Goal: Task Accomplishment & Management: Manage account settings

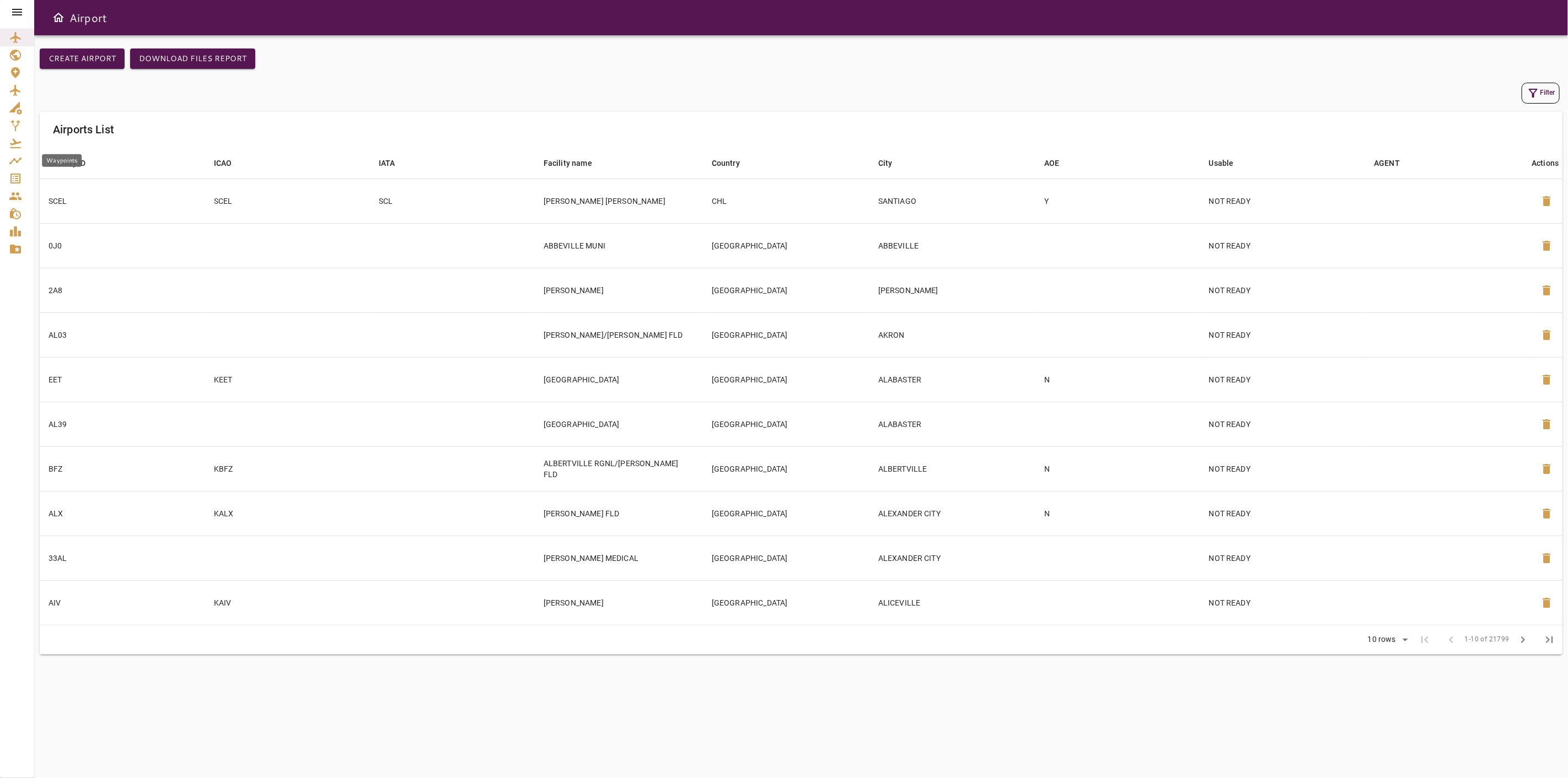
click at [13, 167] on icon "Waypoints" at bounding box center [15, 161] width 13 height 13
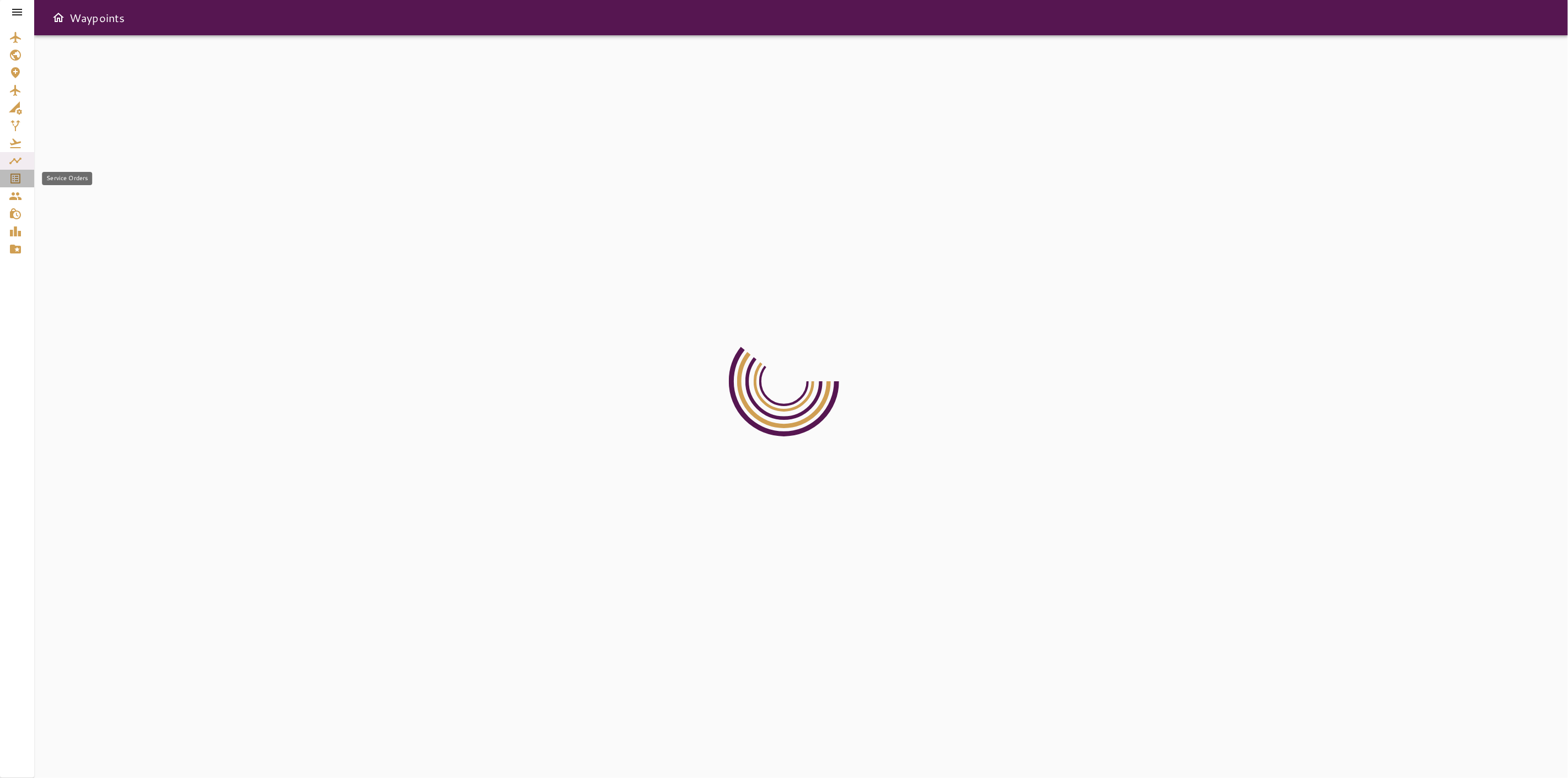
click at [19, 180] on icon "Service Orders" at bounding box center [15, 179] width 10 height 10
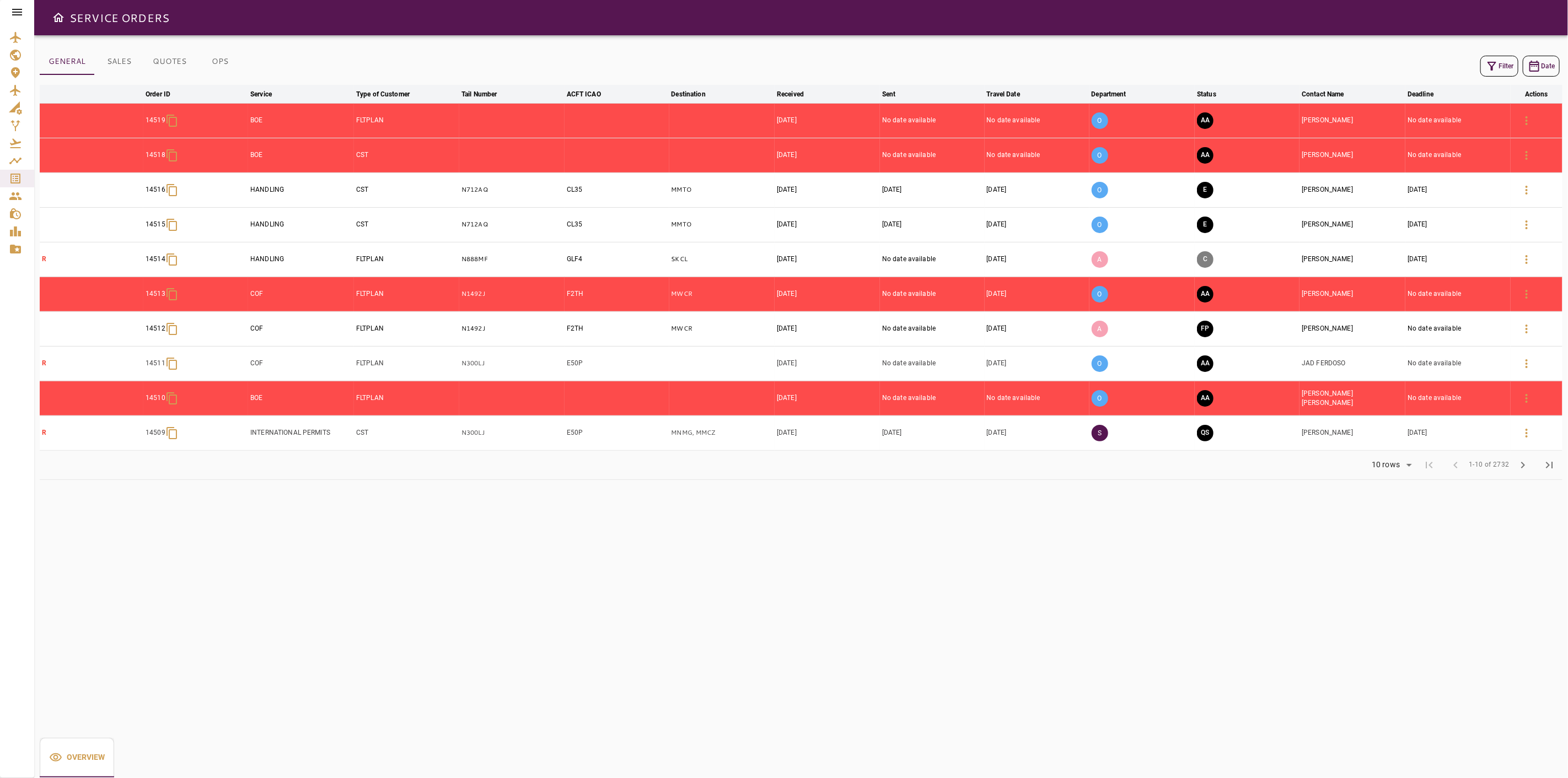
click at [1525, 120] on icon "button" at bounding box center [1526, 120] width 2 height 9
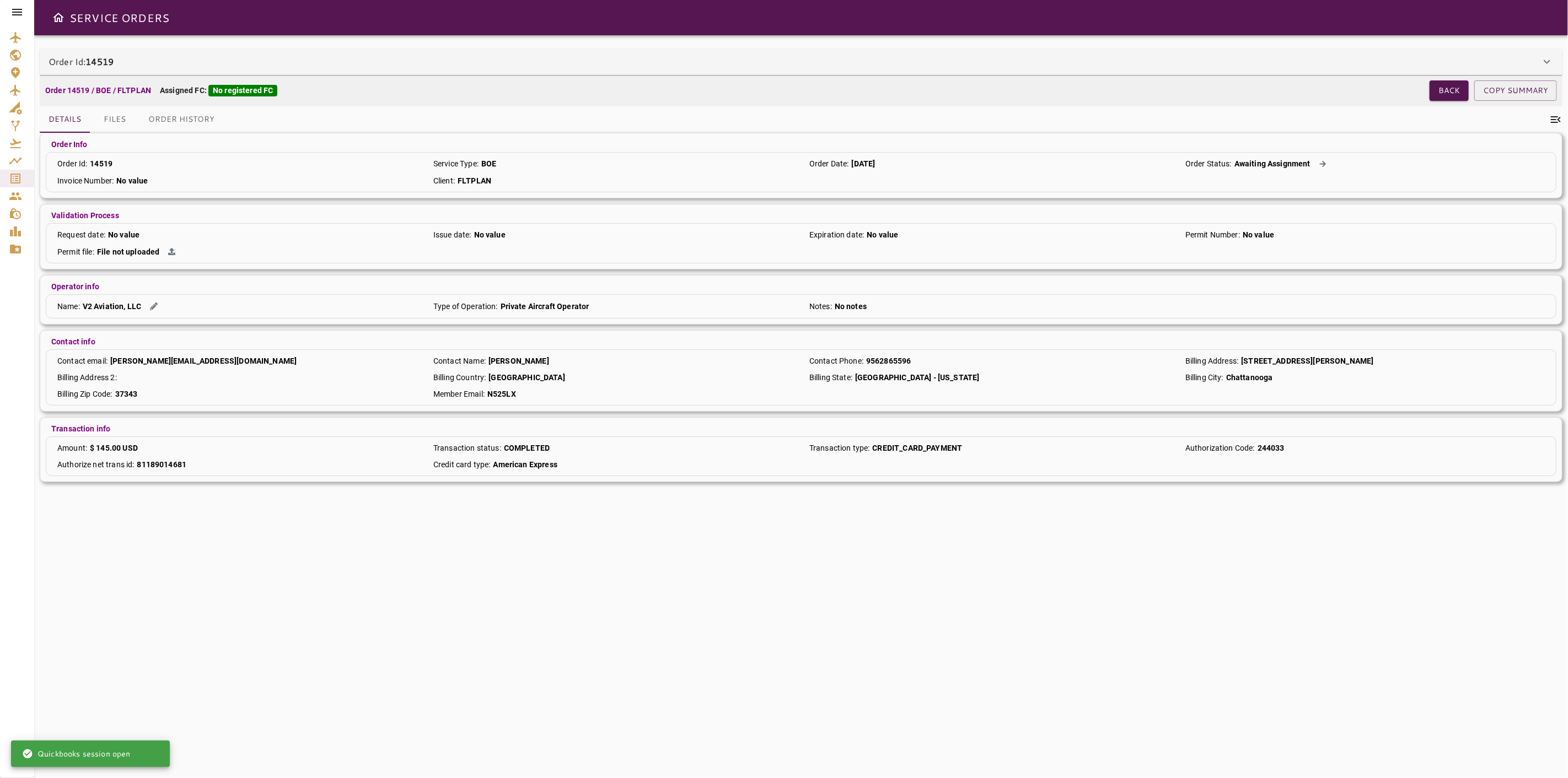
click at [809, 79] on div "Order 14519 / BOE / FLTPLAN Assigned FC: No registered FC Back COPY SUMMARY" at bounding box center [801, 90] width 1523 height 32
click at [857, 61] on div "Order Id: 14519" at bounding box center [795, 62] width 1492 height 13
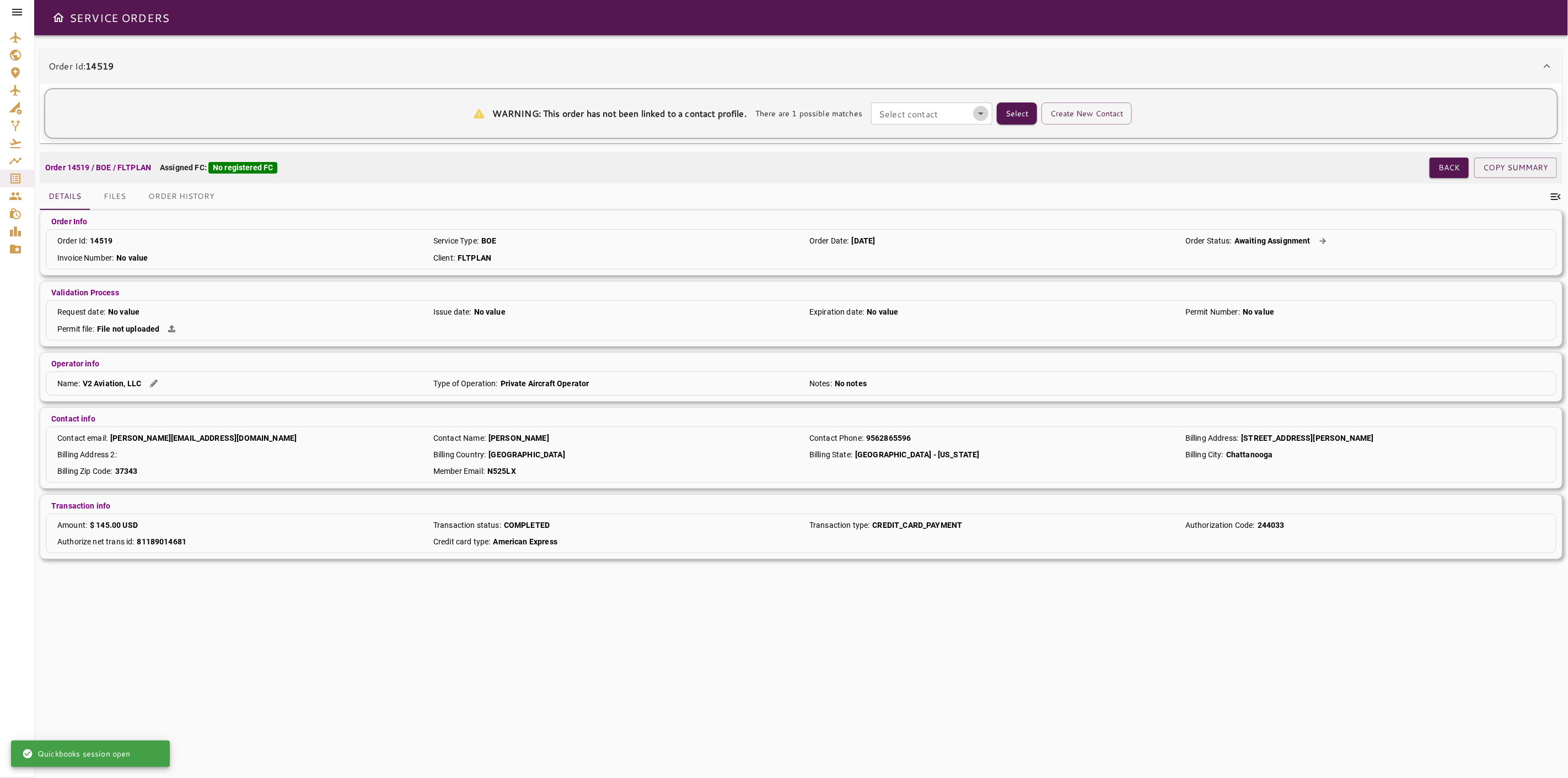
click at [989, 111] on button "Open" at bounding box center [981, 113] width 15 height 15
click at [962, 141] on li "[PERSON_NAME] -" at bounding box center [934, 139] width 121 height 19
type input "**********"
click at [1028, 110] on button "Select" at bounding box center [1017, 113] width 41 height 22
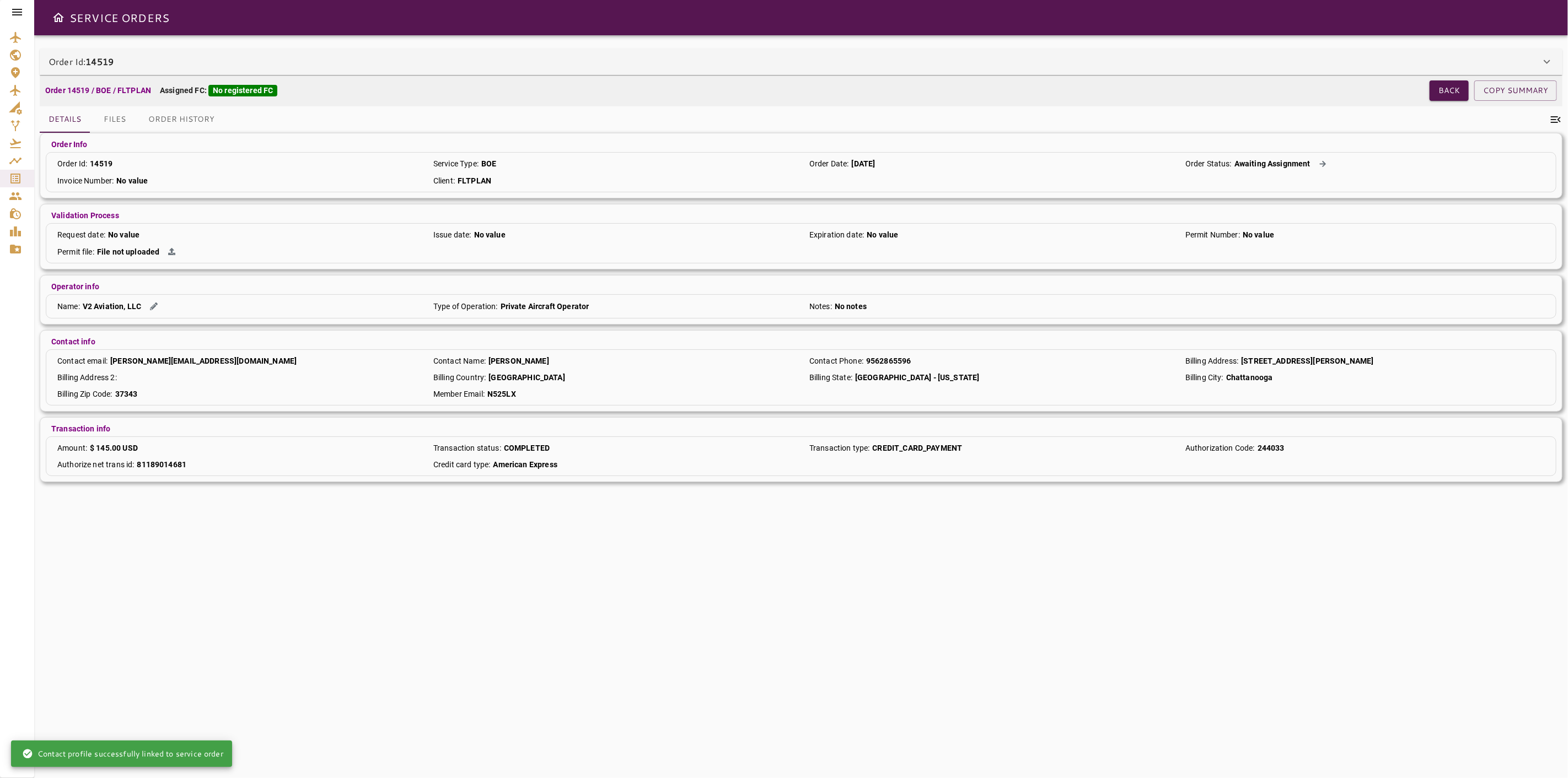
click at [1407, 64] on div "Order Id: 14519" at bounding box center [795, 62] width 1492 height 13
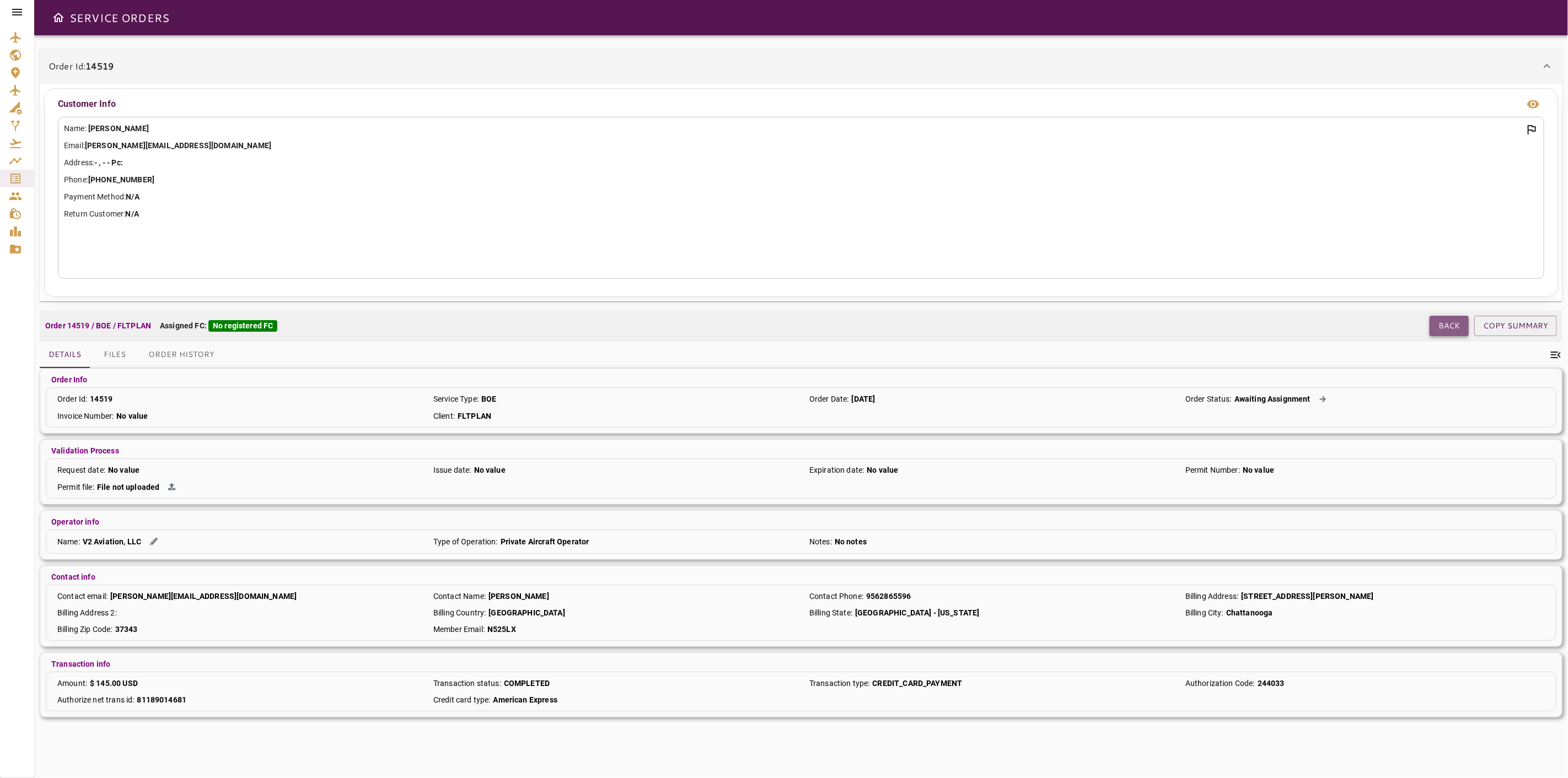
click at [1460, 316] on button "Back" at bounding box center [1449, 326] width 39 height 20
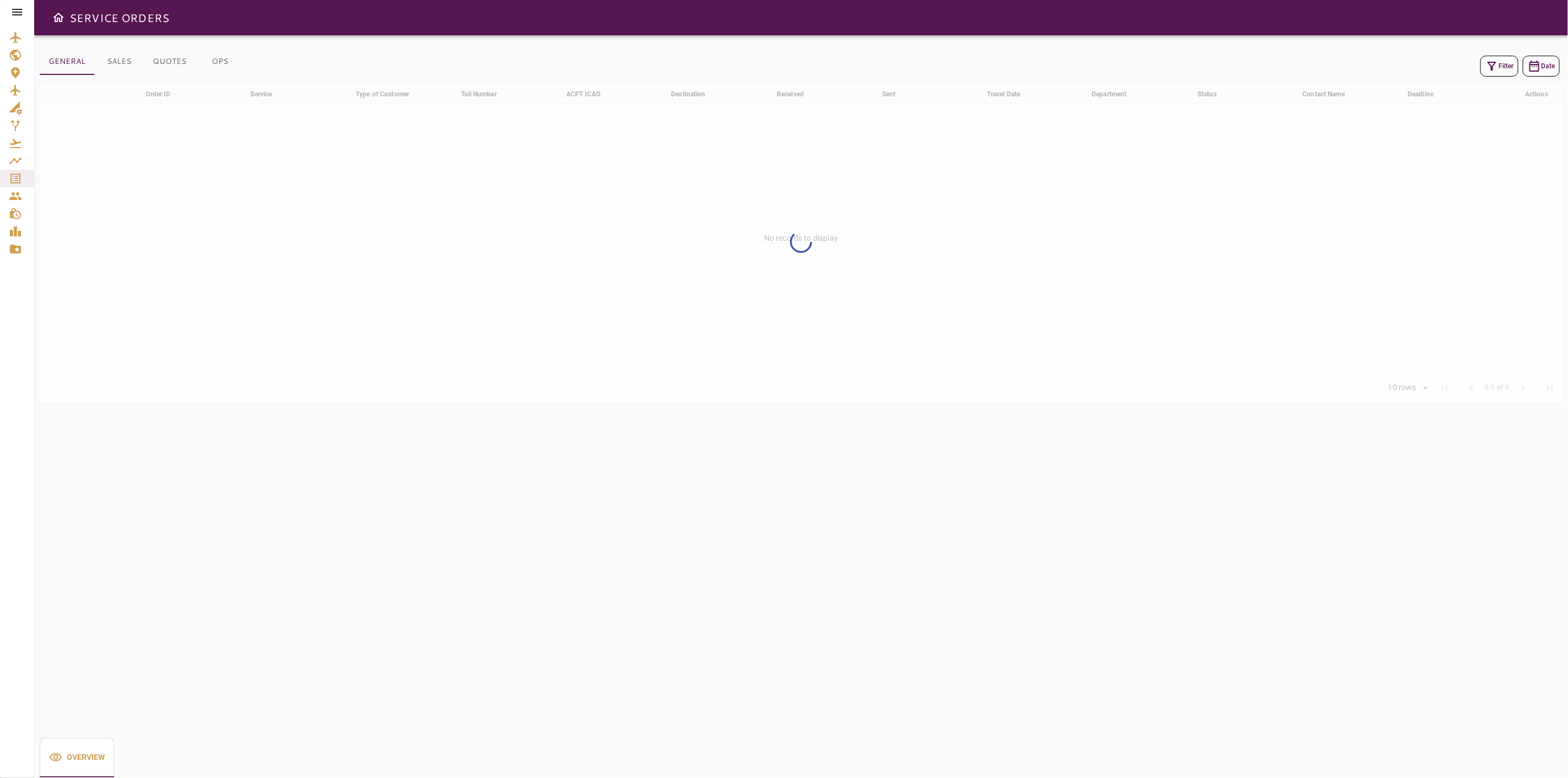
click at [1491, 69] on icon "button" at bounding box center [1492, 66] width 9 height 9
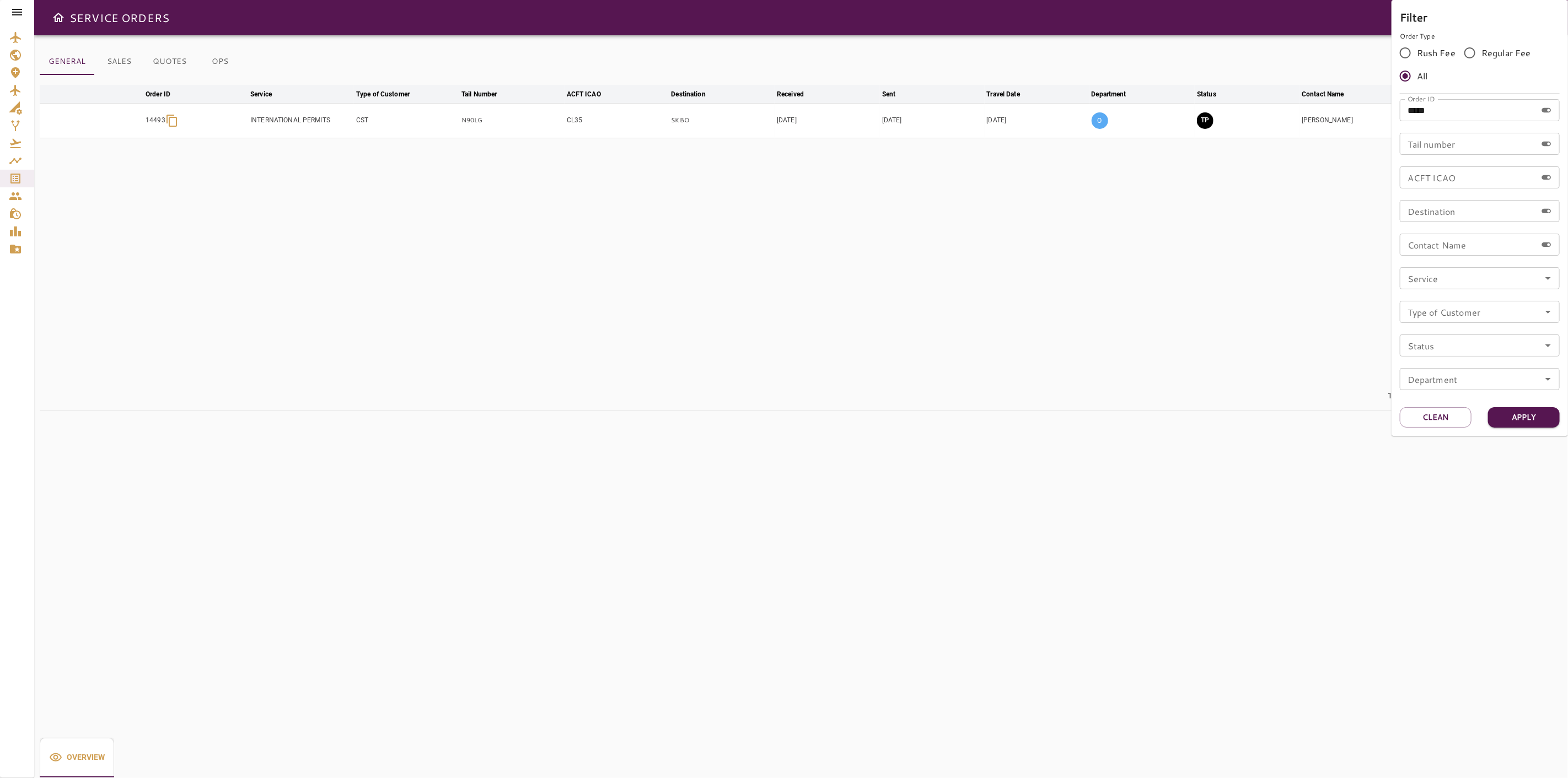
click at [1202, 230] on div at bounding box center [784, 389] width 1568 height 778
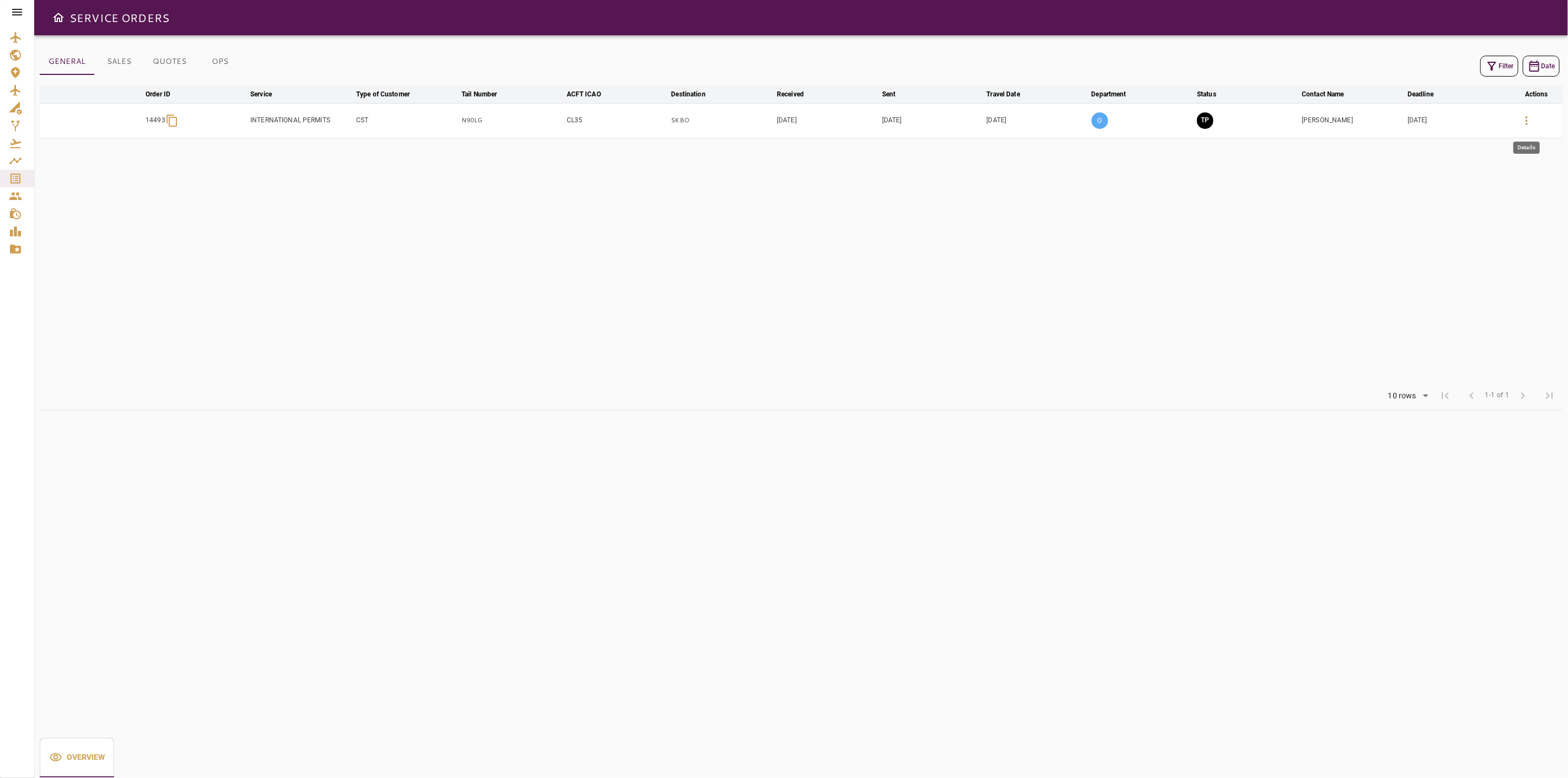
click at [1528, 108] on button "button" at bounding box center [1527, 120] width 27 height 27
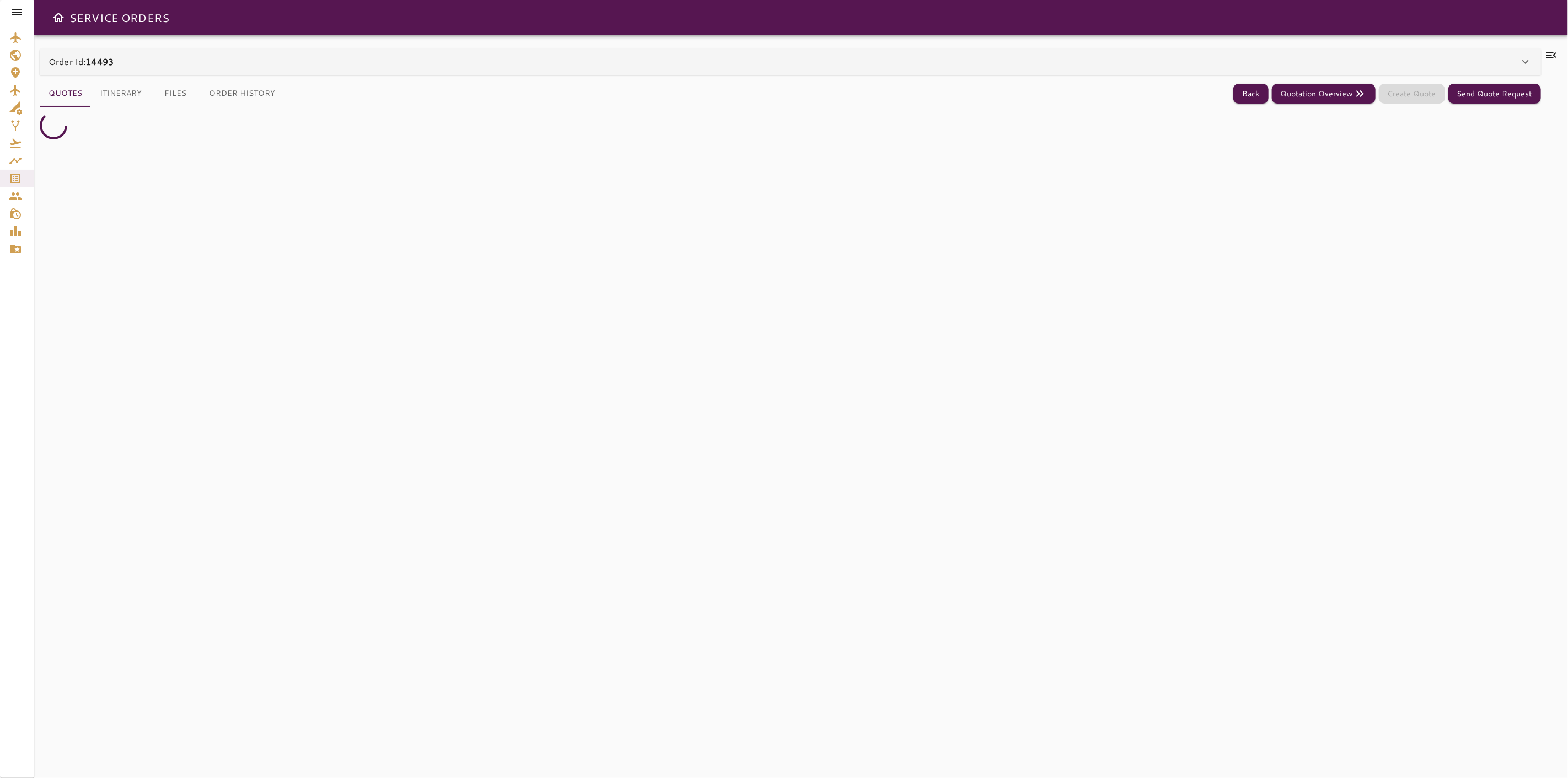
click at [1551, 47] on div "**********" at bounding box center [801, 406] width 1534 height 743
click at [1551, 52] on icon at bounding box center [1551, 55] width 10 height 6
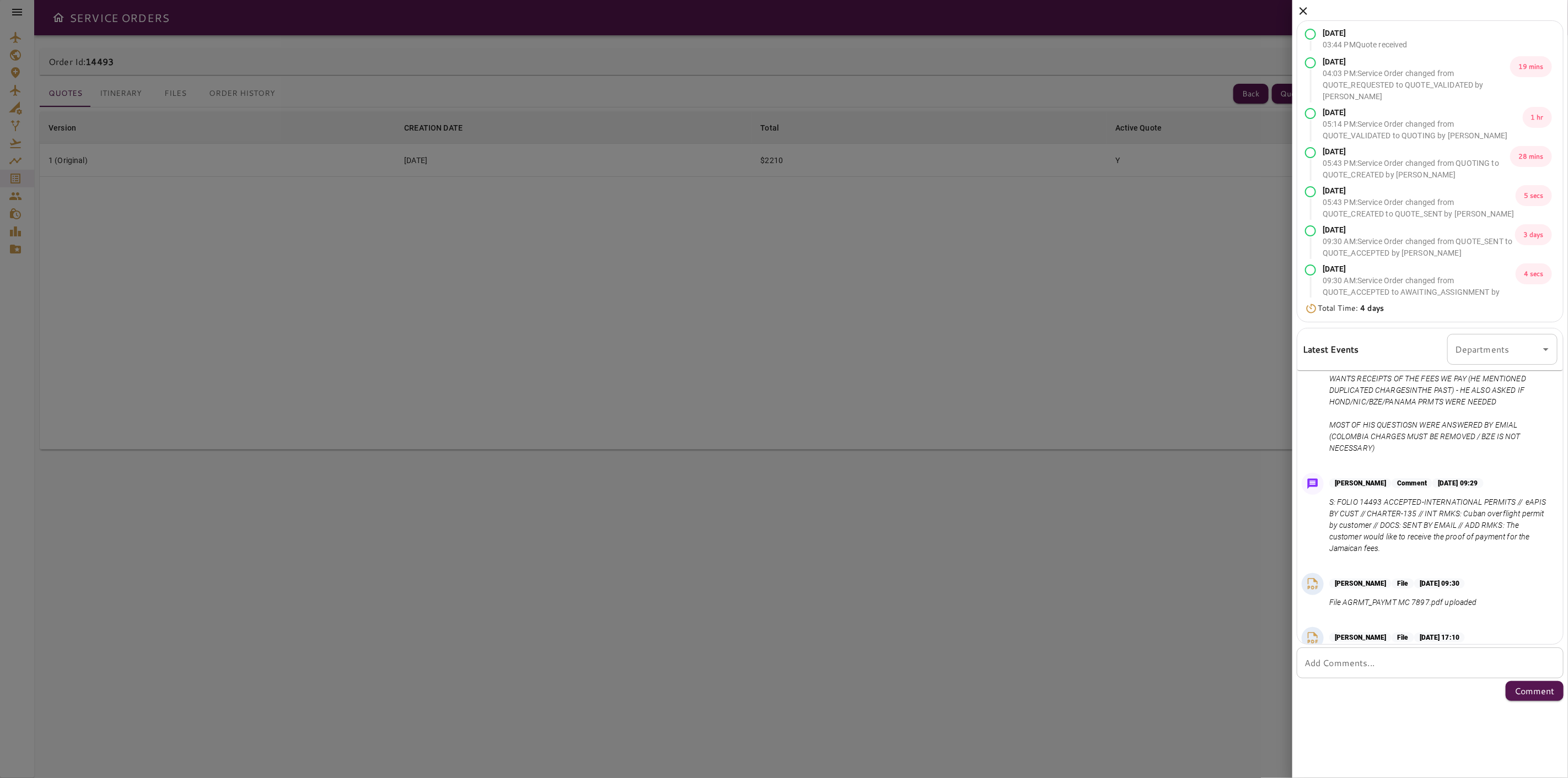
scroll to position [1074, 0]
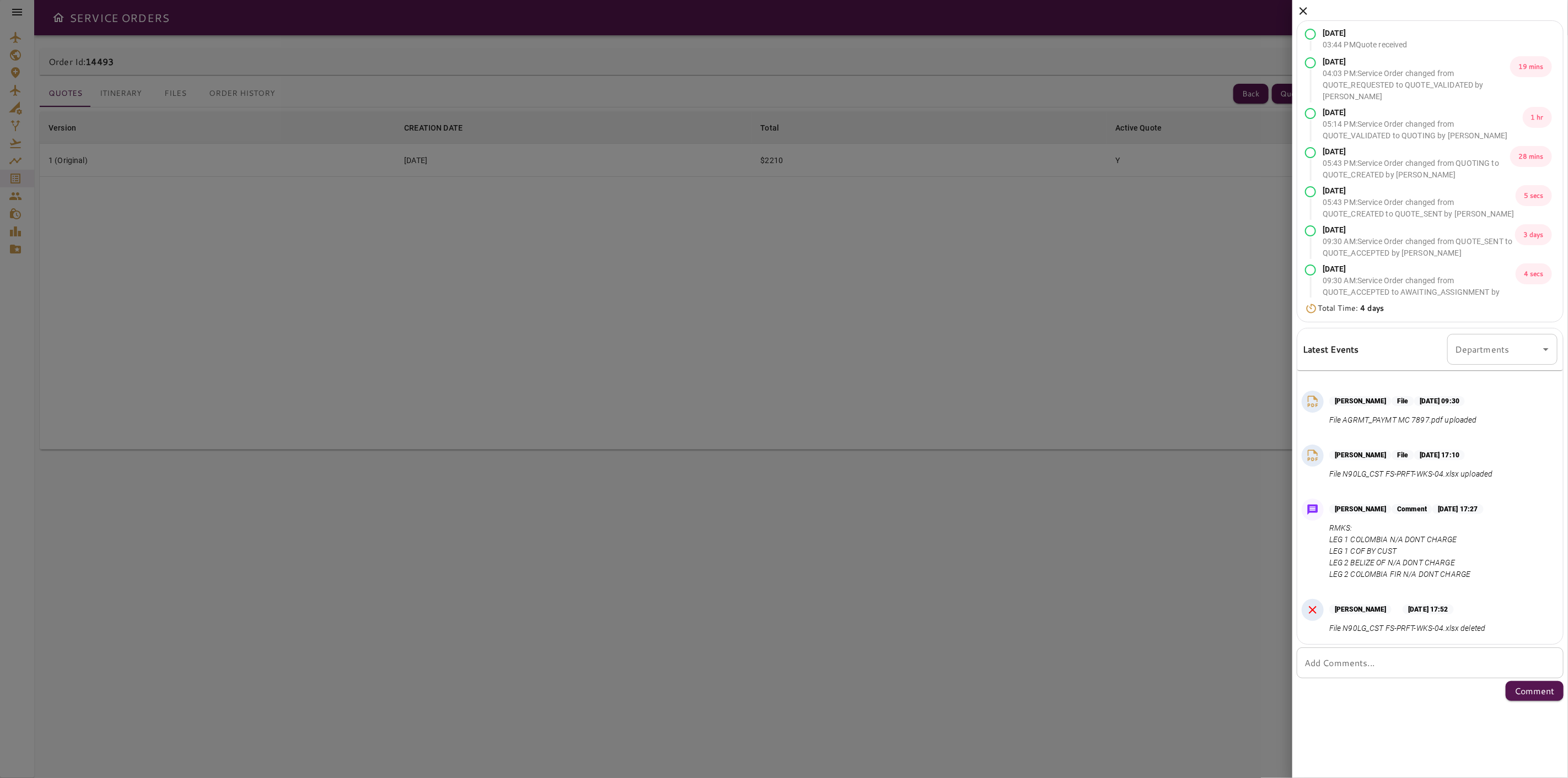
click at [1305, 15] on icon at bounding box center [1303, 11] width 13 height 13
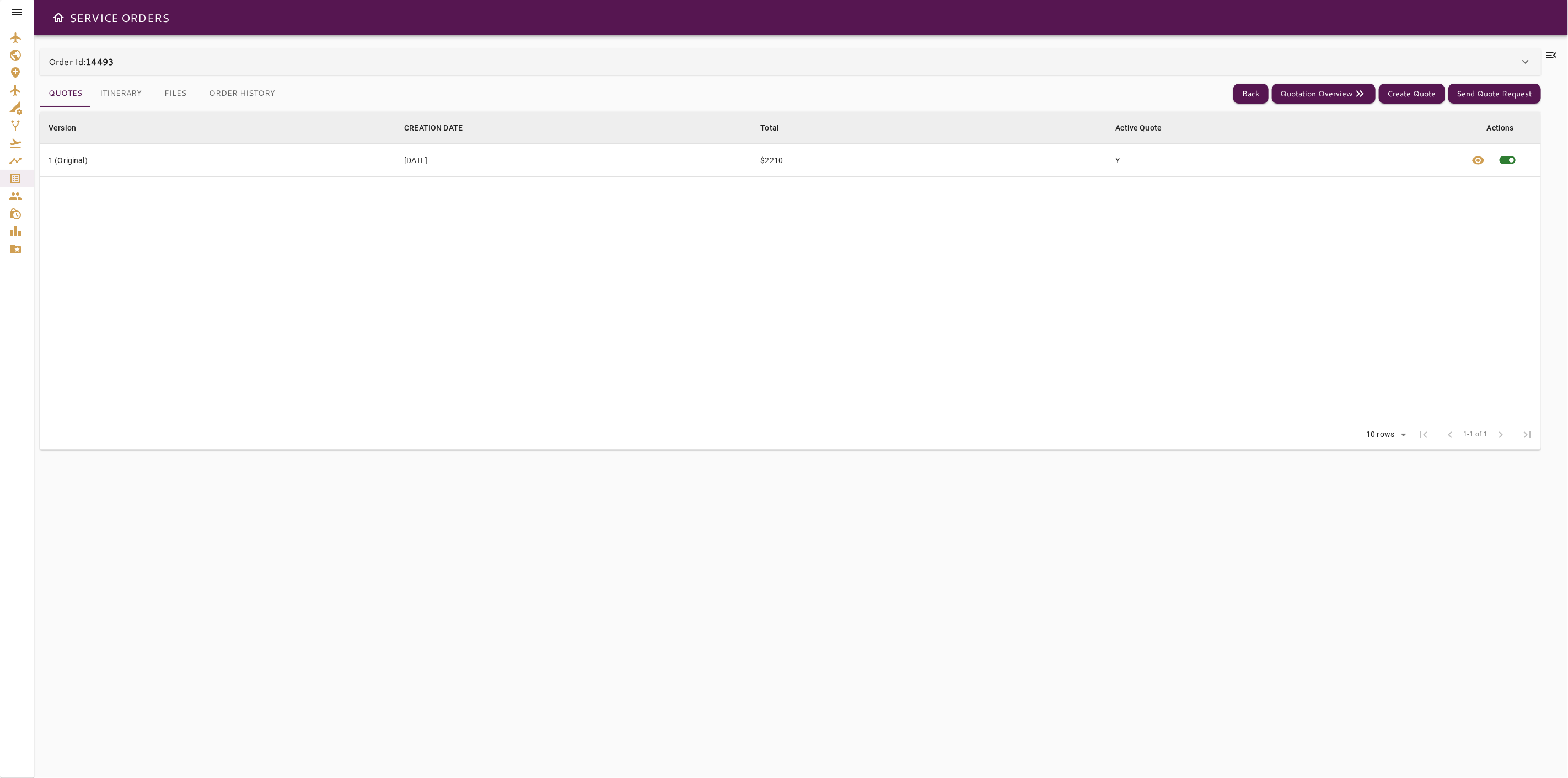
click at [982, 62] on div "Order Id: 14493" at bounding box center [784, 62] width 1471 height 13
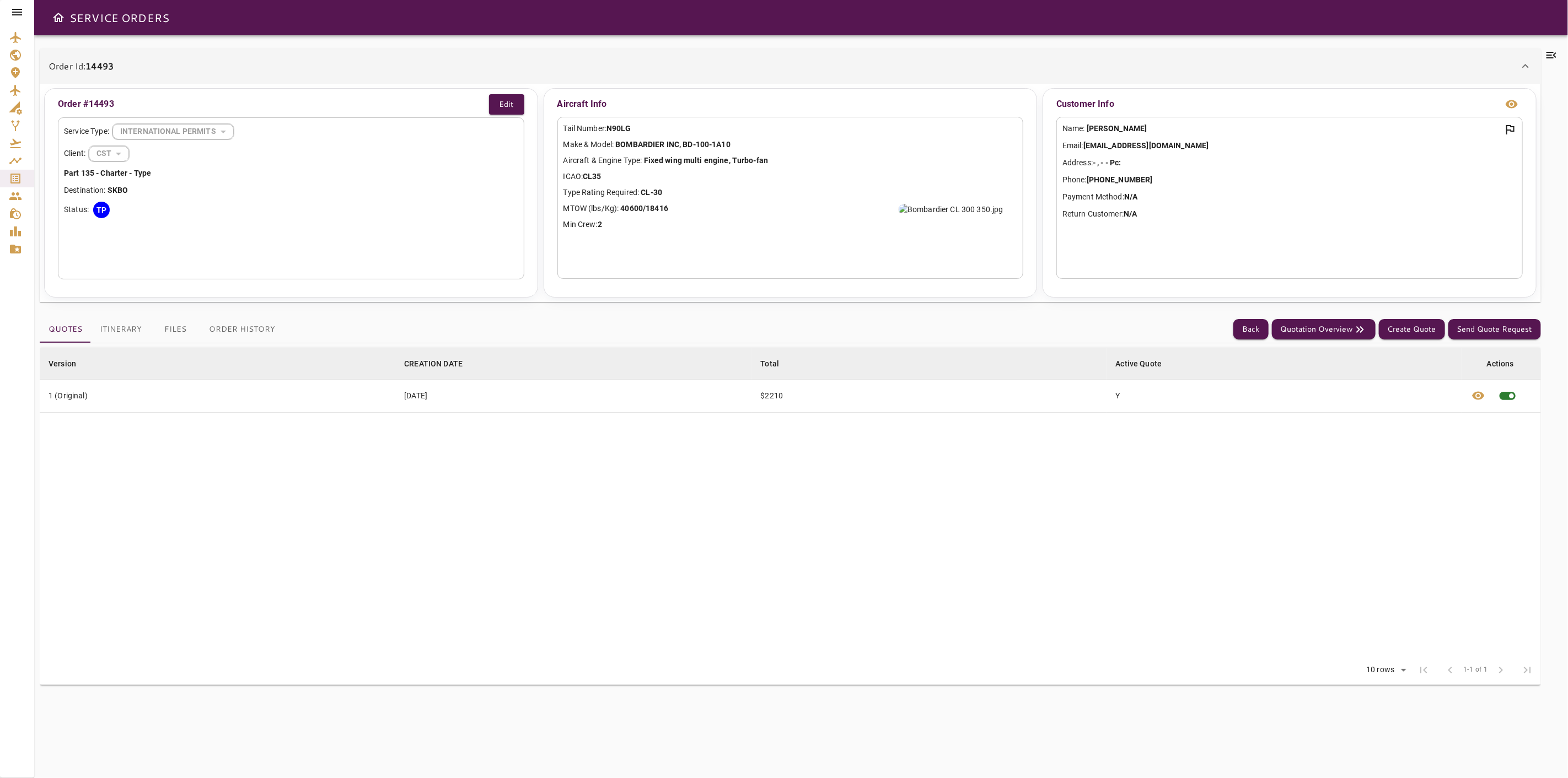
click at [126, 326] on button "Itinerary" at bounding box center [120, 329] width 59 height 27
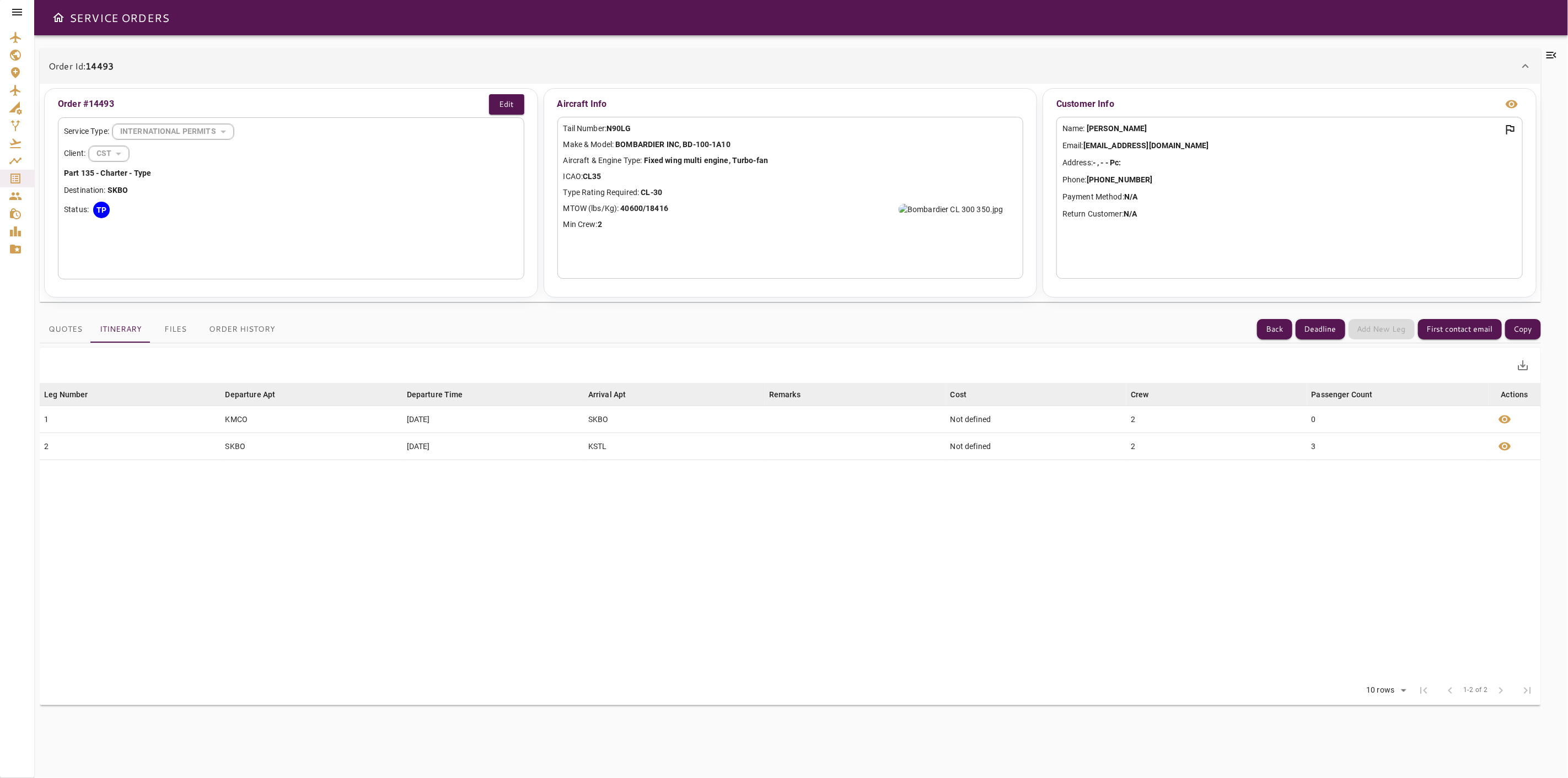
click at [184, 327] on button "Files" at bounding box center [175, 329] width 50 height 27
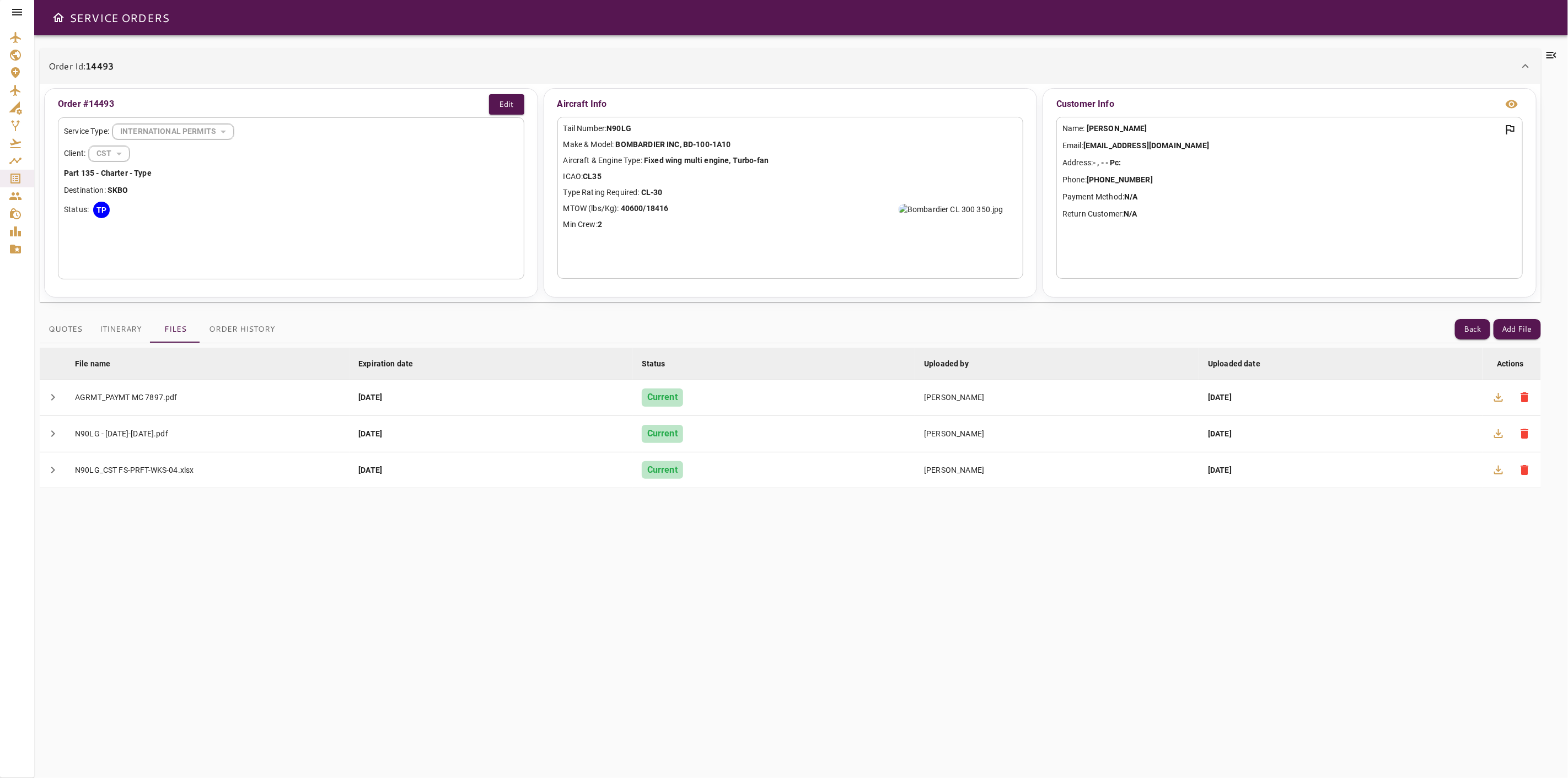
click at [1551, 57] on icon at bounding box center [1551, 55] width 13 height 13
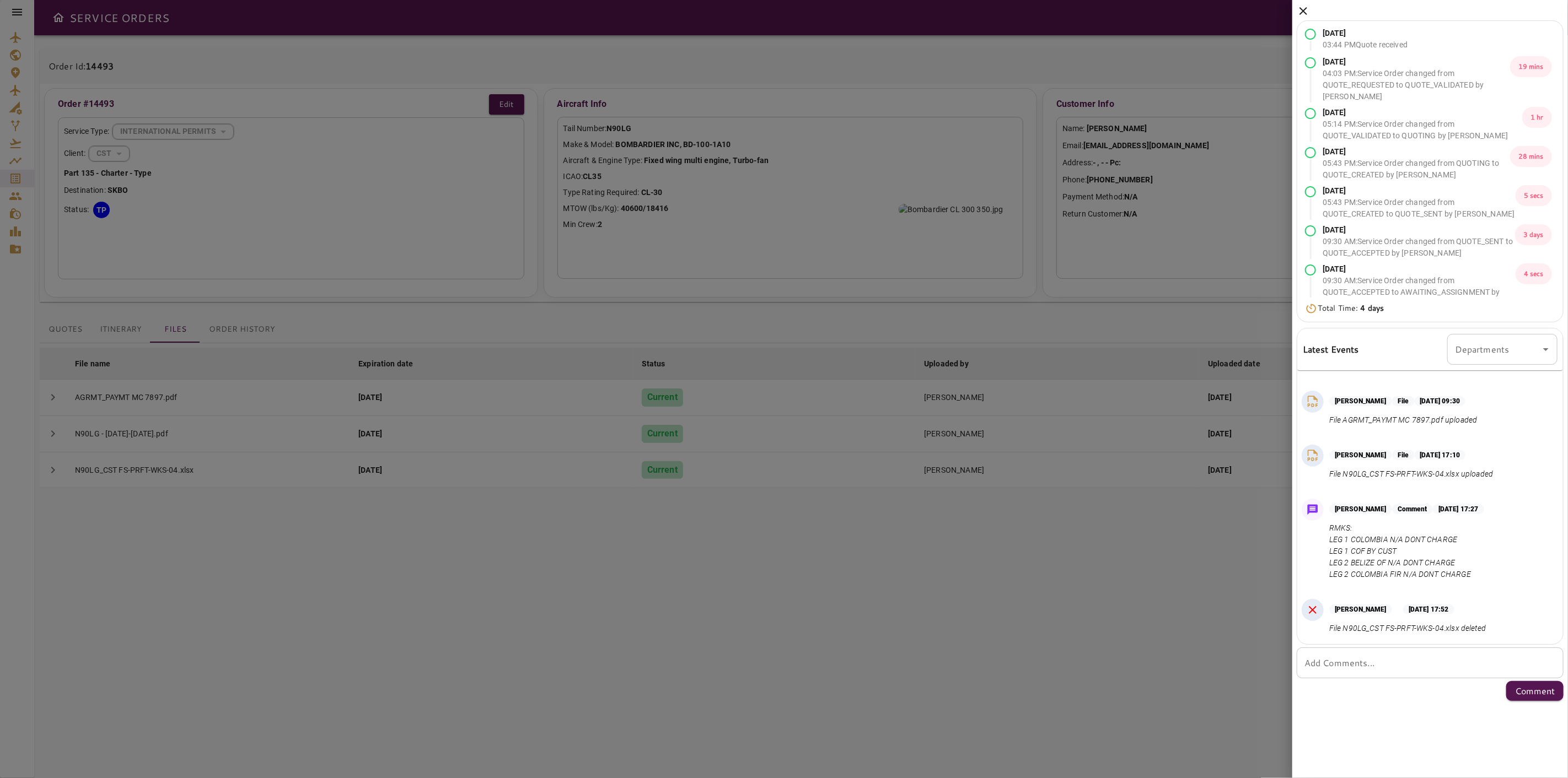
click at [1419, 670] on div "* Add Comments..." at bounding box center [1430, 663] width 266 height 31
type textarea "*"
click at [1448, 668] on textarea "******" at bounding box center [1429, 663] width 251 height 13
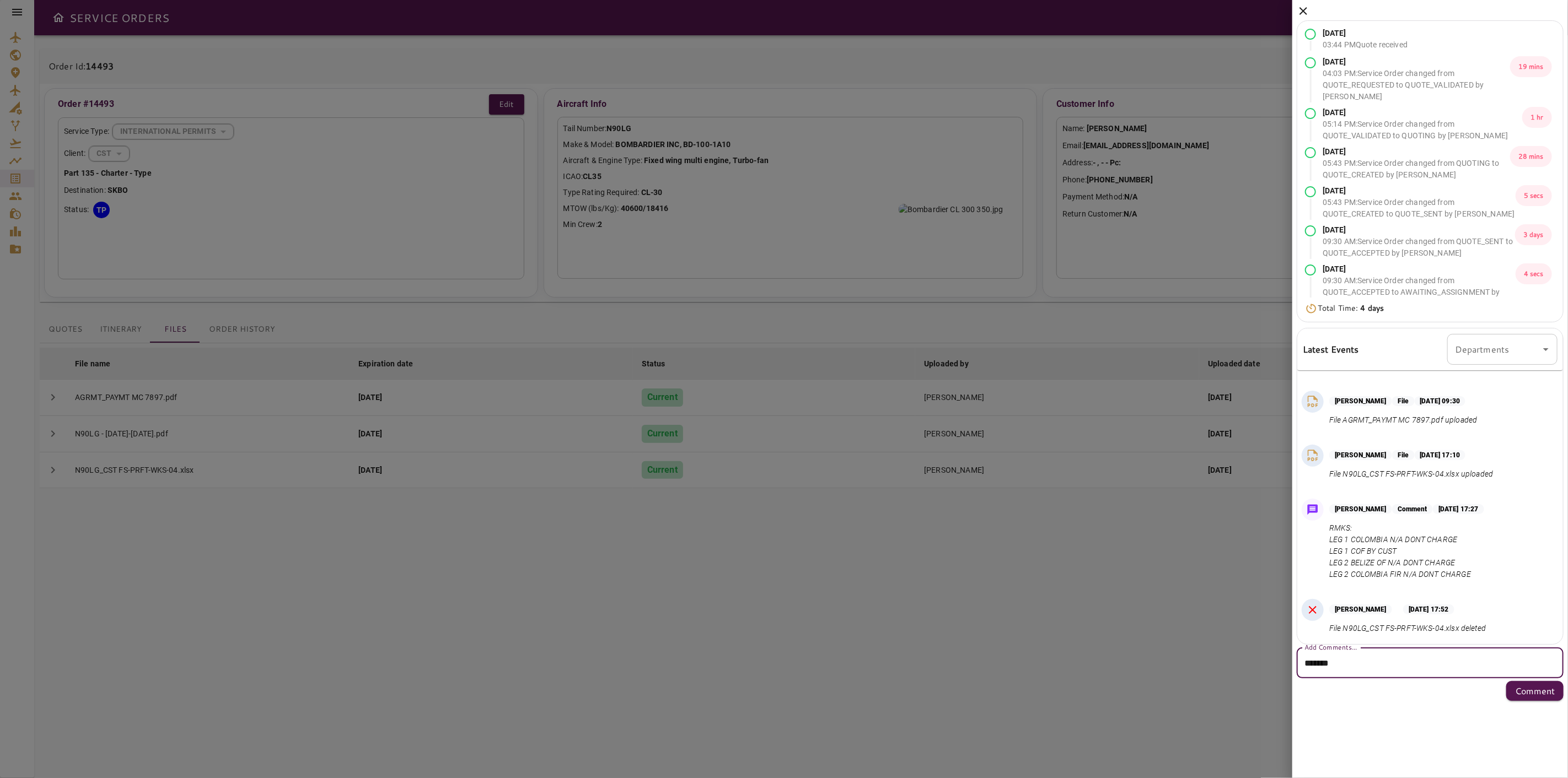
paste textarea "**********"
drag, startPoint x: 1412, startPoint y: 683, endPoint x: 1318, endPoint y: 674, distance: 94.4
click at [1393, 681] on textarea "**********" at bounding box center [1429, 689] width 251 height 63
drag, startPoint x: 1335, startPoint y: 664, endPoint x: 1163, endPoint y: 647, distance: 172.8
click at [275, 649] on div "[DATE] 03:44 PM Quote received [DATE] 04:03 PM : Service Order changed from QUO…" at bounding box center [137, 389] width 275 height 778
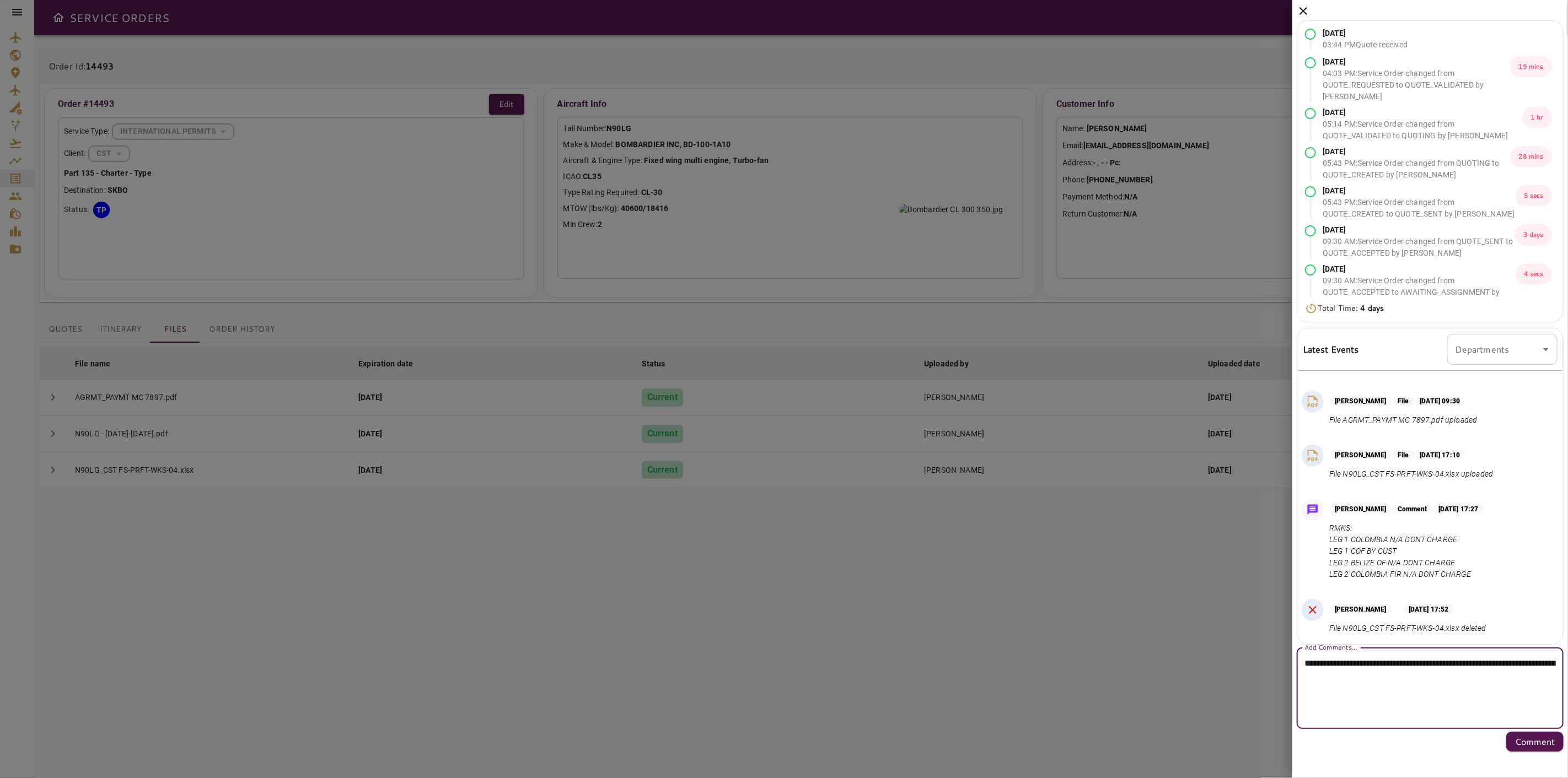
click at [1451, 695] on textarea "**********" at bounding box center [1429, 689] width 251 height 63
click at [1441, 668] on textarea "**********" at bounding box center [1429, 689] width 251 height 63
click at [1440, 681] on textarea "**********" at bounding box center [1429, 689] width 251 height 63
drag, startPoint x: 1428, startPoint y: 685, endPoint x: 1448, endPoint y: 728, distance: 47.4
click at [1448, 728] on div "**********" at bounding box center [1430, 688] width 266 height 81
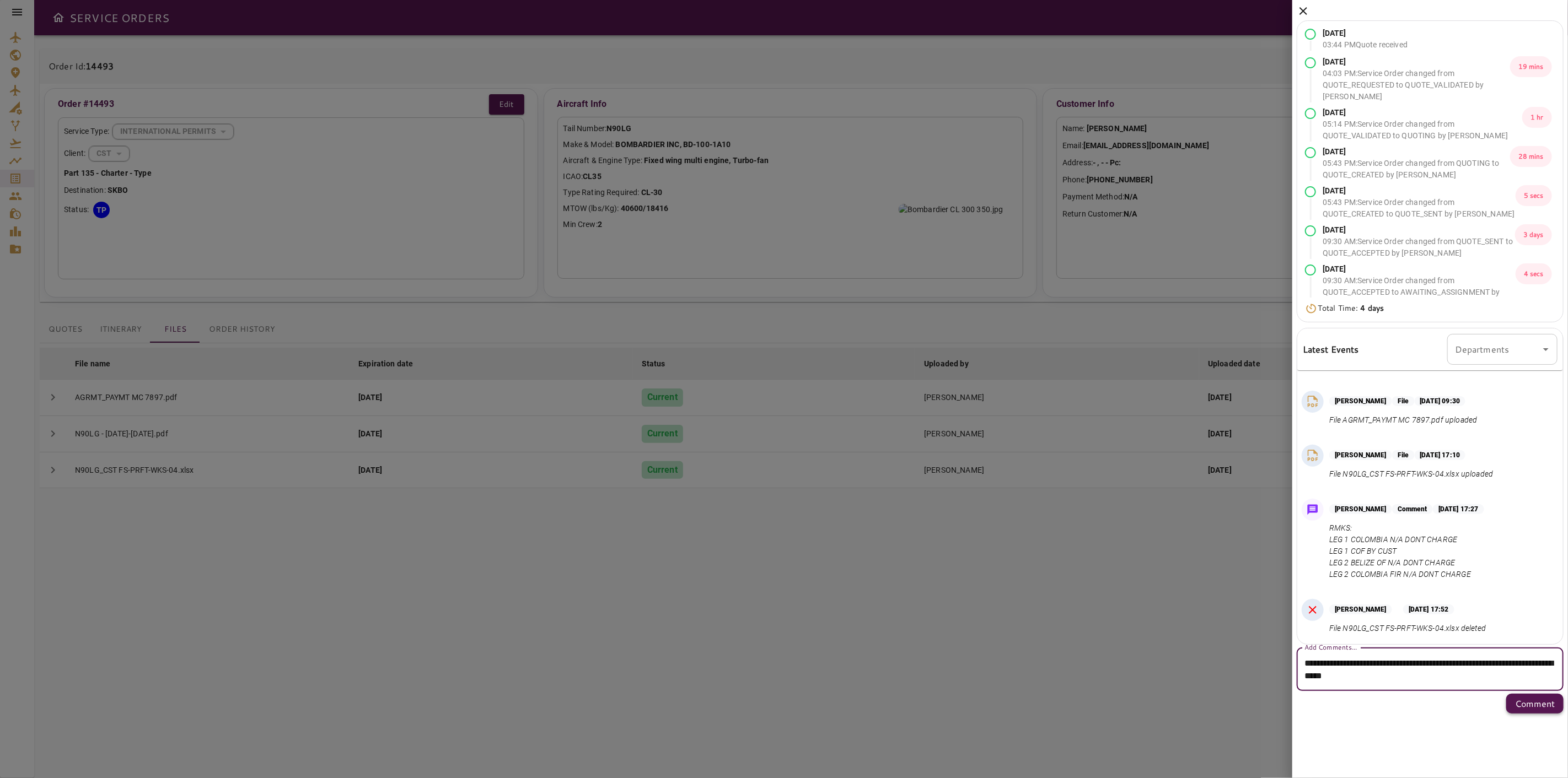
type textarea "**********"
click at [1523, 703] on p "Comment" at bounding box center [1535, 703] width 40 height 13
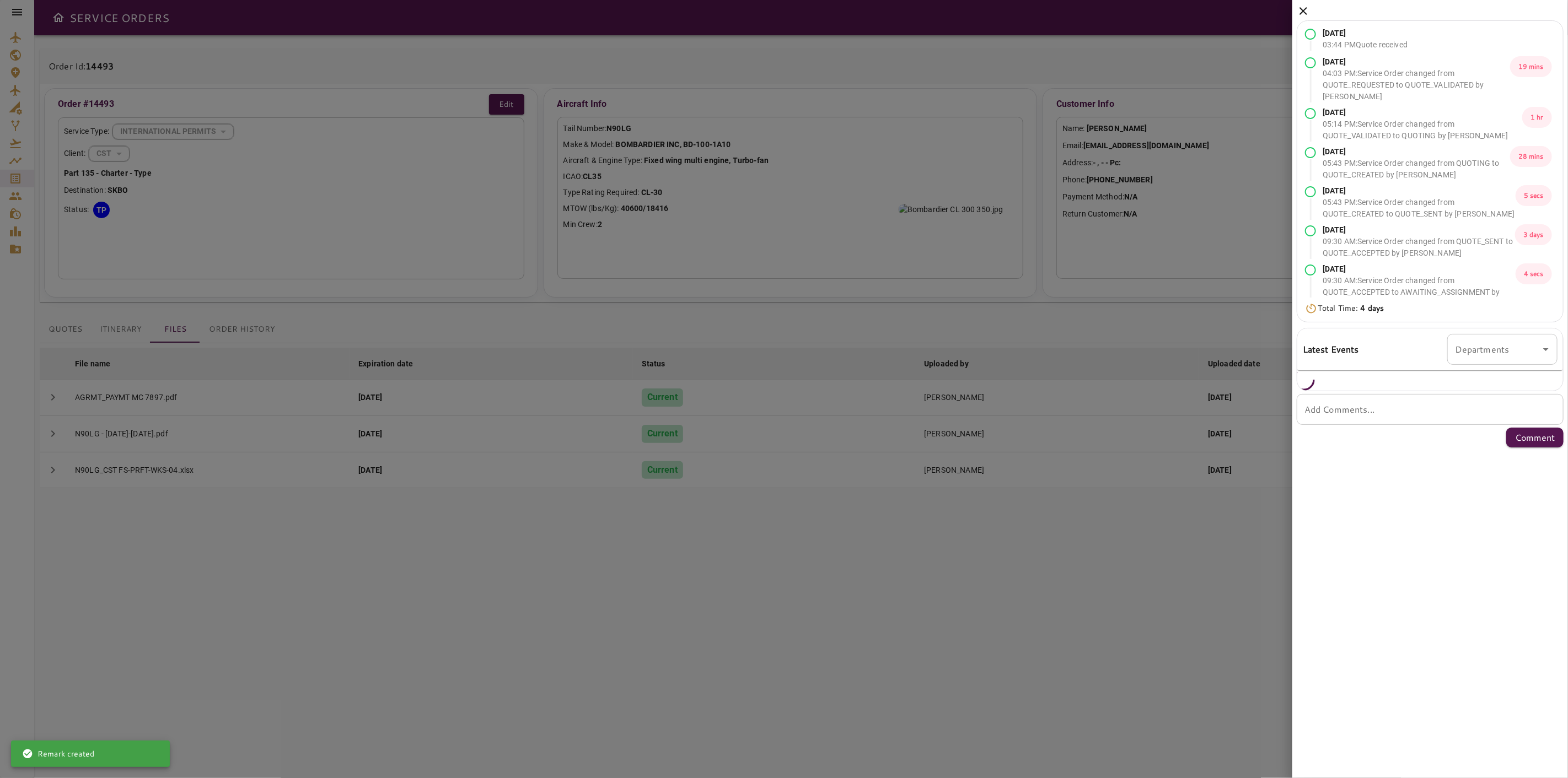
scroll to position [0, 0]
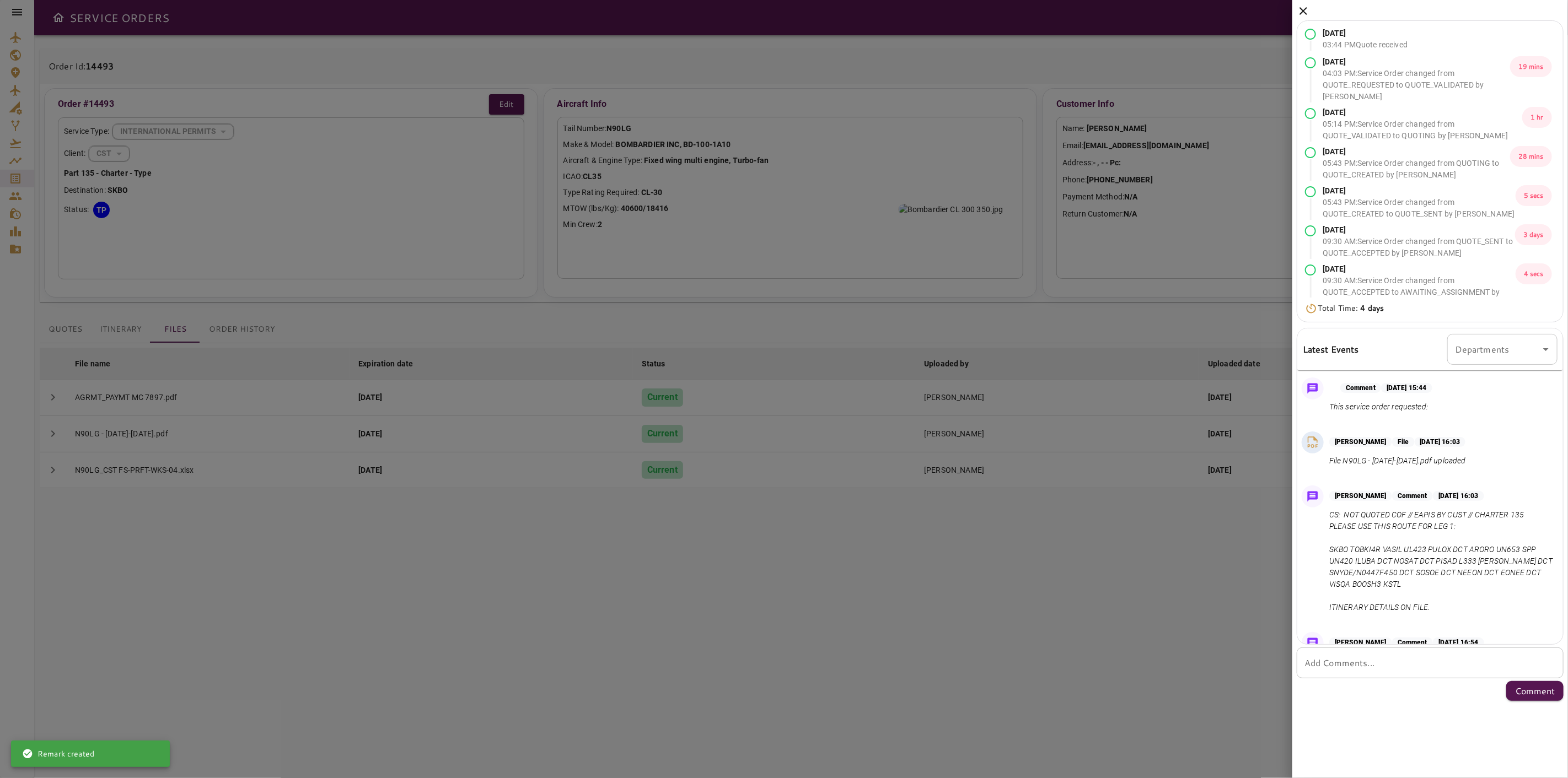
click at [1300, 9] on icon at bounding box center [1303, 11] width 13 height 13
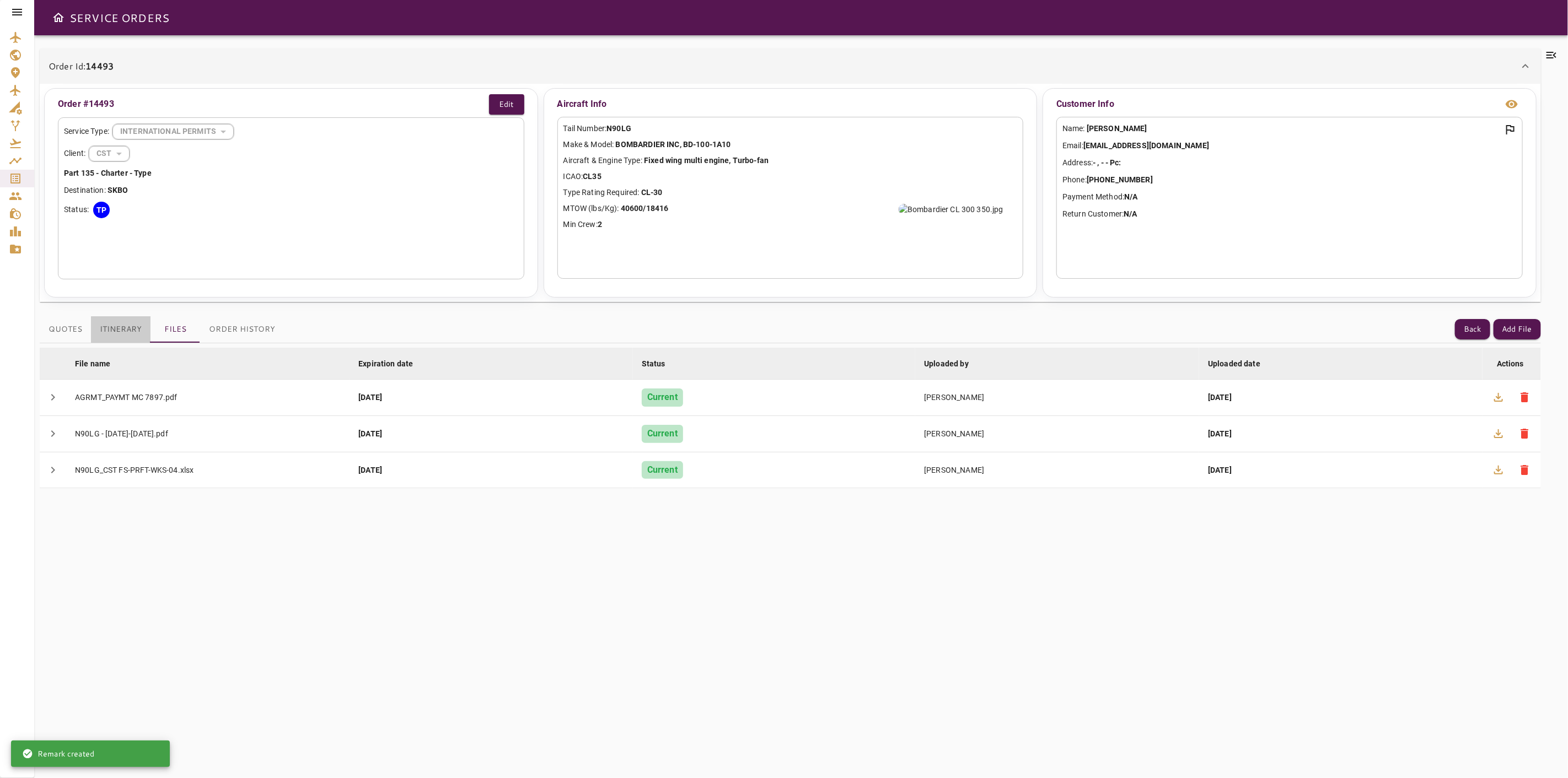
click at [118, 331] on button "Itinerary" at bounding box center [120, 329] width 59 height 27
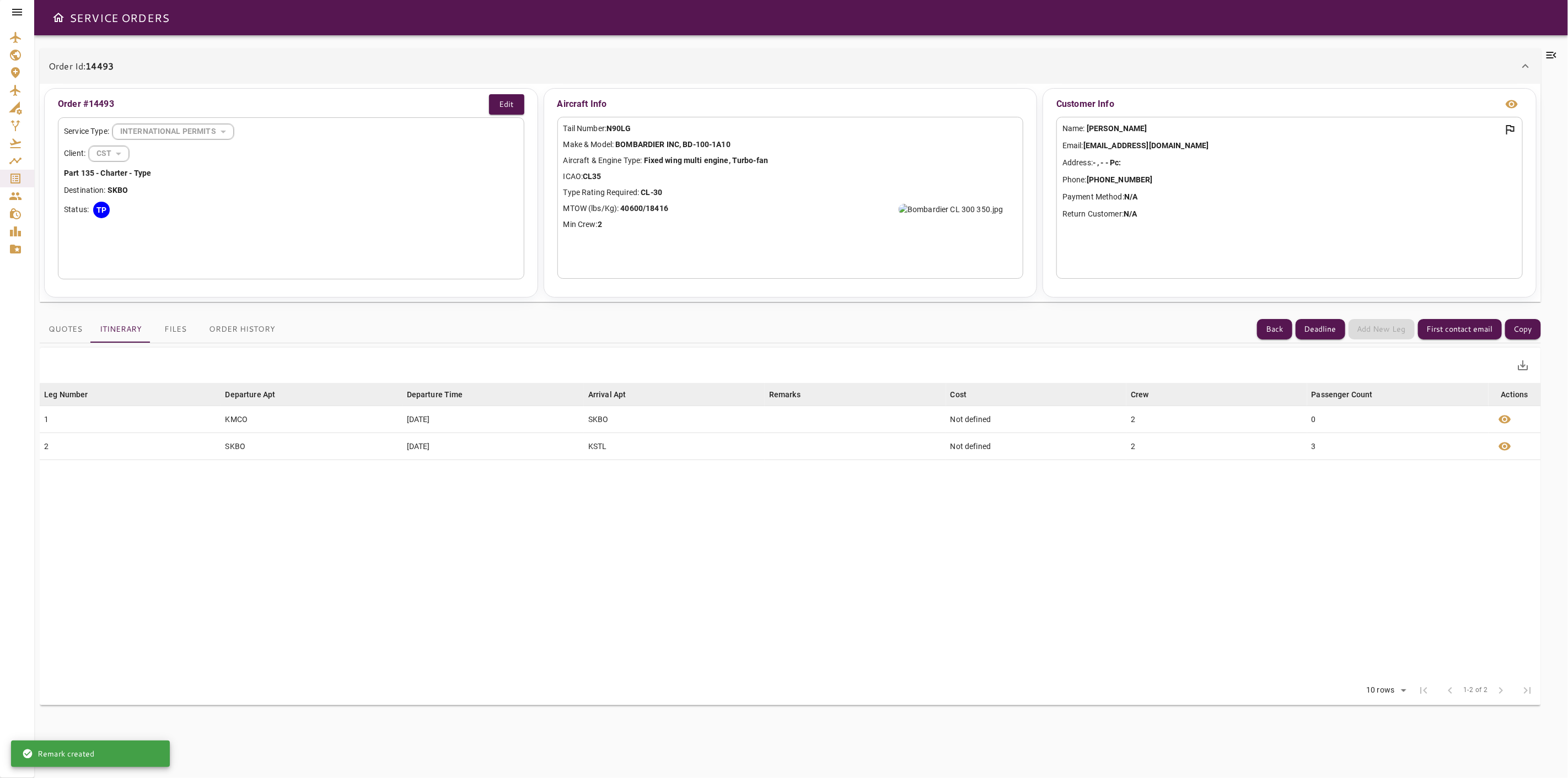
click at [158, 326] on button "Files" at bounding box center [175, 329] width 50 height 27
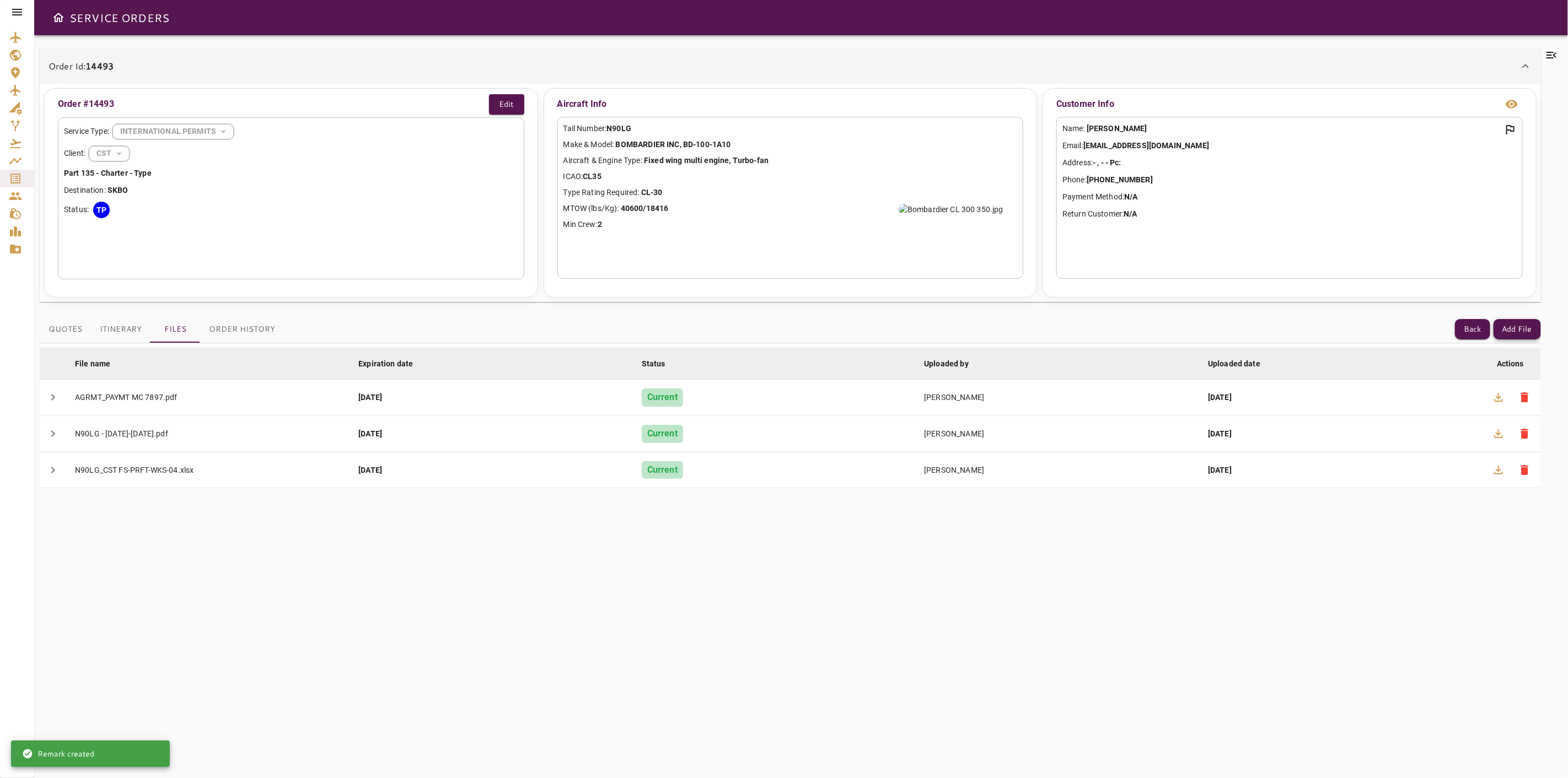
click at [1523, 331] on button "Add File" at bounding box center [1517, 329] width 47 height 20
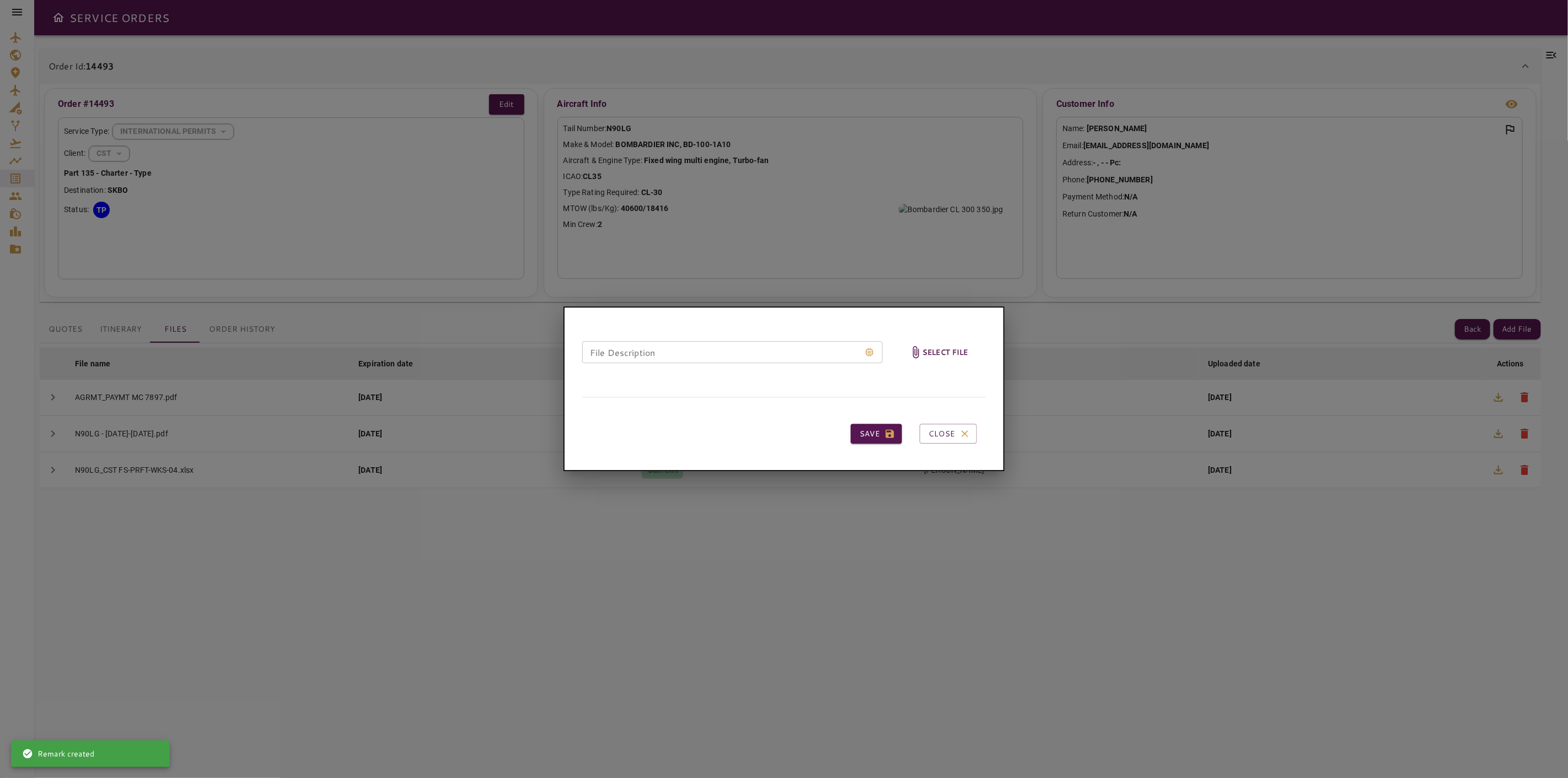
click at [933, 348] on h6 "Select file" at bounding box center [945, 352] width 45 height 13
click at [0, 0] on input "Select file" at bounding box center [0, 0] width 0 height 0
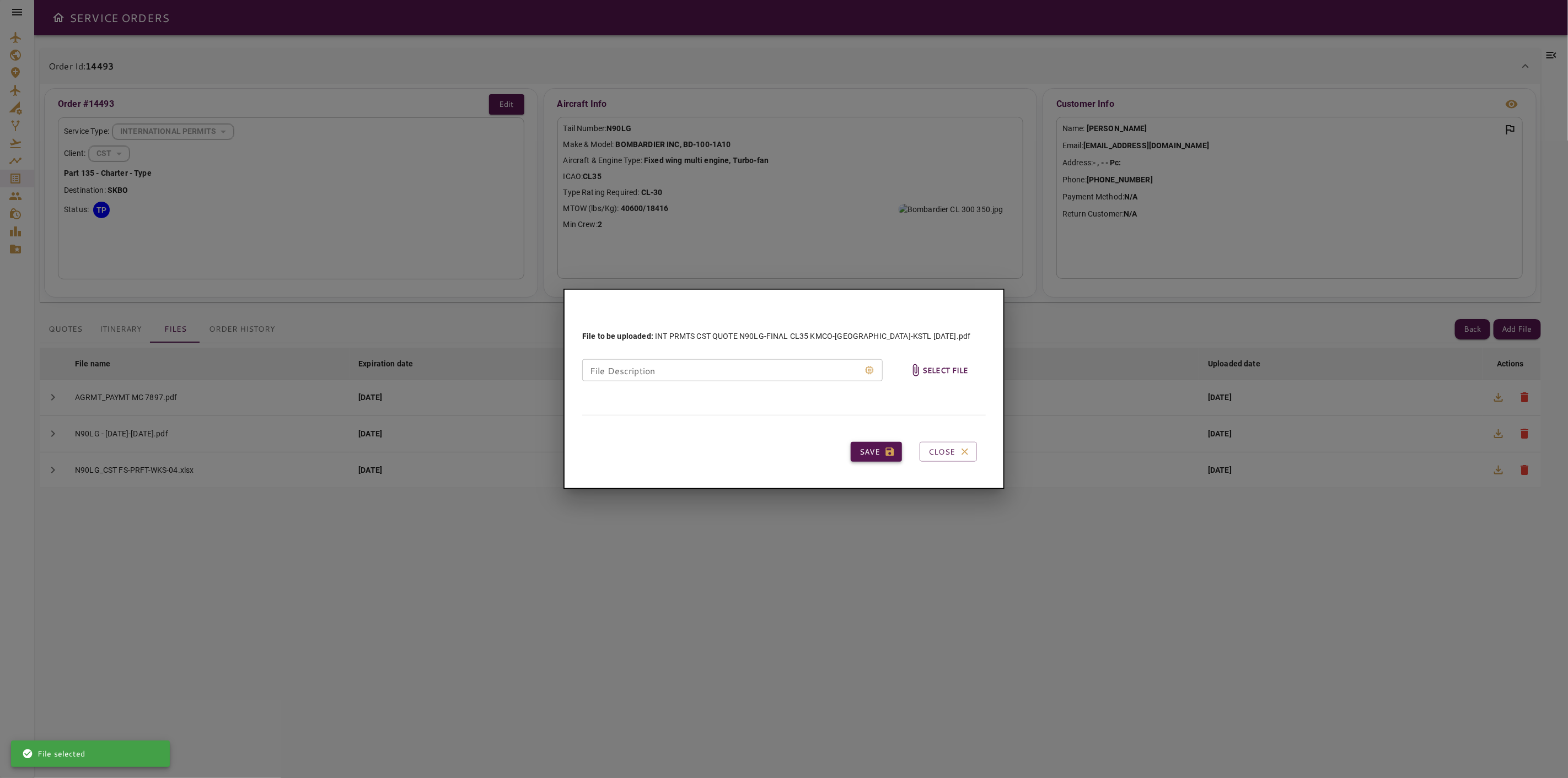
click at [895, 448] on icon "button" at bounding box center [890, 452] width 11 height 11
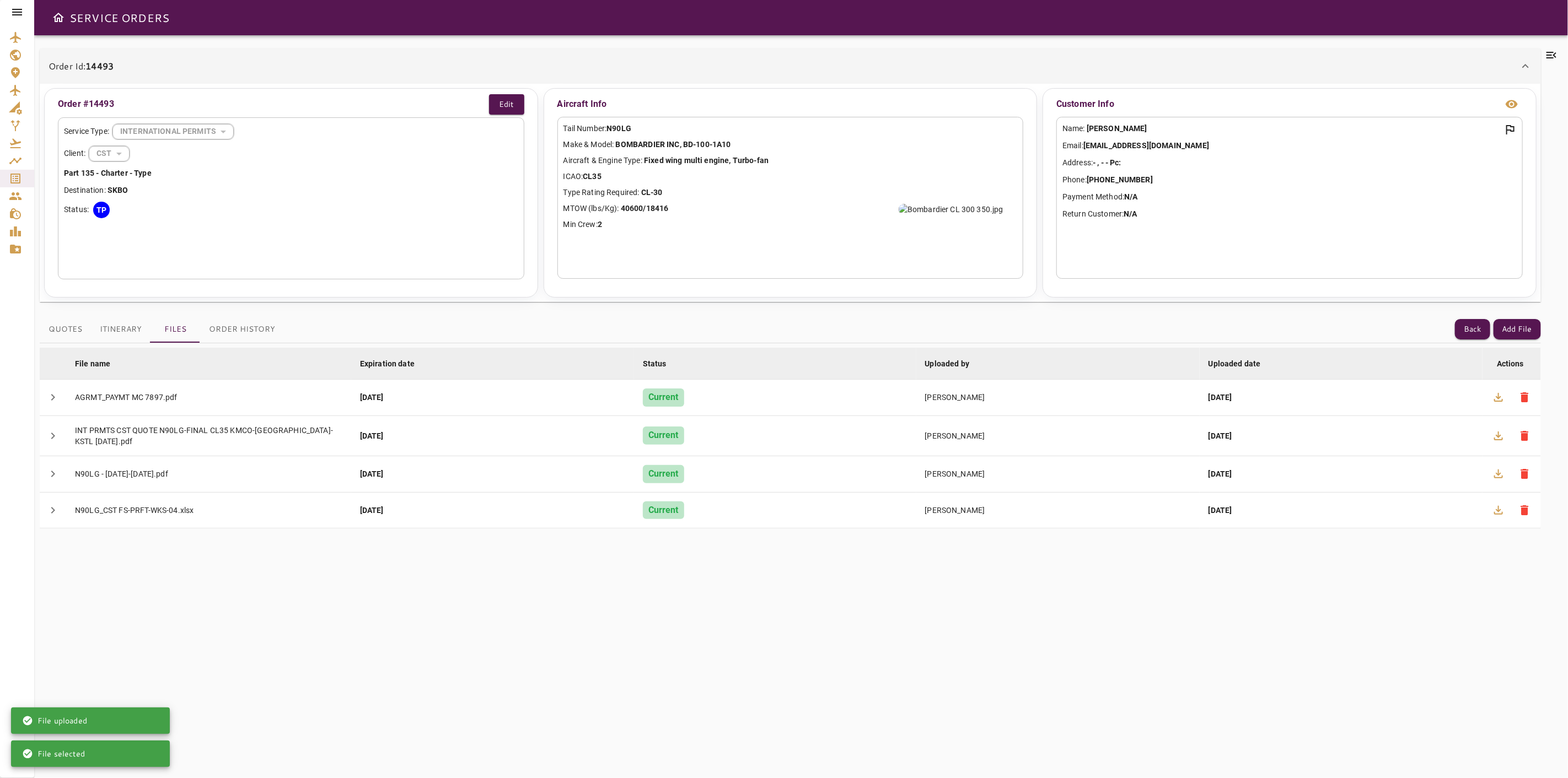
click at [1549, 54] on icon at bounding box center [1551, 55] width 13 height 13
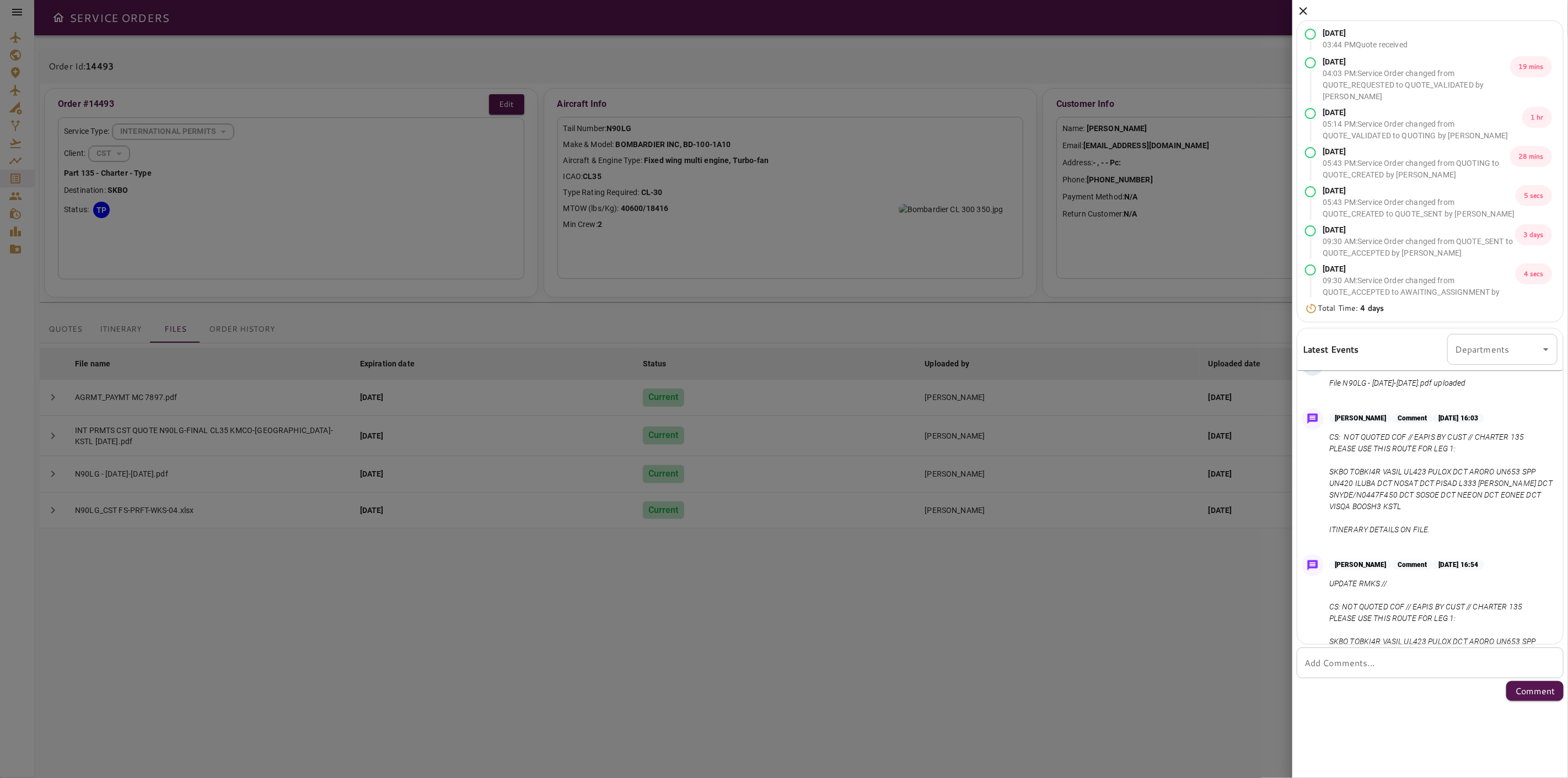
scroll to position [184, 0]
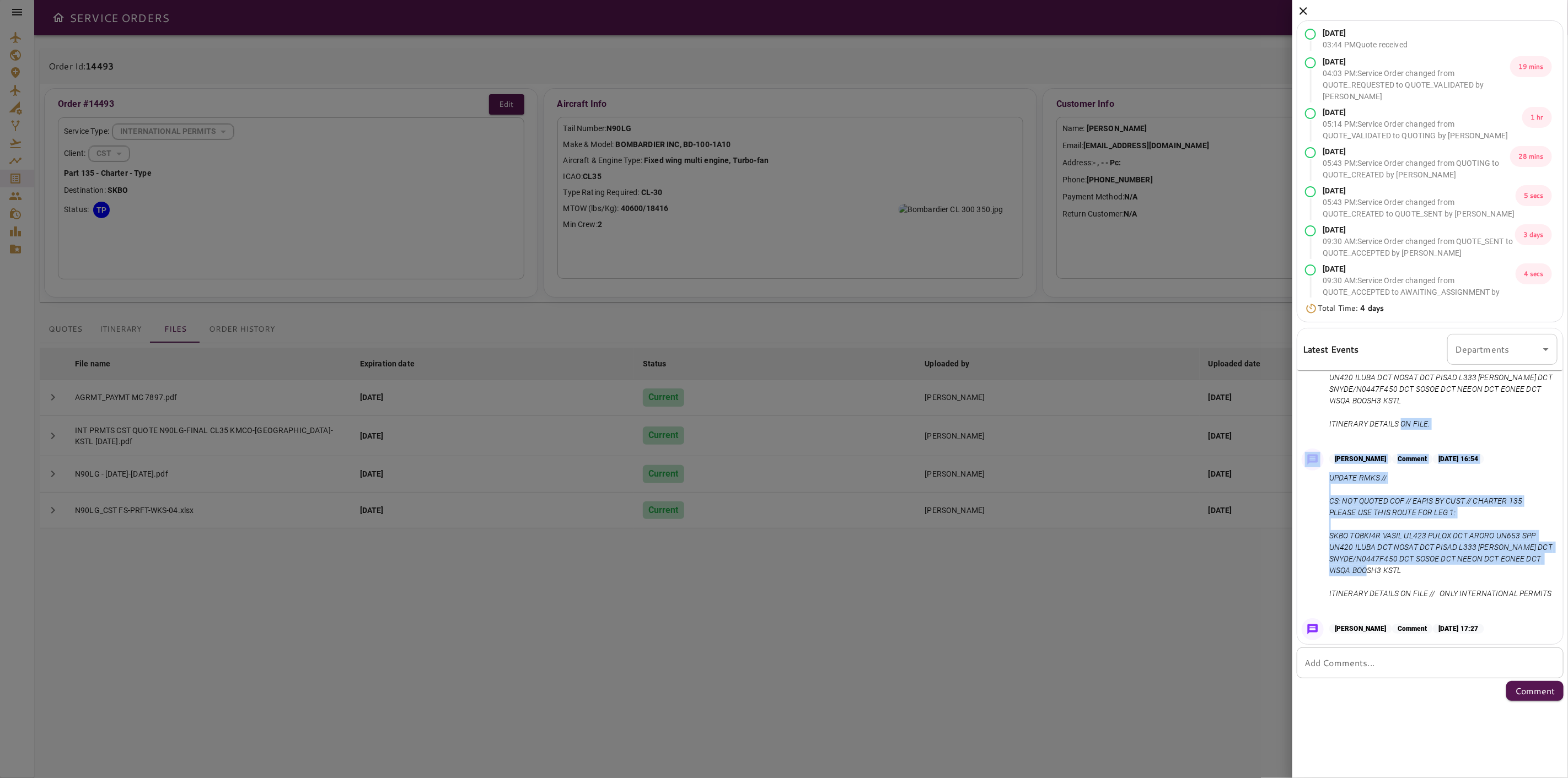
drag, startPoint x: 1563, startPoint y: 434, endPoint x: 1556, endPoint y: 518, distance: 84.3
click at [1565, 570] on div "[DATE] 03:44 PM Quote received [DATE] 04:03 PM : Service Order changed from QUO…" at bounding box center [1429, 352] width 275 height 705
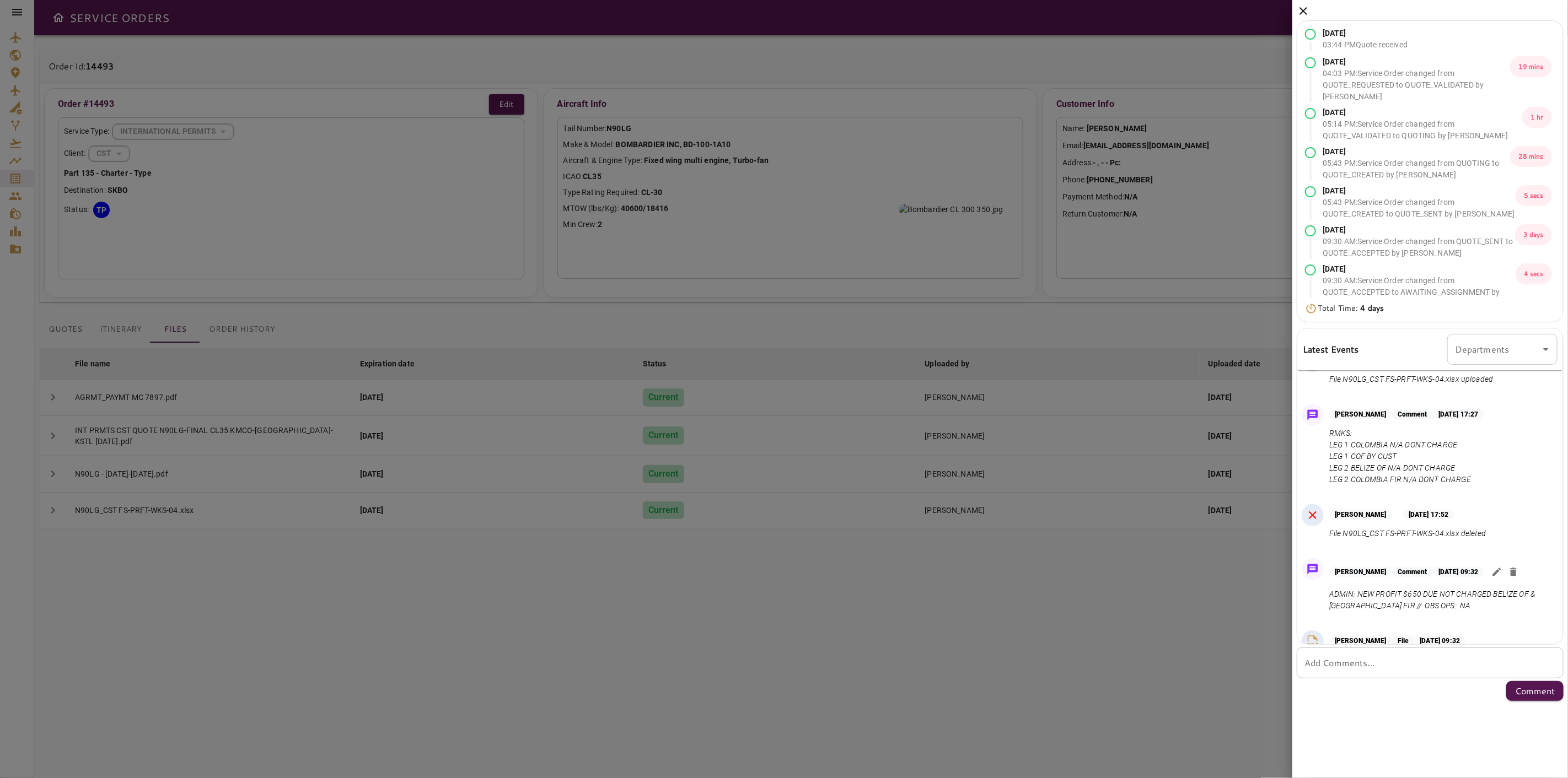
scroll to position [1211, 0]
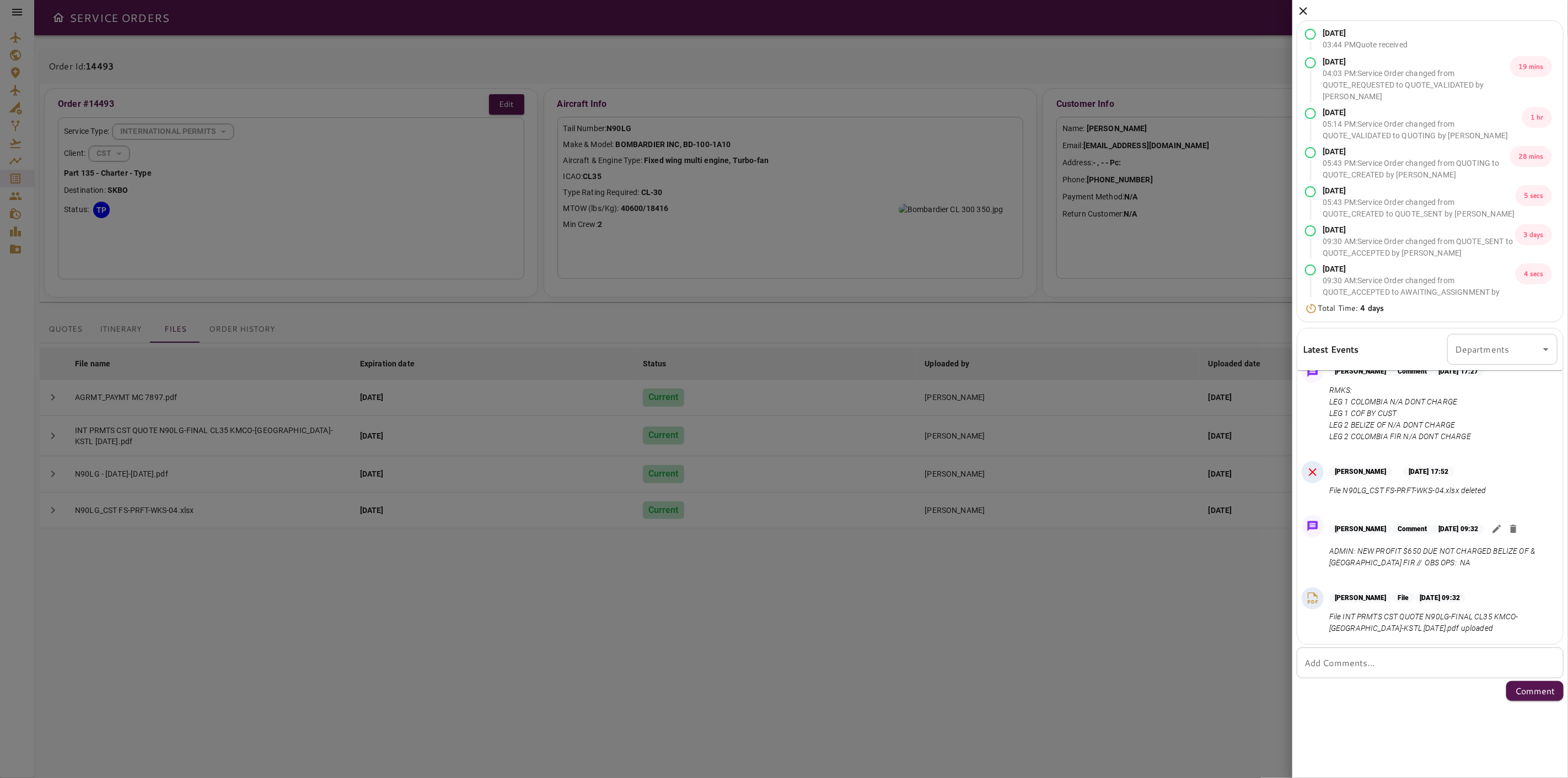
click at [1303, 9] on icon at bounding box center [1303, 11] width 13 height 13
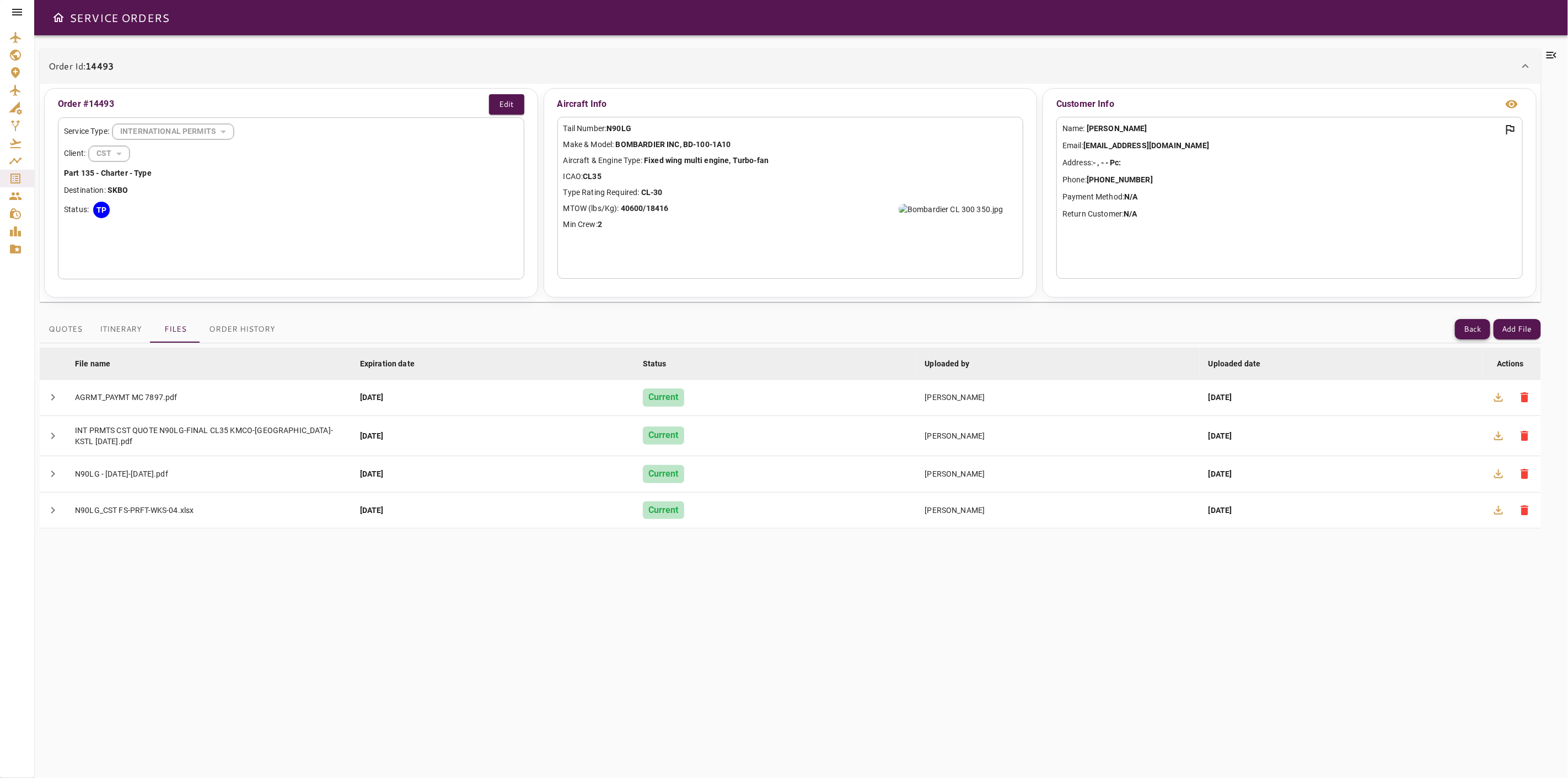
click at [1473, 339] on button "Back" at bounding box center [1472, 329] width 35 height 20
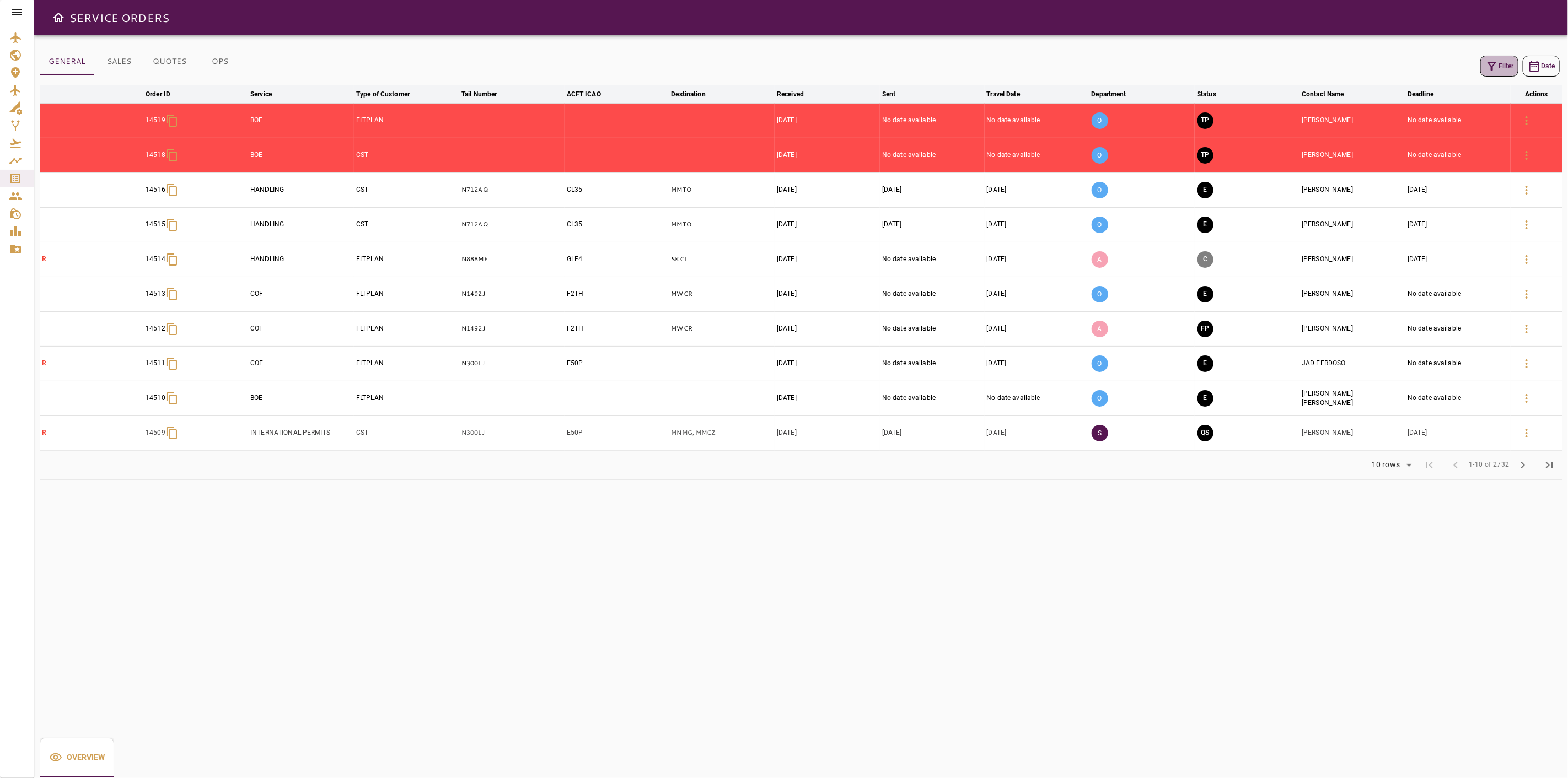
click at [1496, 62] on icon "button" at bounding box center [1492, 66] width 13 height 13
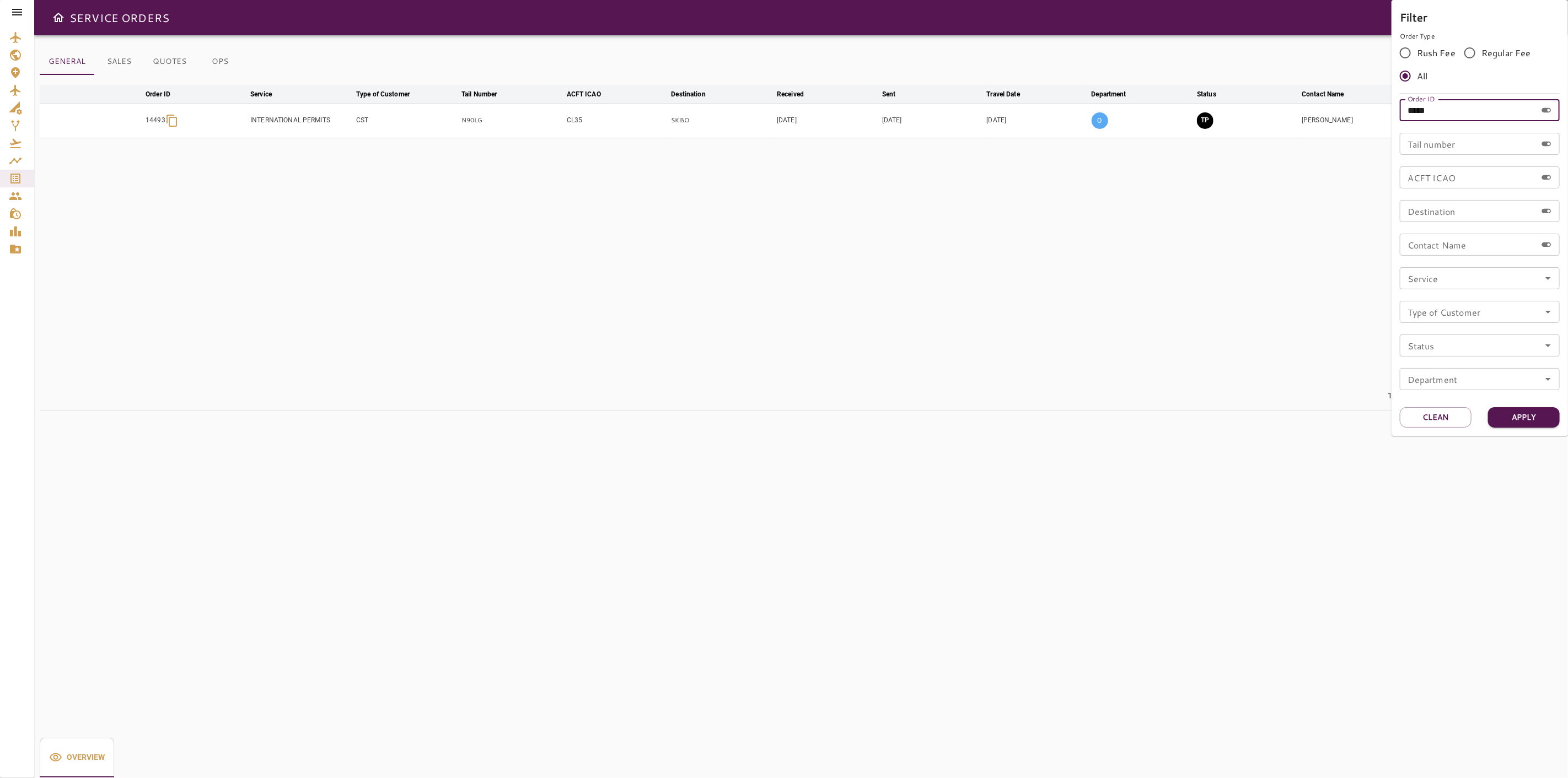
drag, startPoint x: 1459, startPoint y: 113, endPoint x: 1275, endPoint y: 132, distance: 185.0
click at [1275, 132] on div "Filter Order Type Rush Fee Regular Fee All Order ID ***** Order ID Tail number …" at bounding box center [784, 389] width 1568 height 778
click at [1472, 110] on input "*****" at bounding box center [1468, 110] width 136 height 22
click at [1432, 422] on button "Clean" at bounding box center [1436, 417] width 71 height 20
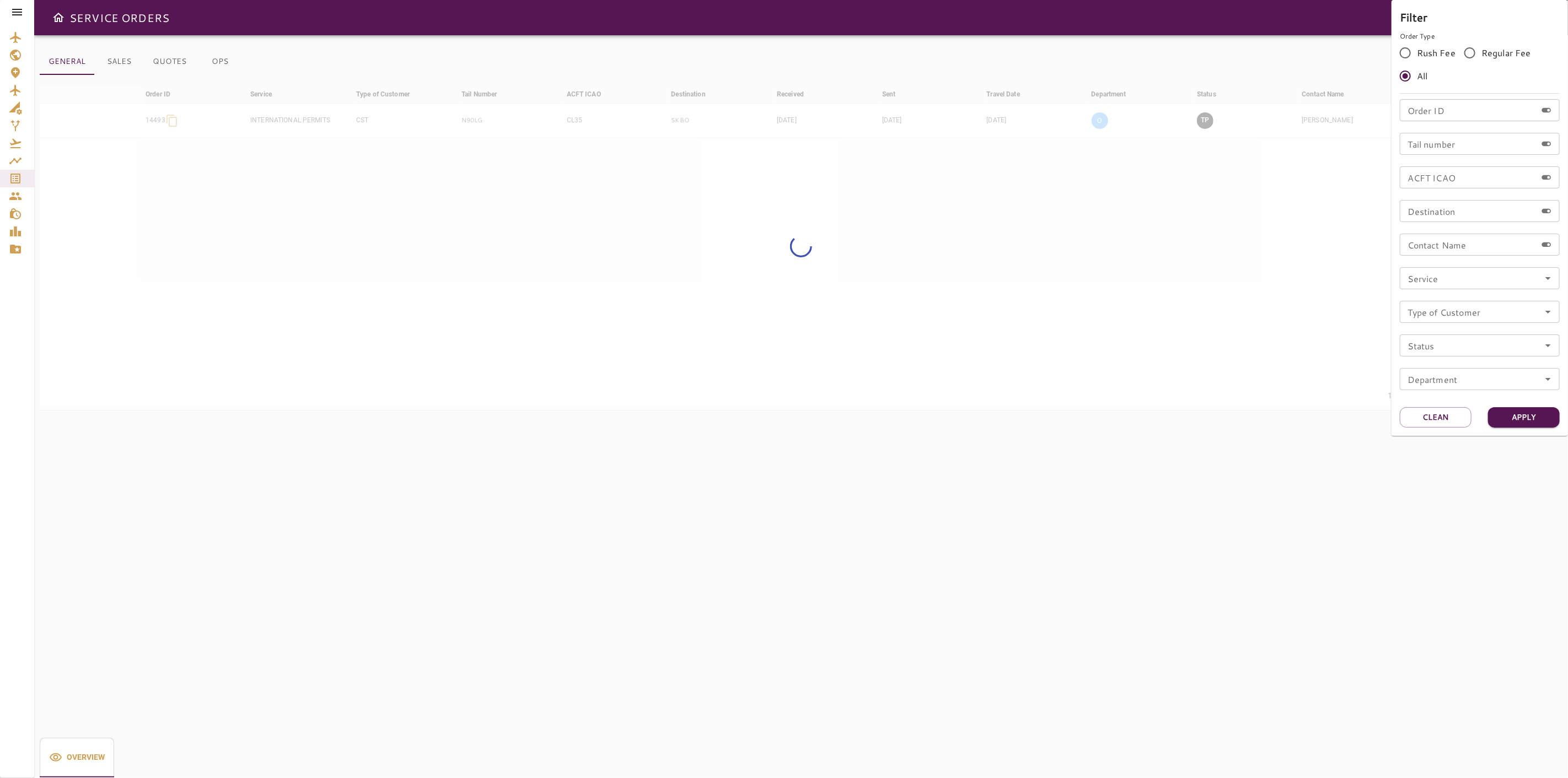
click at [1453, 119] on input "Order ID" at bounding box center [1468, 110] width 136 height 22
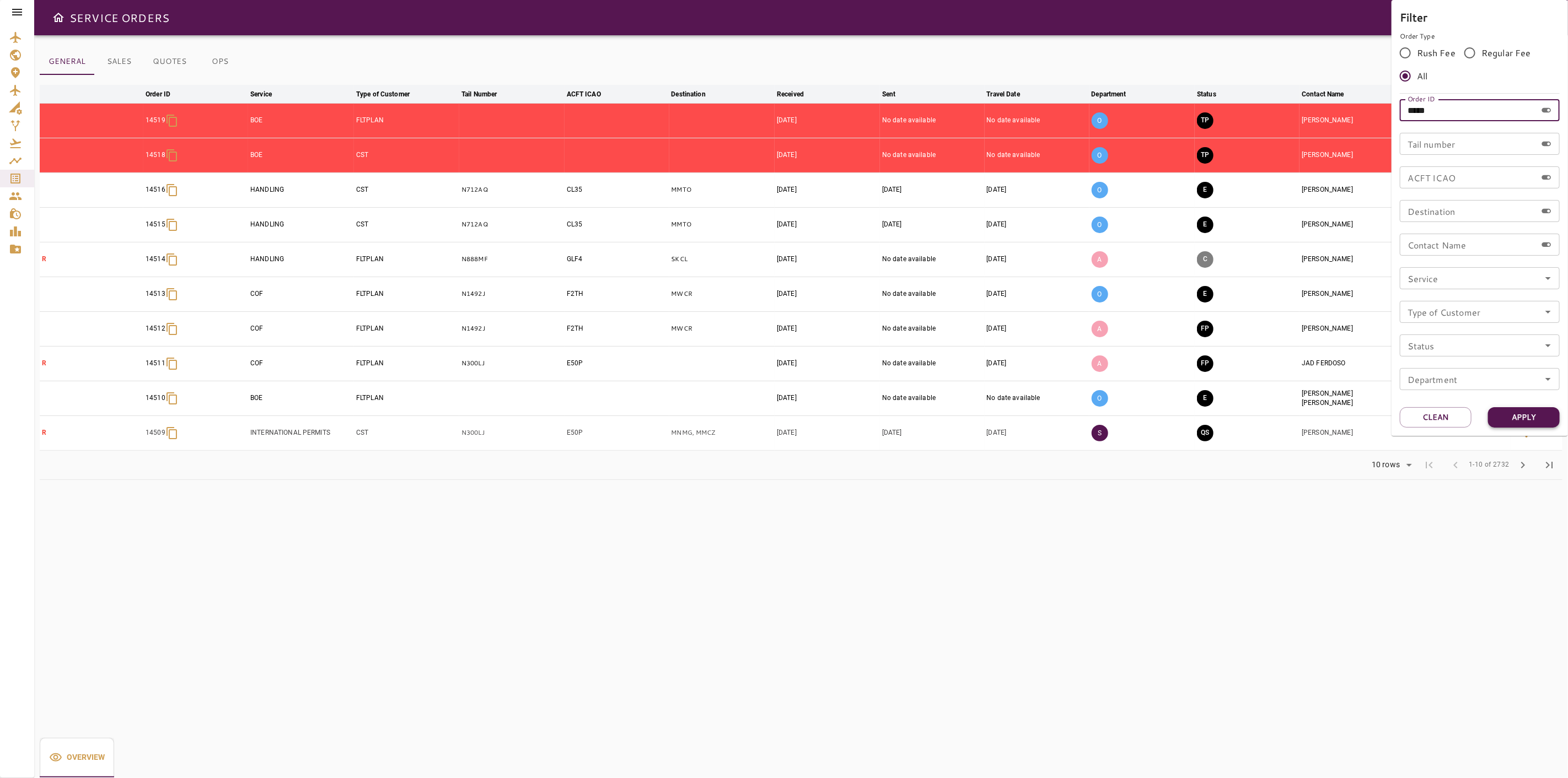
type input "*****"
click at [1539, 419] on button "Apply" at bounding box center [1523, 417] width 71 height 20
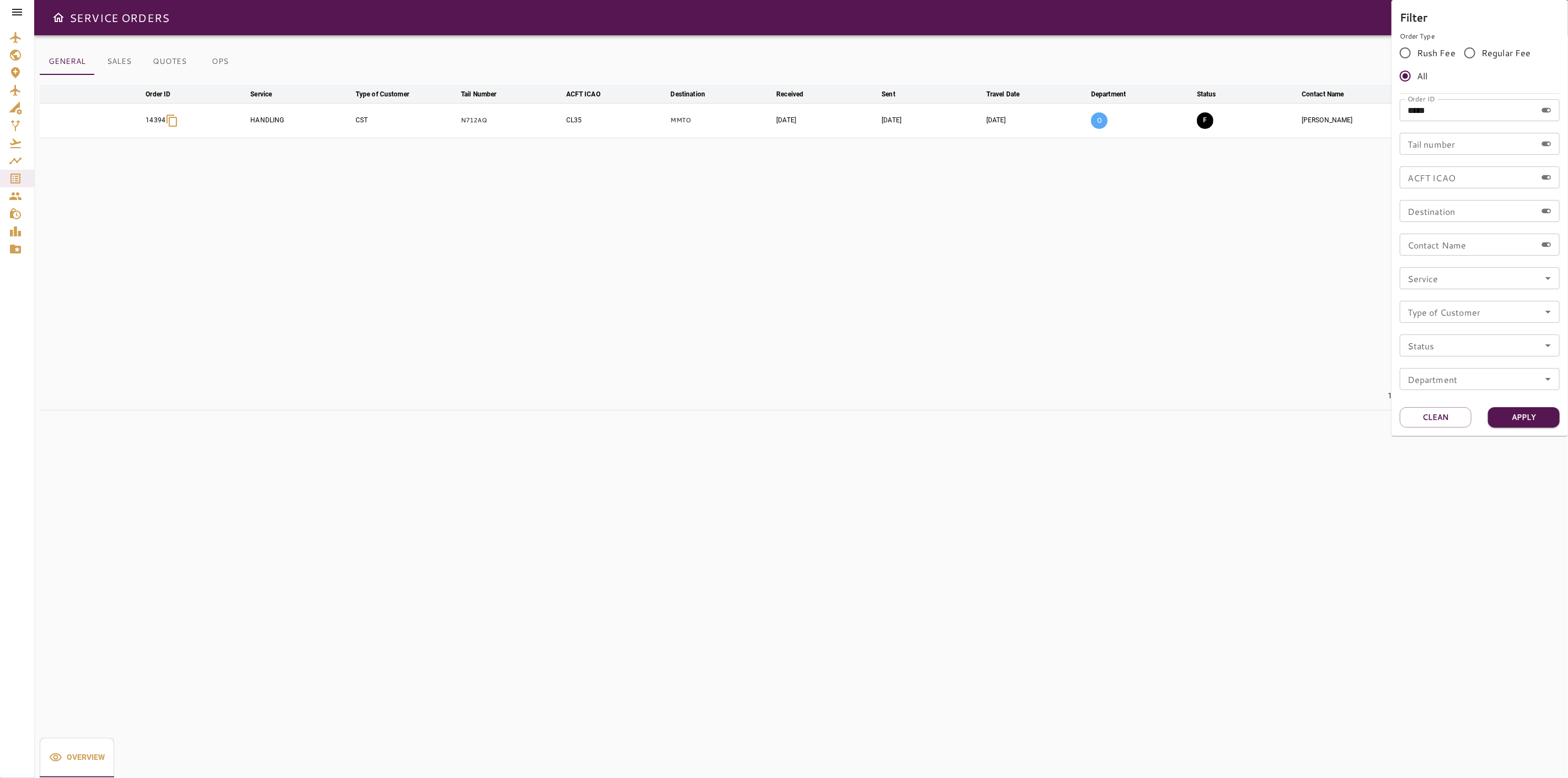
click at [905, 32] on div at bounding box center [784, 389] width 1568 height 778
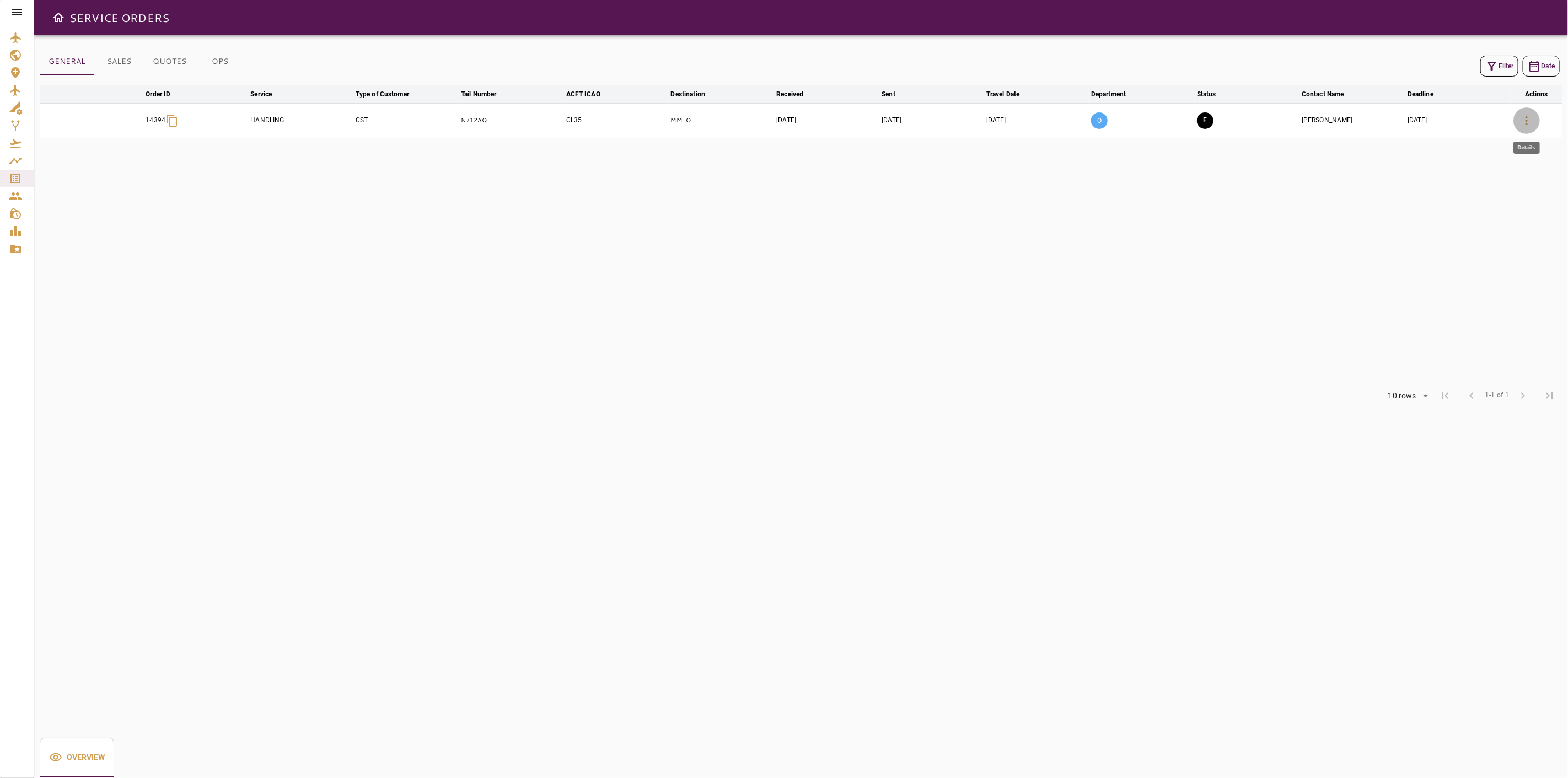
click at [1527, 112] on button "button" at bounding box center [1527, 120] width 27 height 27
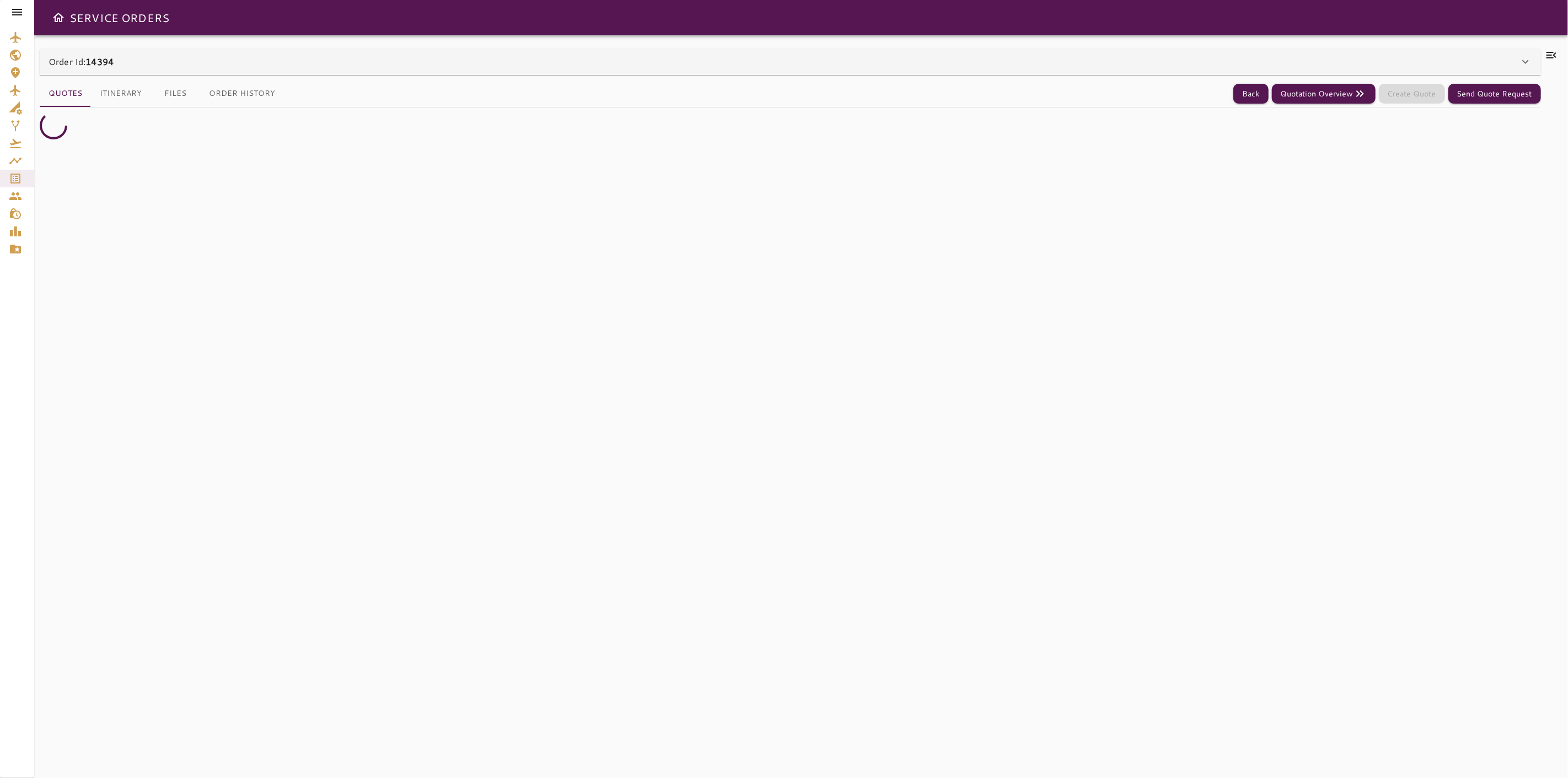
click at [1302, 47] on div "Order Id: 14394 Order #14394 Edit Service Type: HANDLING ******** ​ Client: CST…" at bounding box center [801, 406] width 1534 height 743
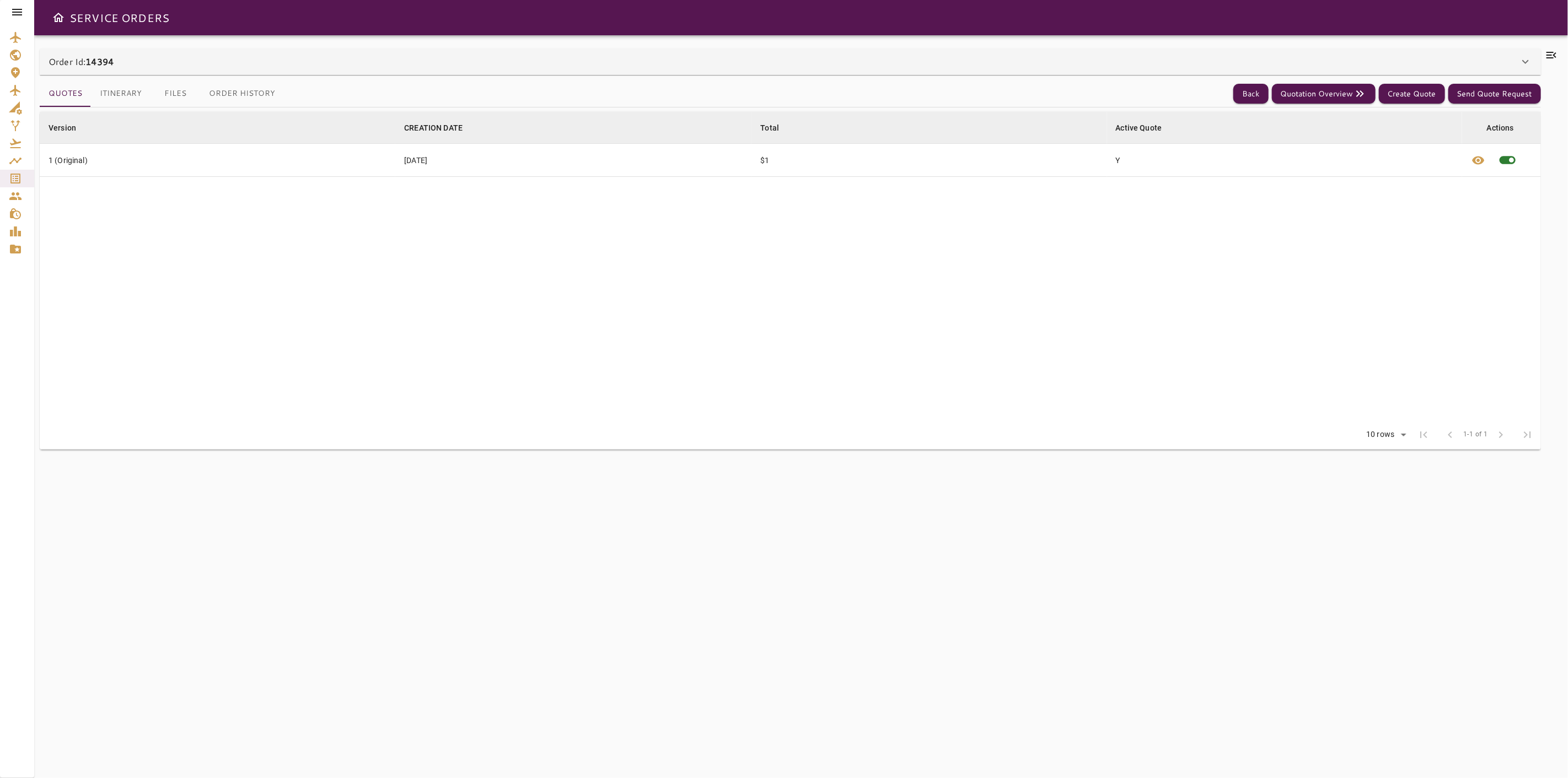
click at [1289, 62] on div "Order Id: 14394" at bounding box center [784, 62] width 1471 height 13
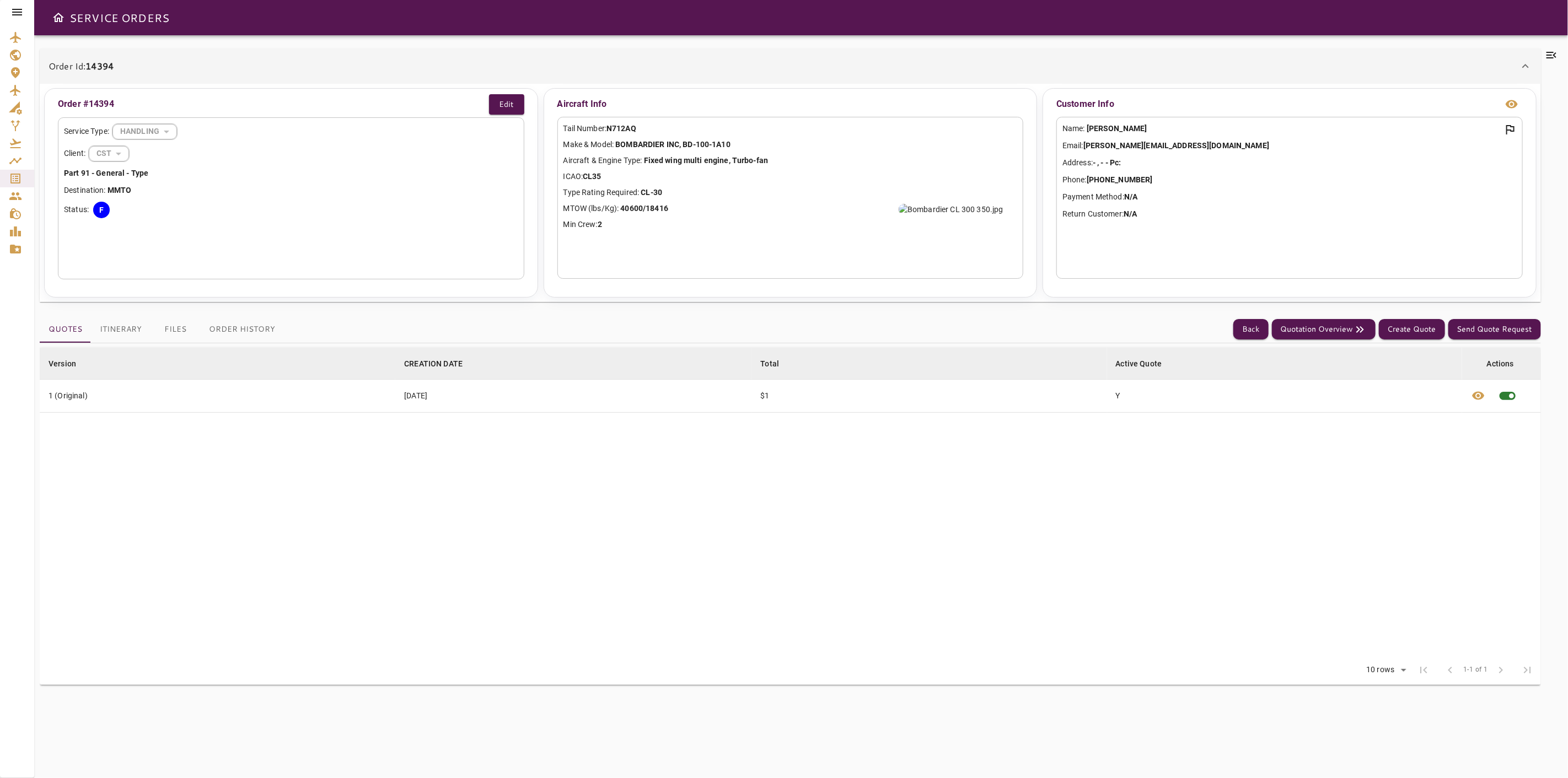
click at [1552, 52] on icon at bounding box center [1551, 55] width 10 height 6
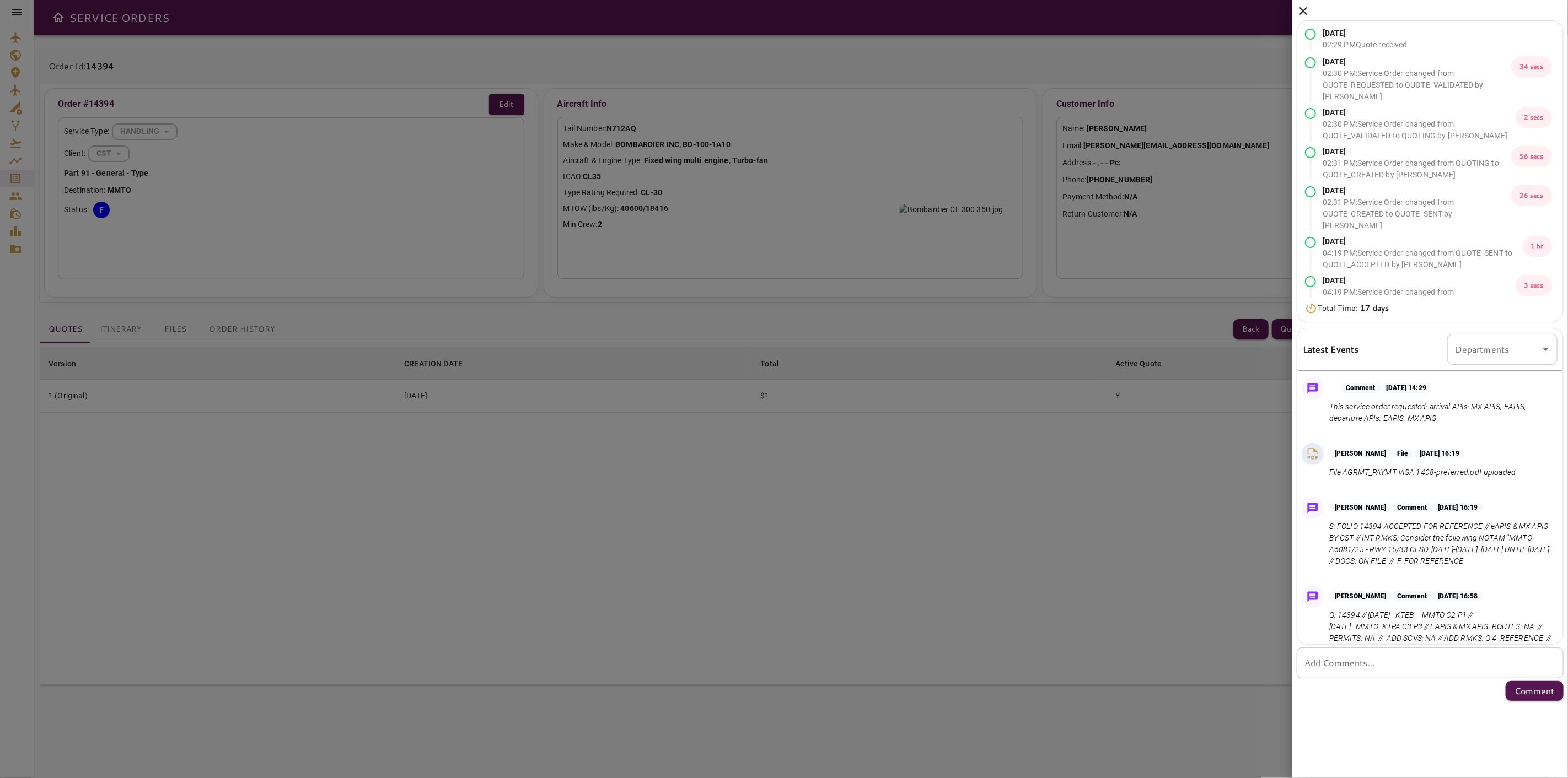
click at [1553, 417] on div "Comment [DATE] 14:29 This service order requested: arrival APIs: MX APIS, EAPIS…" at bounding box center [1427, 506] width 270 height 275
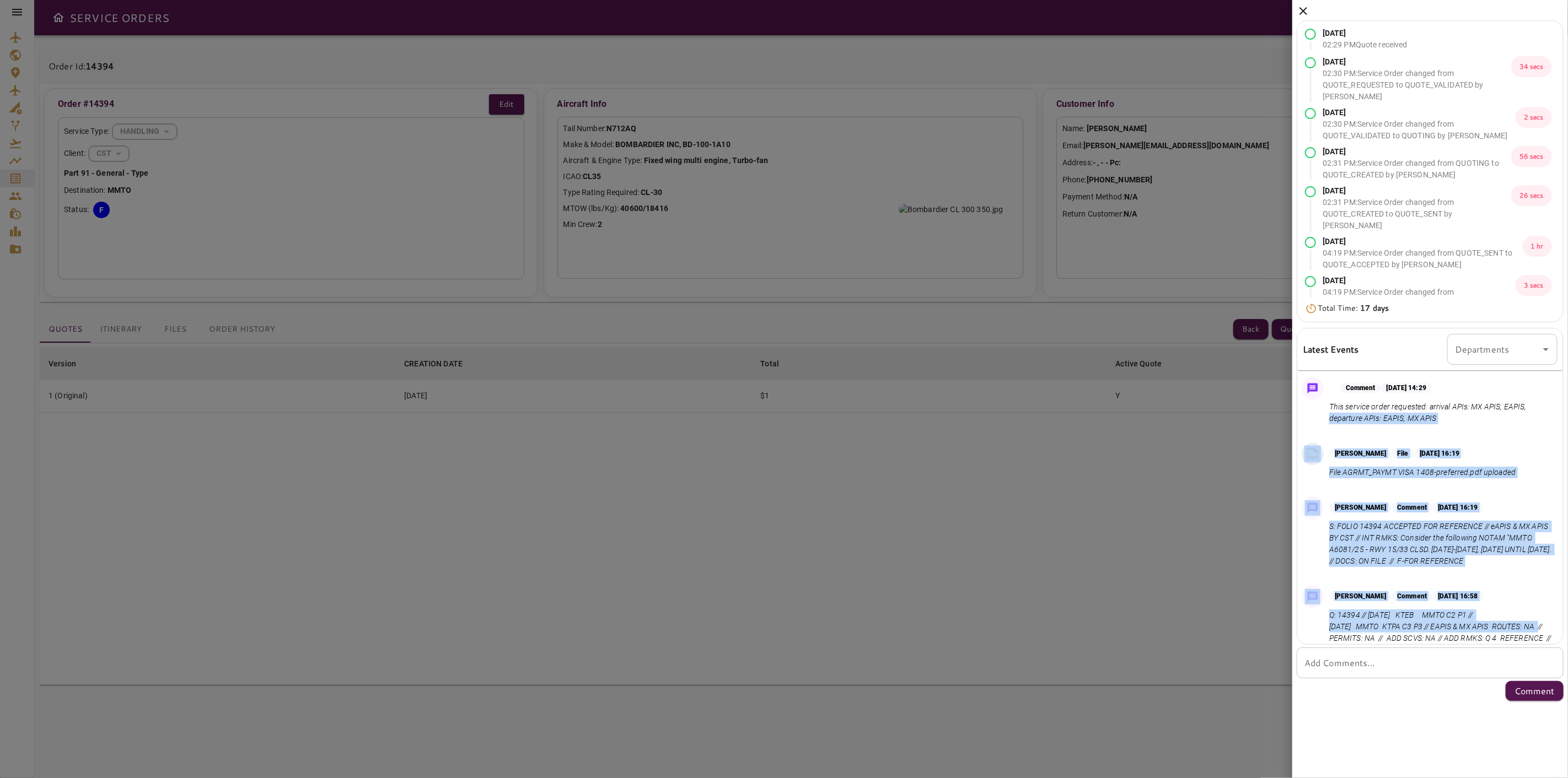
scroll to position [91, 0]
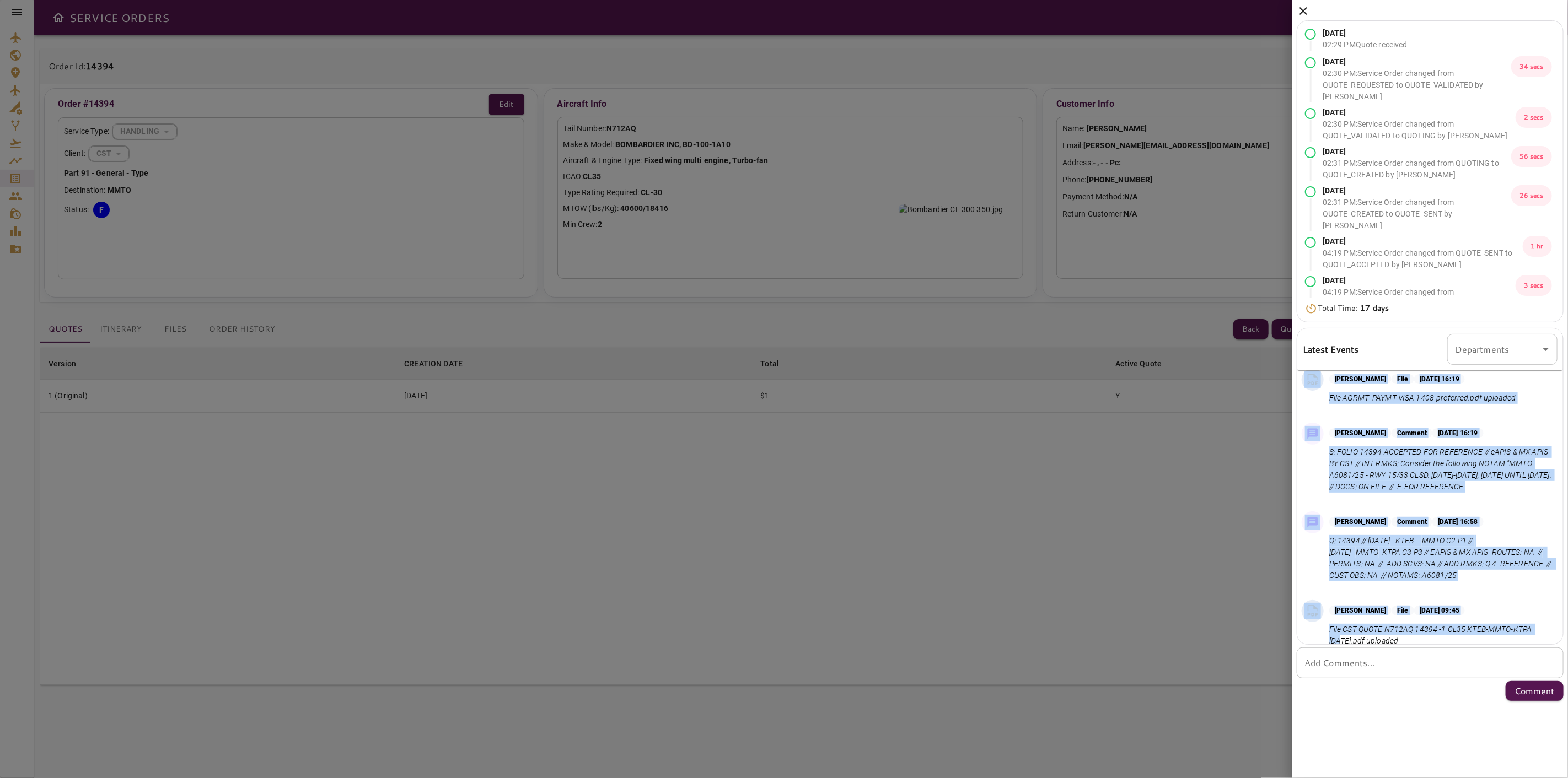
drag, startPoint x: 1553, startPoint y: 412, endPoint x: 1549, endPoint y: 588, distance: 176.0
click at [1551, 632] on div "Comment [DATE] 14:29 This service order requested: arrival APIs: MX APIS, EAPIS…" at bounding box center [1427, 506] width 270 height 275
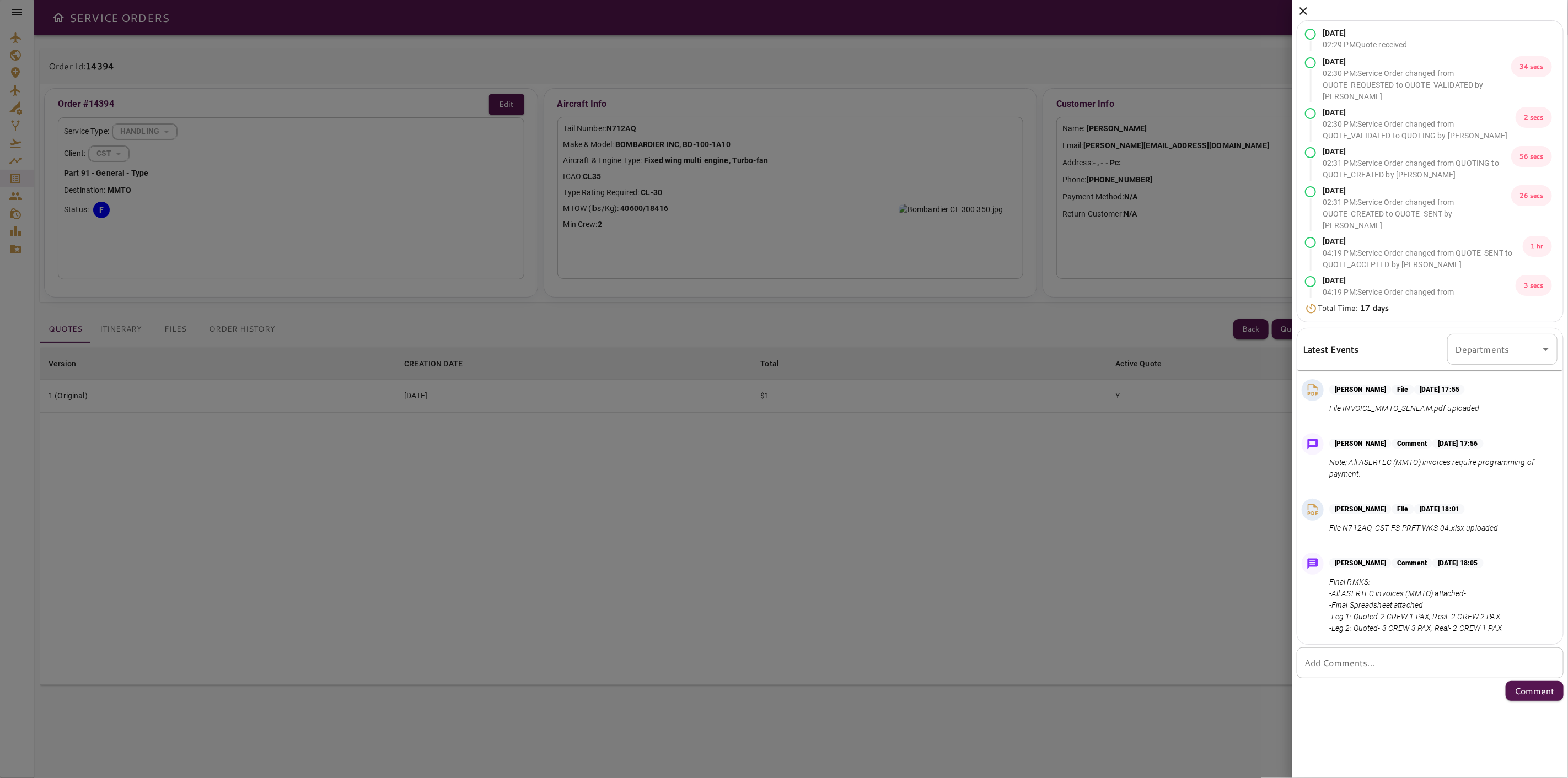
click at [1495, 575] on div "[PERSON_NAME] Comment [DATE] 18:05 Final RMKS: -All ASERTEC invoices (MMTO) att…" at bounding box center [1415, 596] width 172 height 76
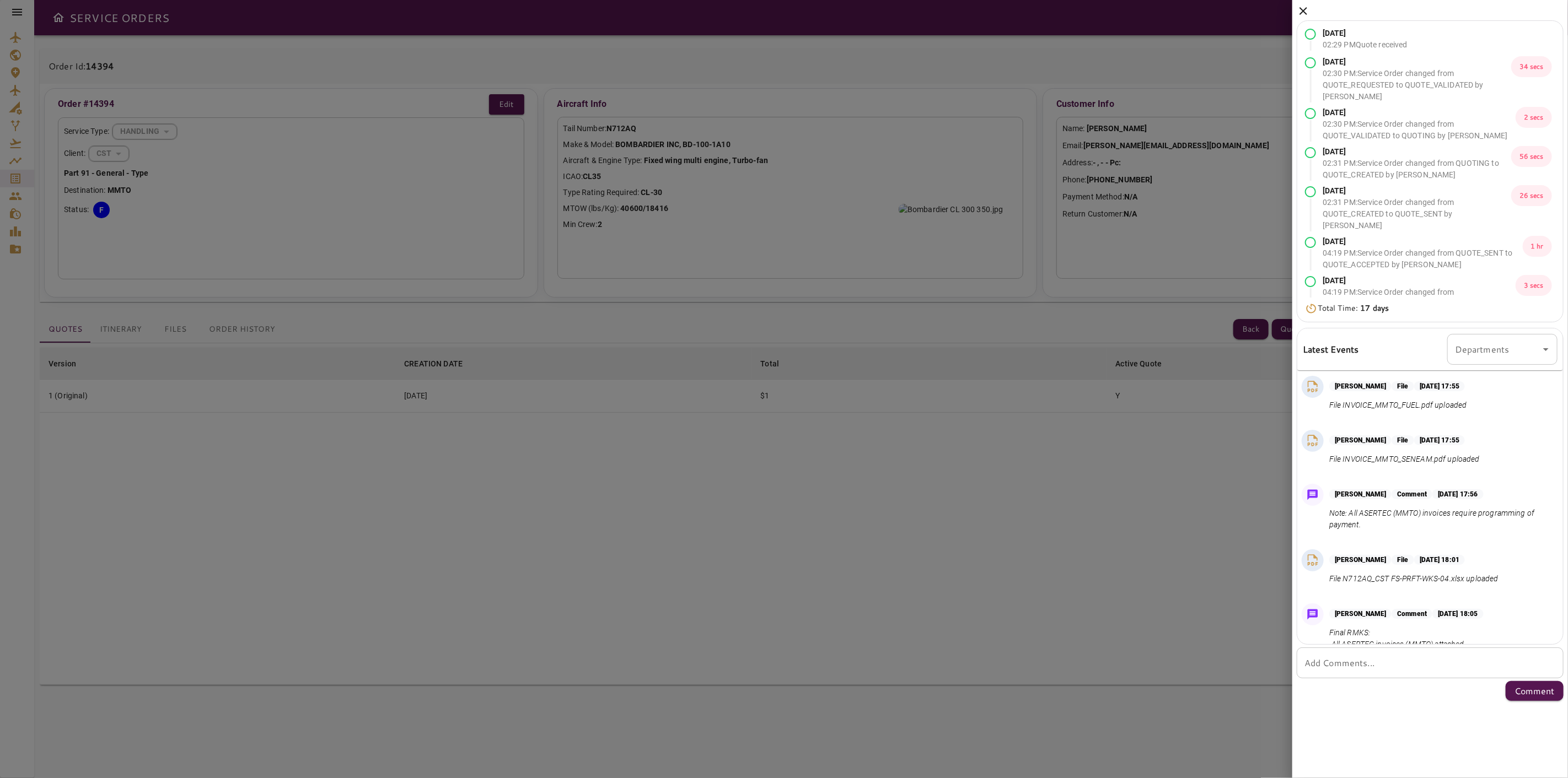
scroll to position [534, 0]
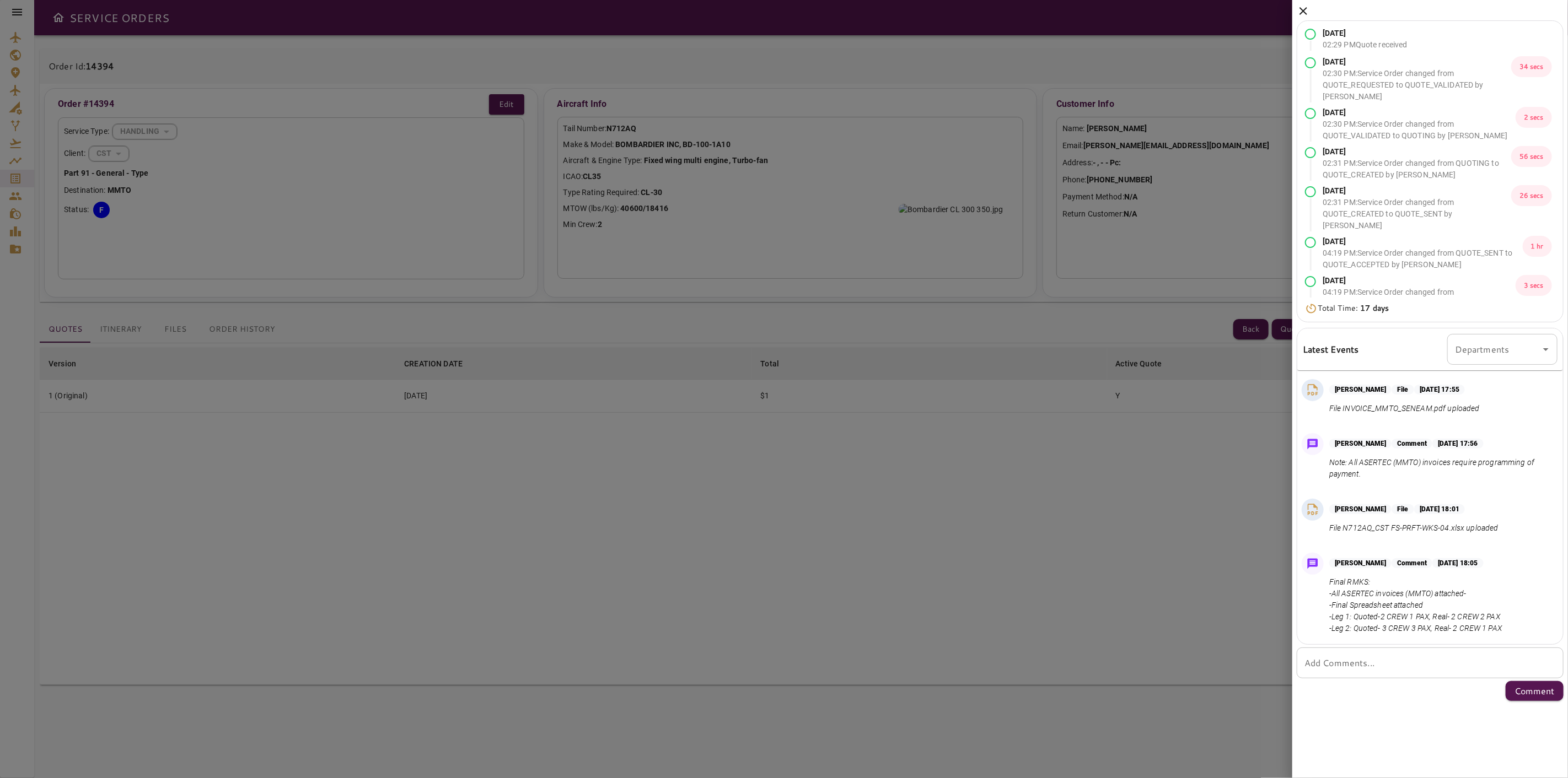
drag, startPoint x: 925, startPoint y: 690, endPoint x: 962, endPoint y: 631, distance: 69.6
click at [924, 689] on div at bounding box center [784, 389] width 1568 height 778
click at [1299, 13] on icon at bounding box center [1303, 11] width 13 height 13
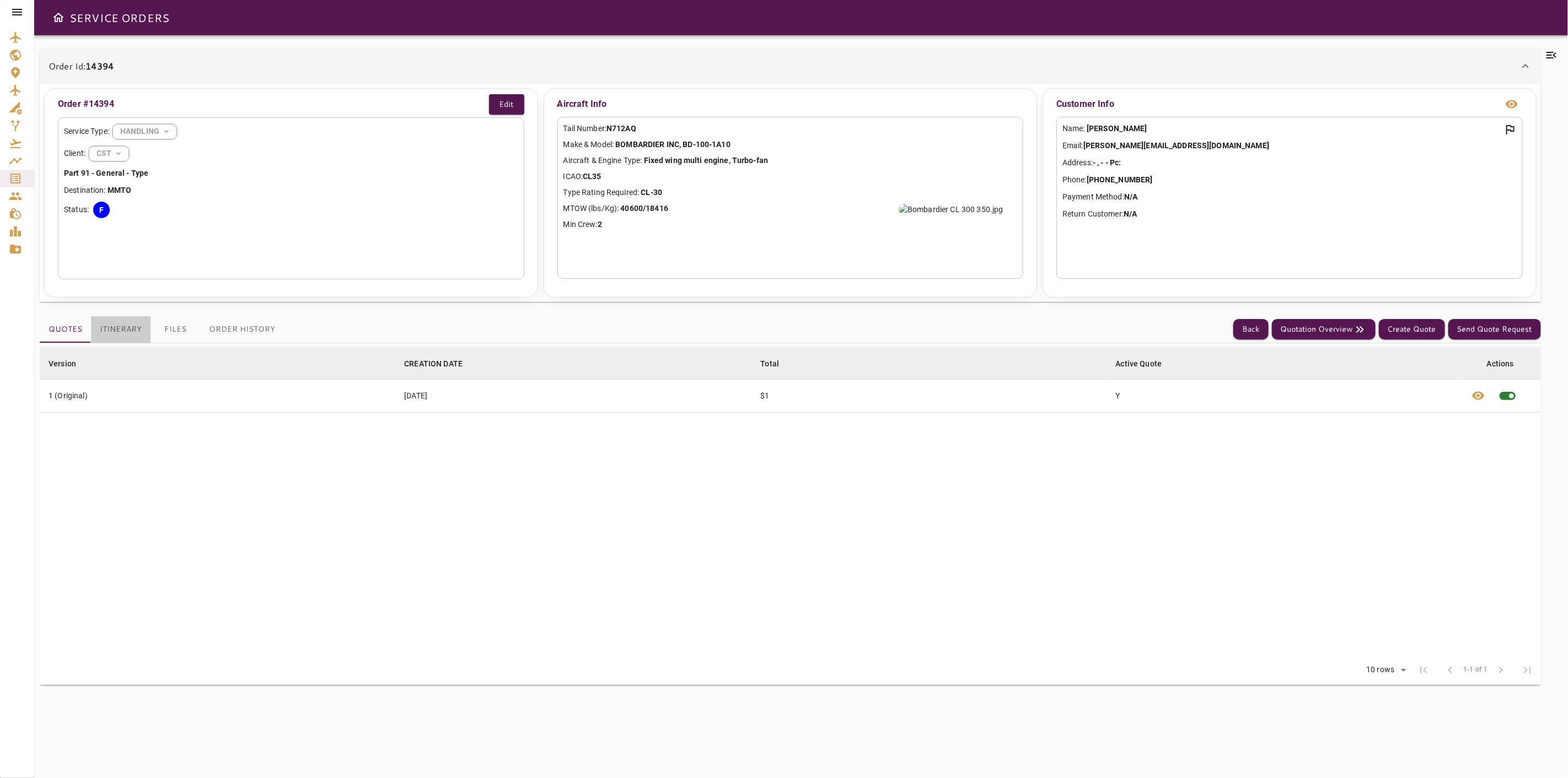
click at [138, 323] on button "Itinerary" at bounding box center [120, 329] width 59 height 27
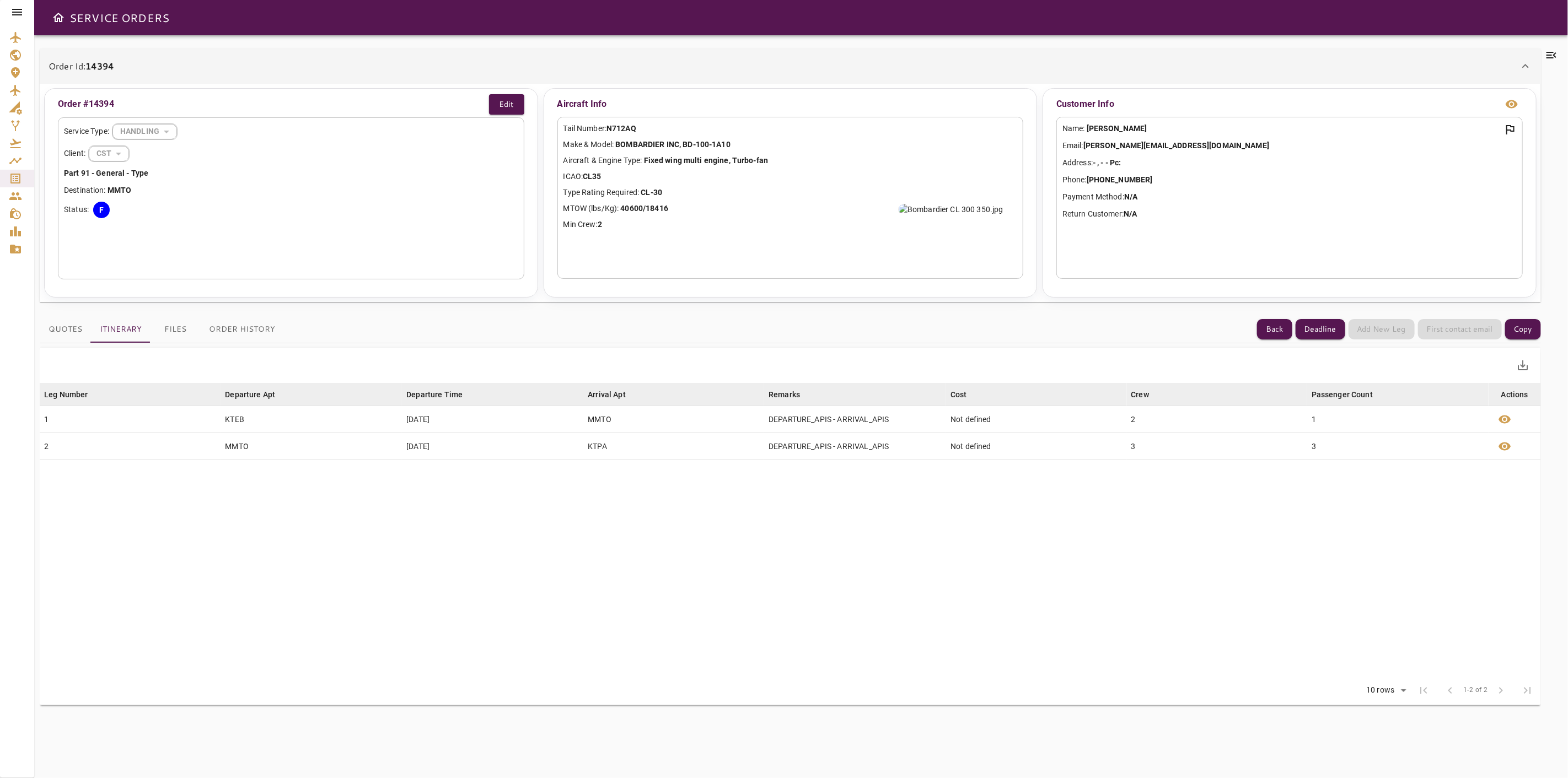
click at [180, 331] on button "Files" at bounding box center [175, 329] width 50 height 27
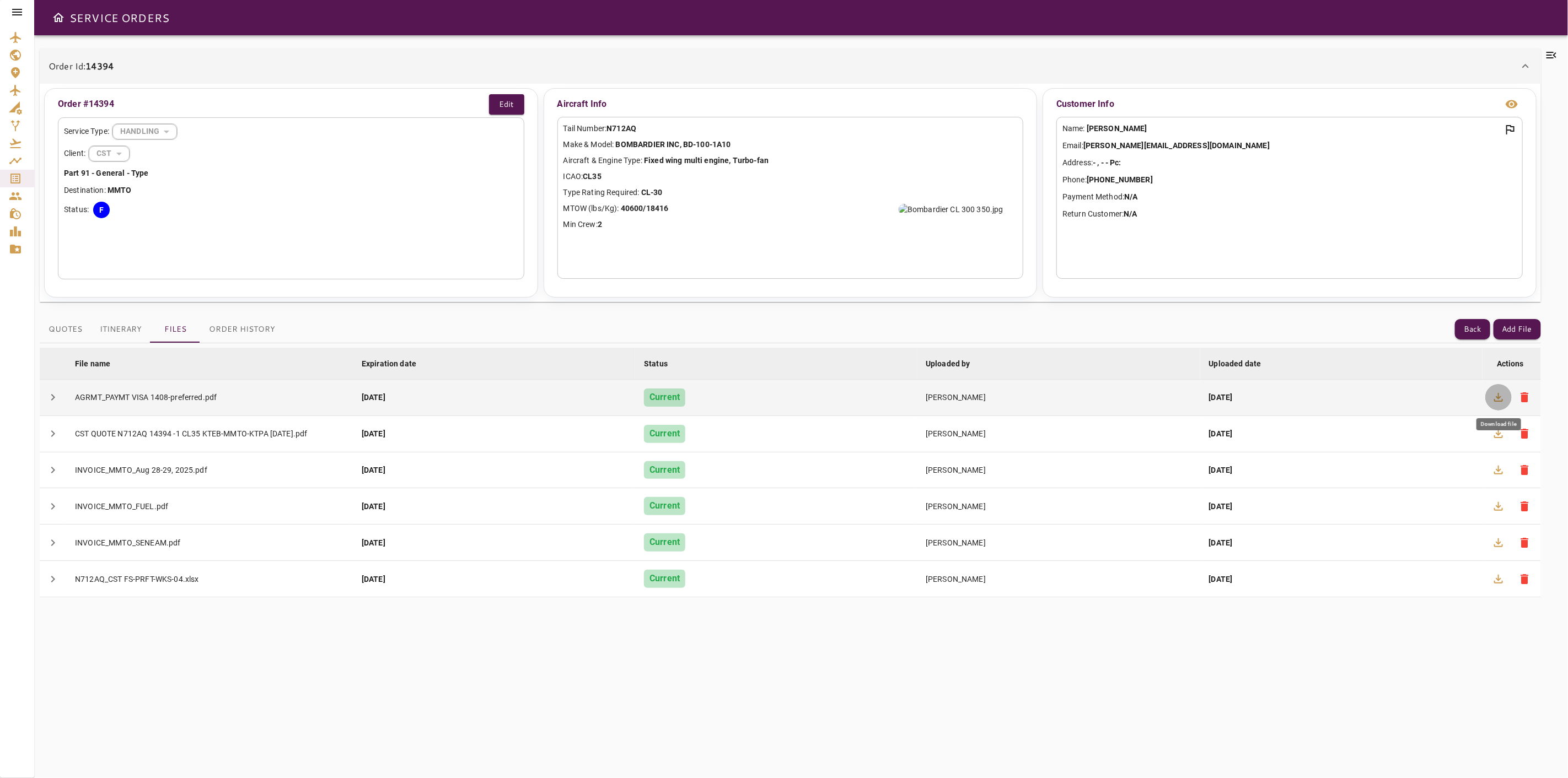
click at [1486, 391] on button "button" at bounding box center [1498, 397] width 27 height 27
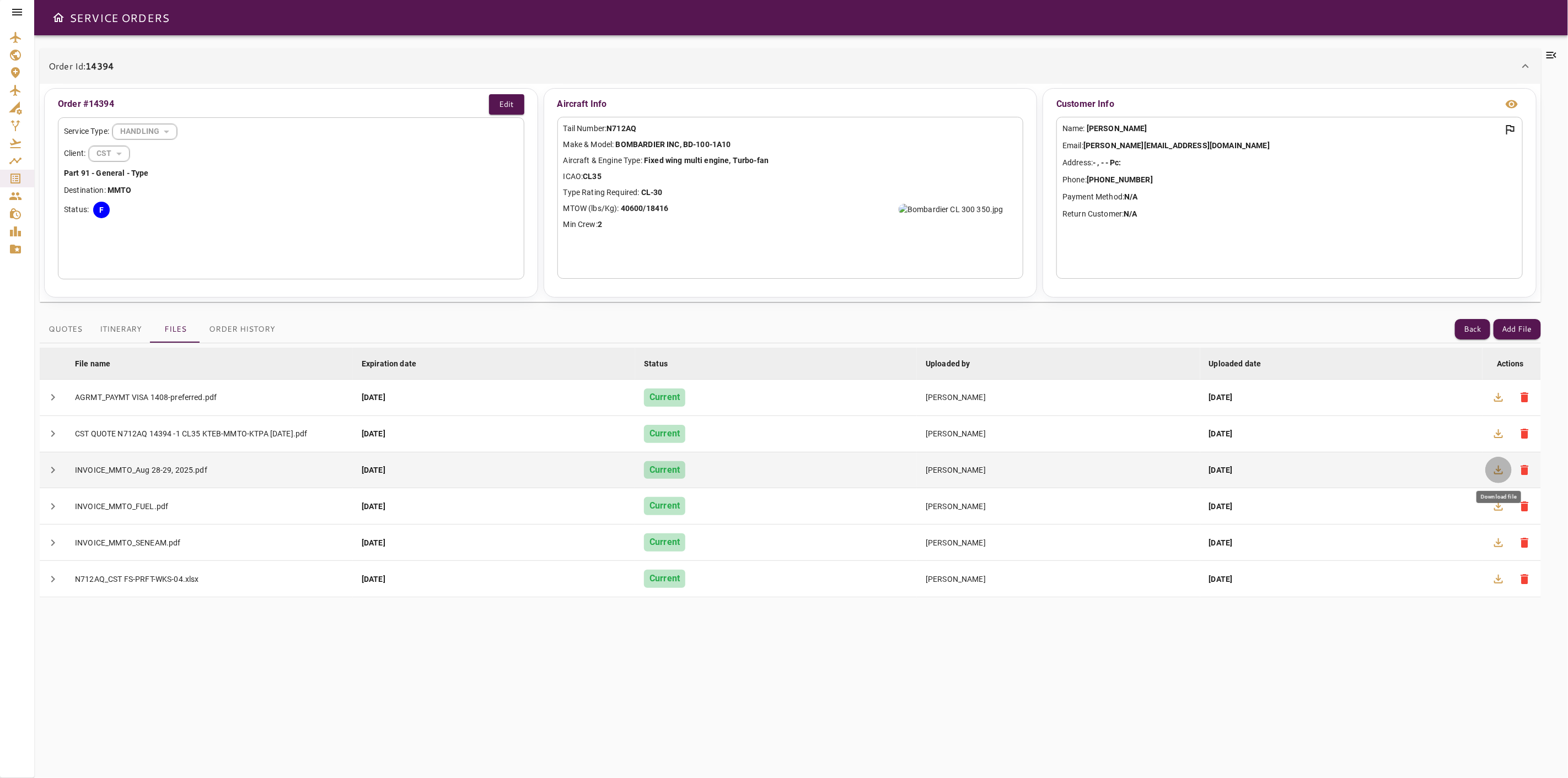
click at [1494, 470] on icon "button" at bounding box center [1498, 470] width 13 height 13
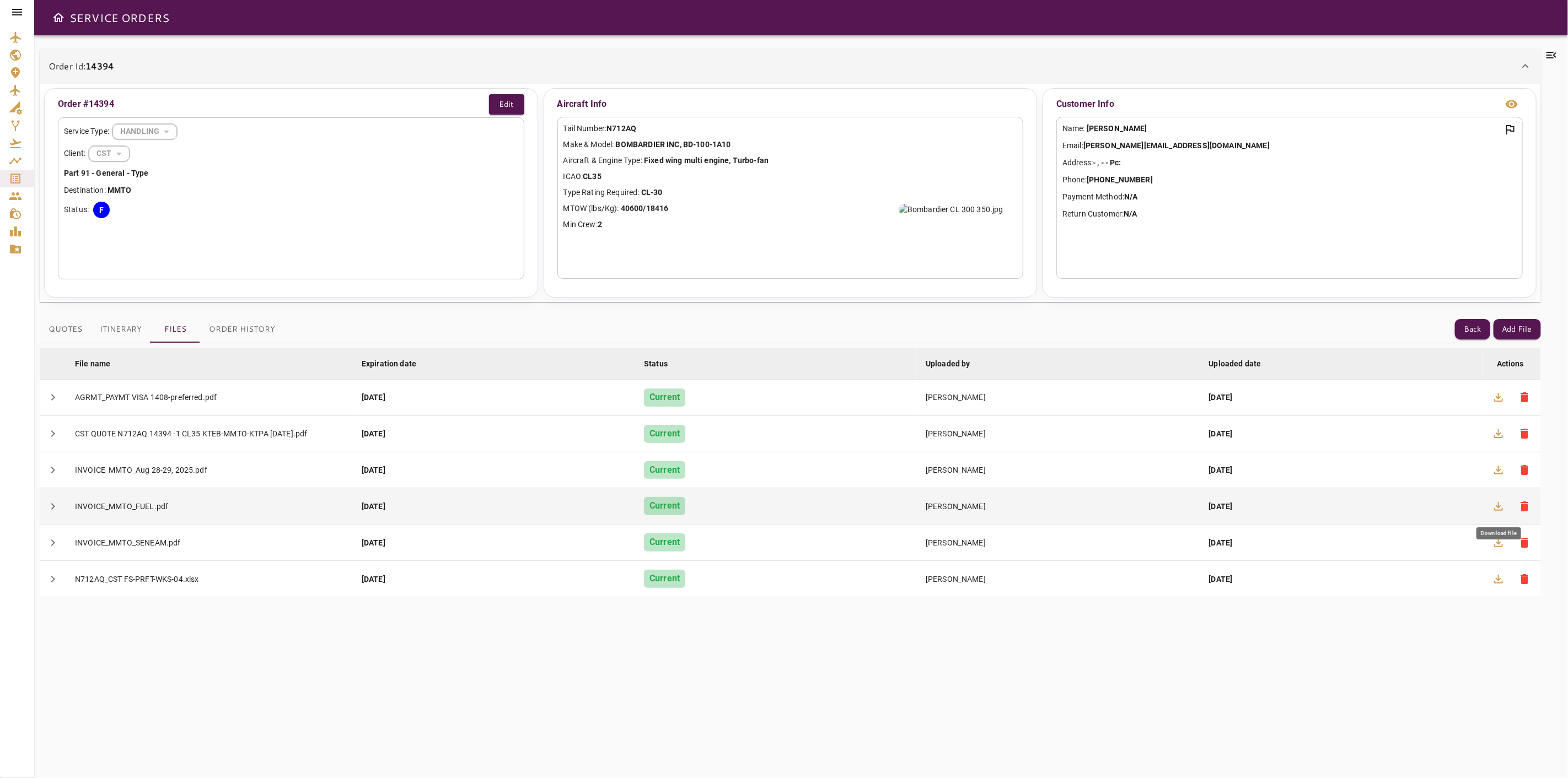
click at [1497, 510] on icon "button" at bounding box center [1498, 506] width 9 height 9
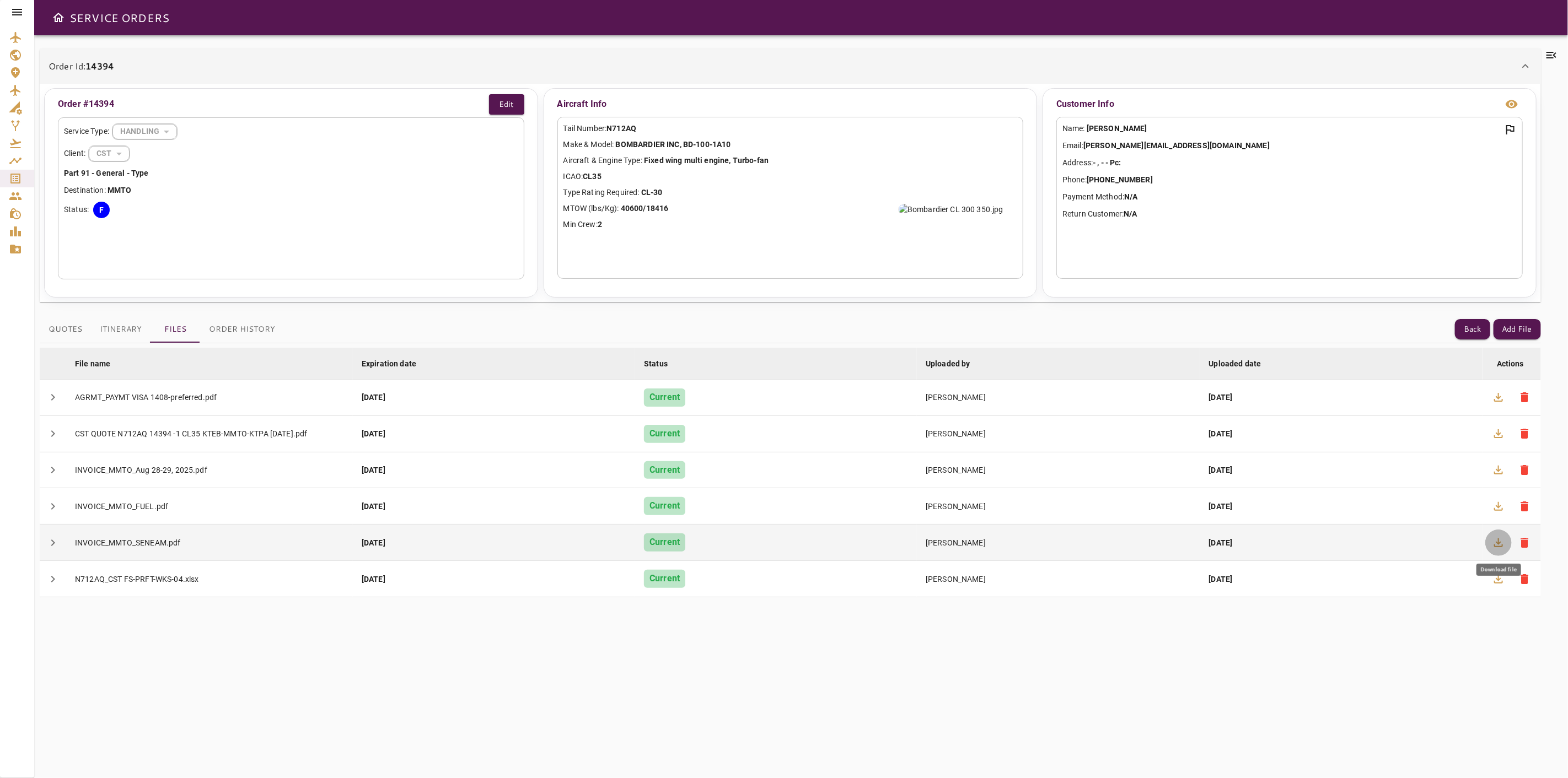
click at [1501, 547] on icon "button" at bounding box center [1498, 542] width 13 height 13
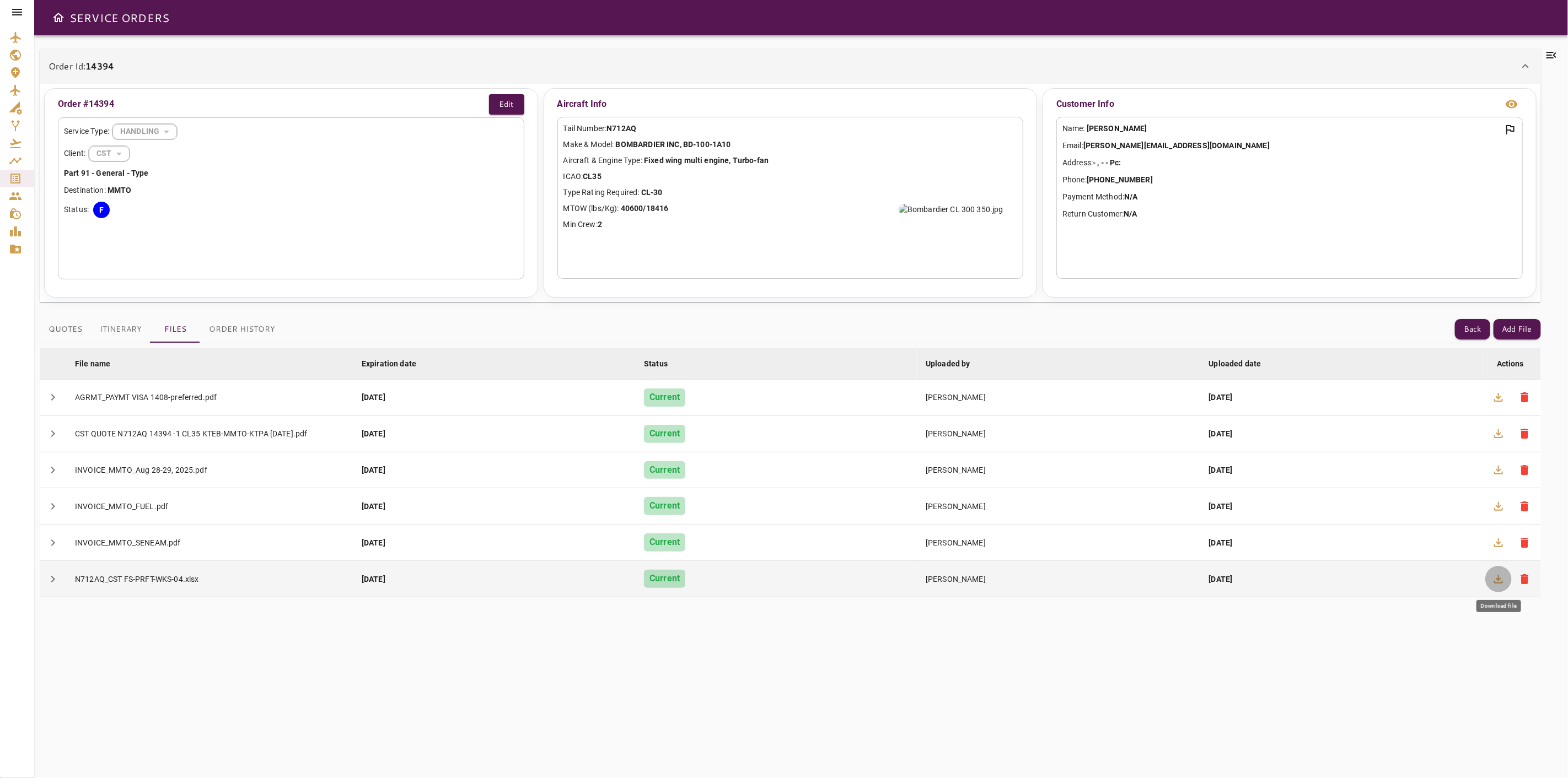
click at [1490, 584] on button "button" at bounding box center [1498, 579] width 27 height 27
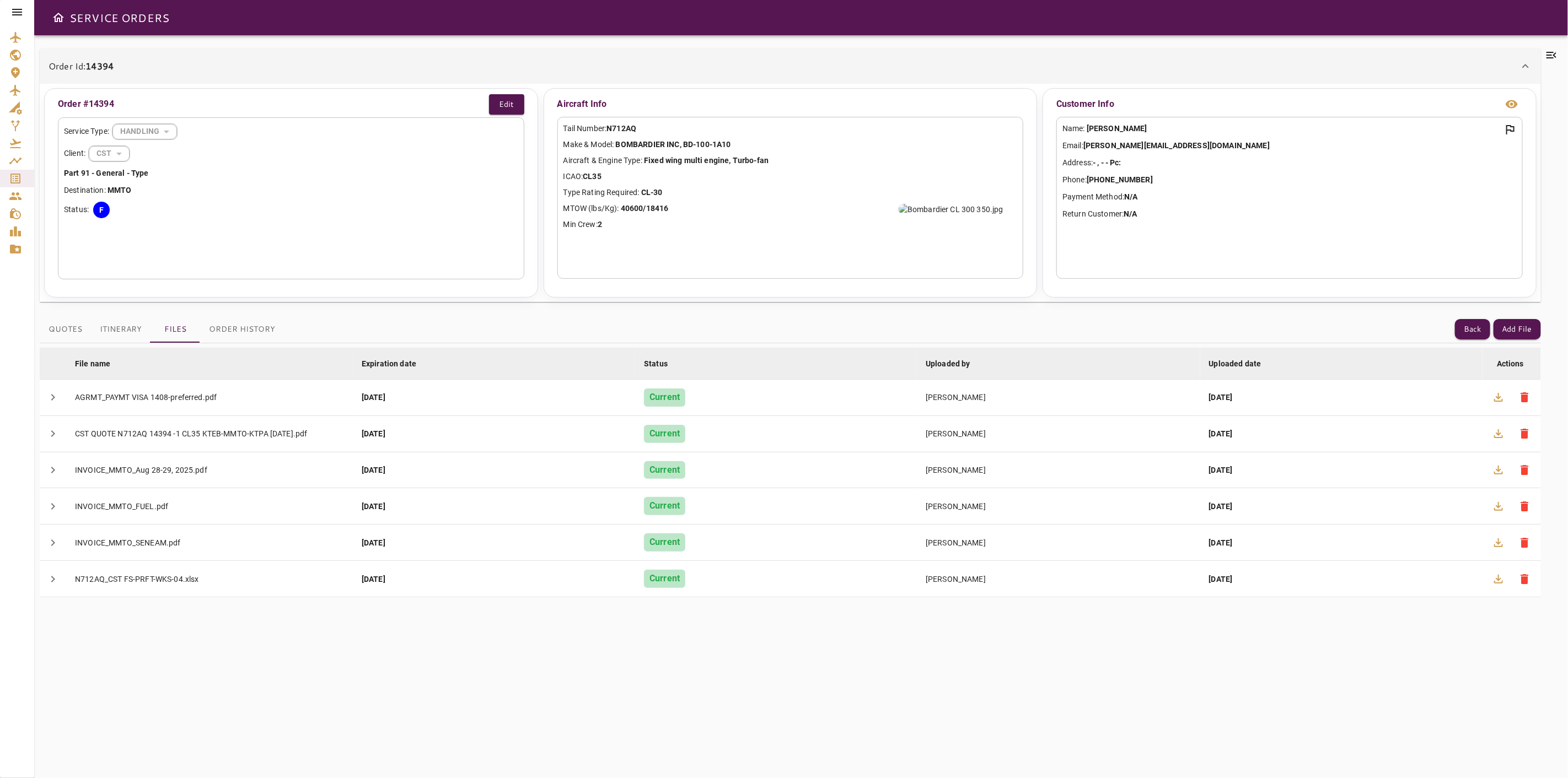
click at [1555, 55] on icon at bounding box center [1551, 55] width 13 height 13
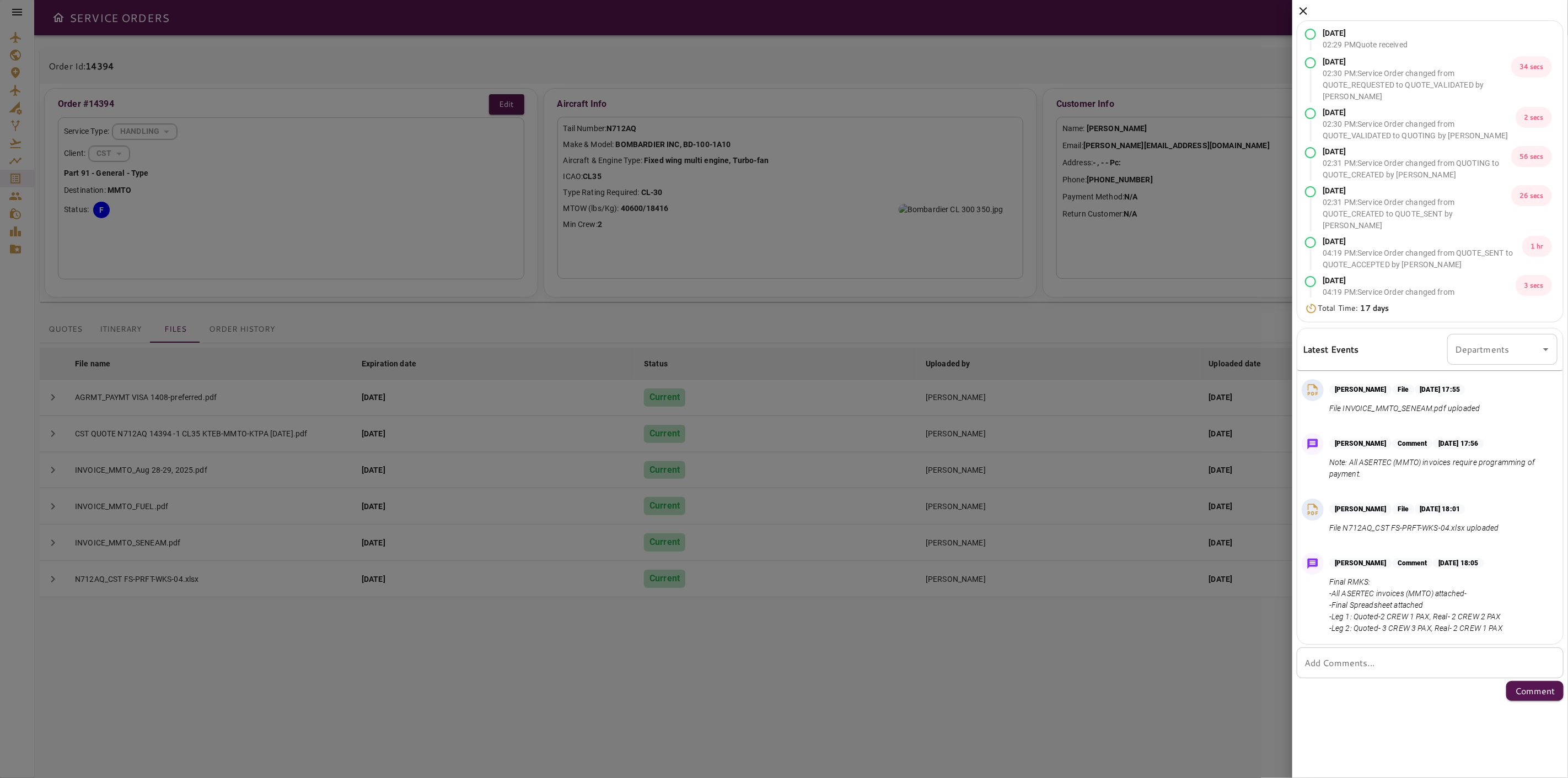
click at [1095, 700] on div at bounding box center [784, 389] width 1568 height 778
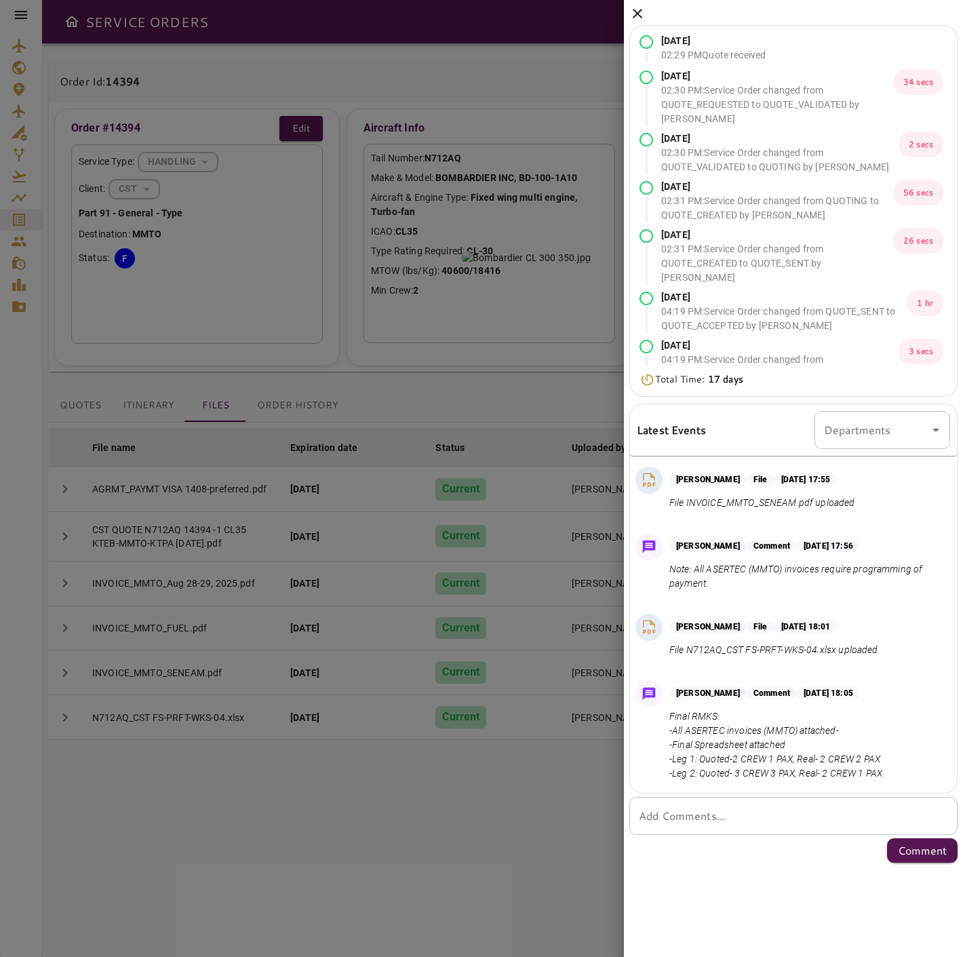
click at [638, 9] on icon at bounding box center [638, 13] width 16 height 16
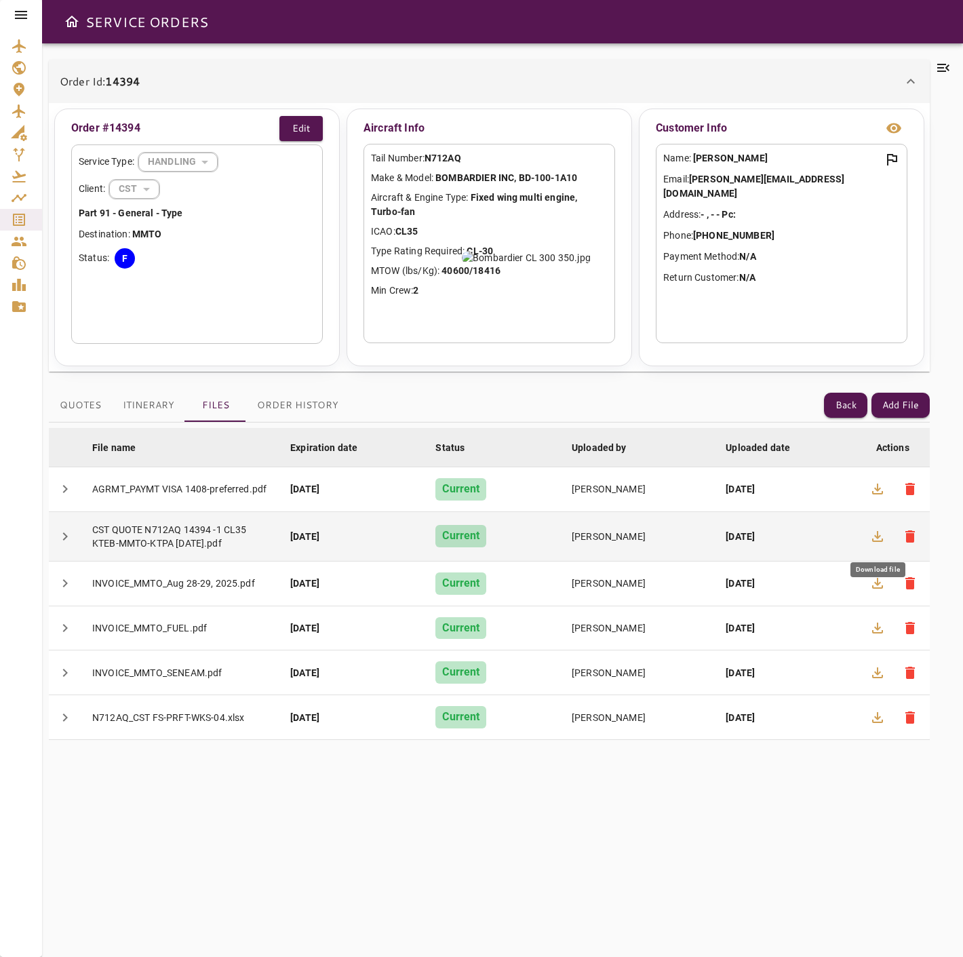
click at [866, 532] on button "button" at bounding box center [878, 536] width 33 height 33
